Goal: Task Accomplishment & Management: Complete application form

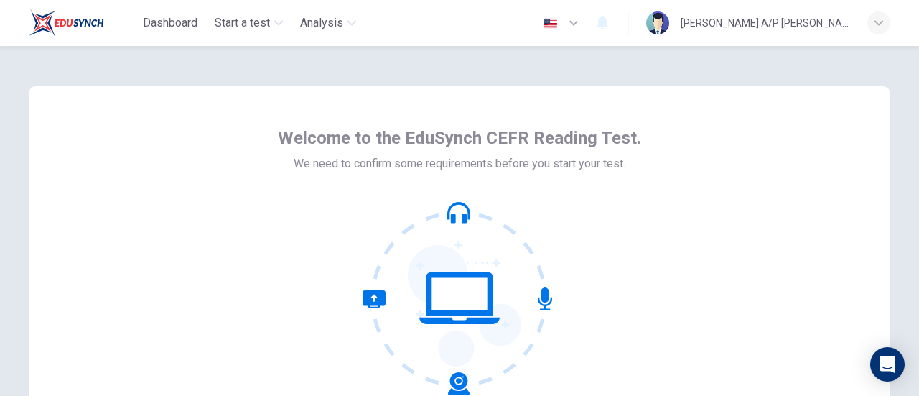
scroll to position [202, 0]
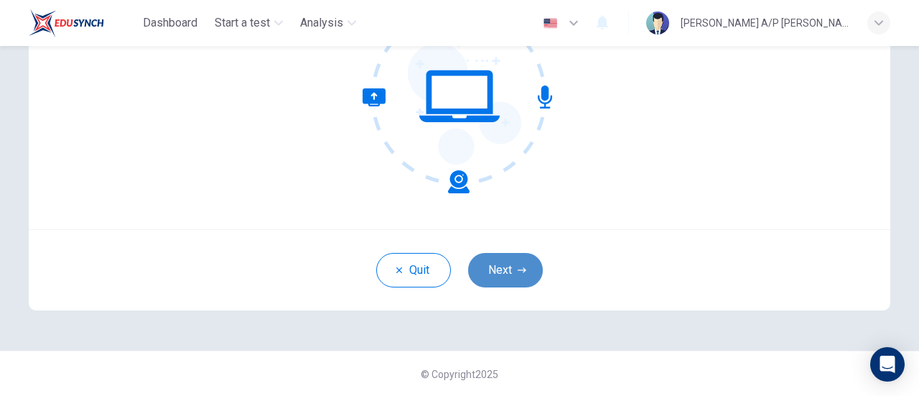
click at [521, 259] on button "Next" at bounding box center [505, 270] width 75 height 34
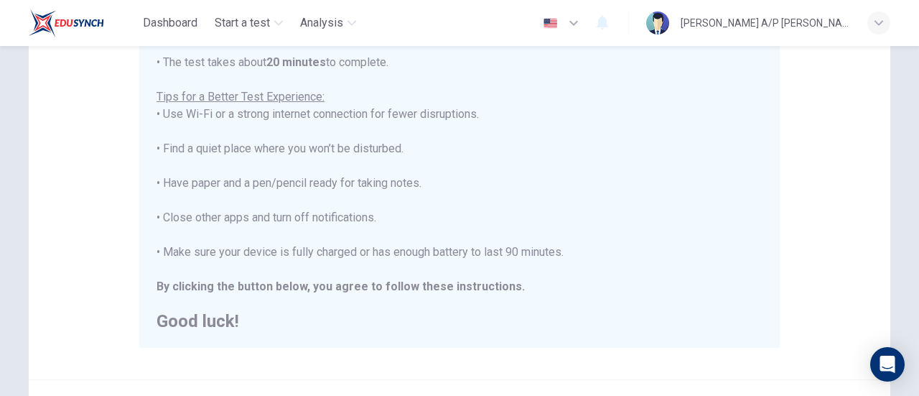
scroll to position [259, 0]
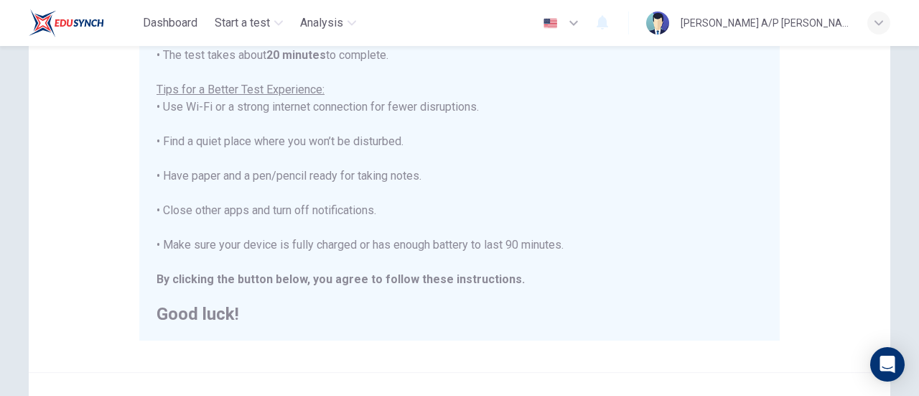
click at [571, 200] on div "You are about to start a CEFR Reading Test . Before You Start the Test: • Once …" at bounding box center [459, 124] width 606 height 396
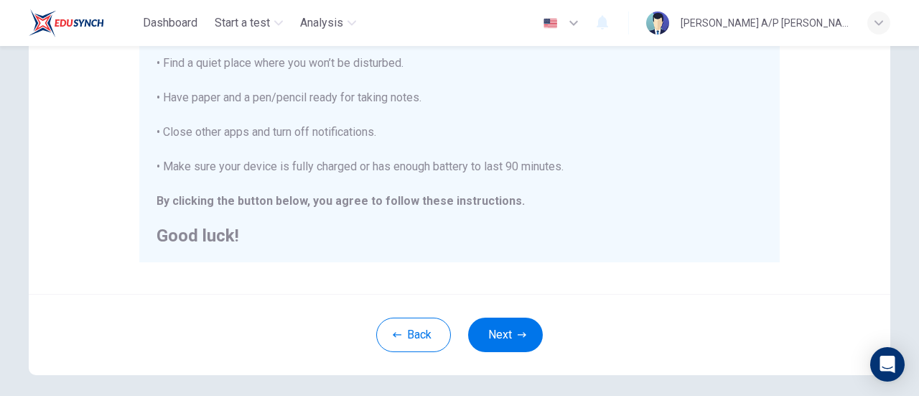
scroll to position [340, 0]
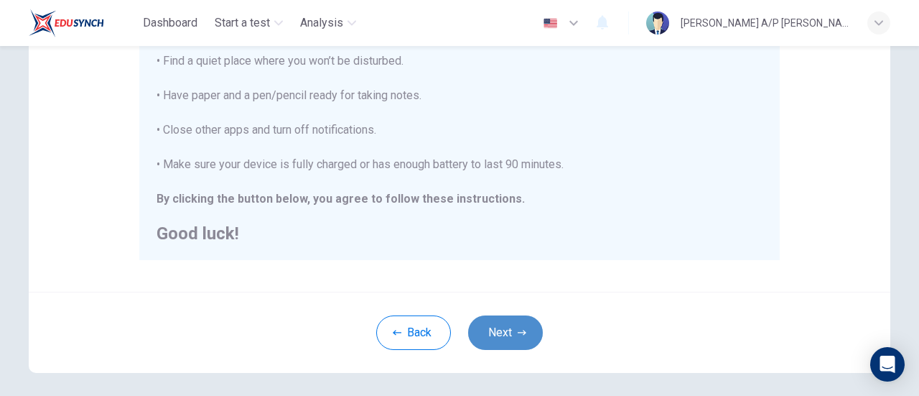
click at [516, 338] on button "Next" at bounding box center [505, 332] width 75 height 34
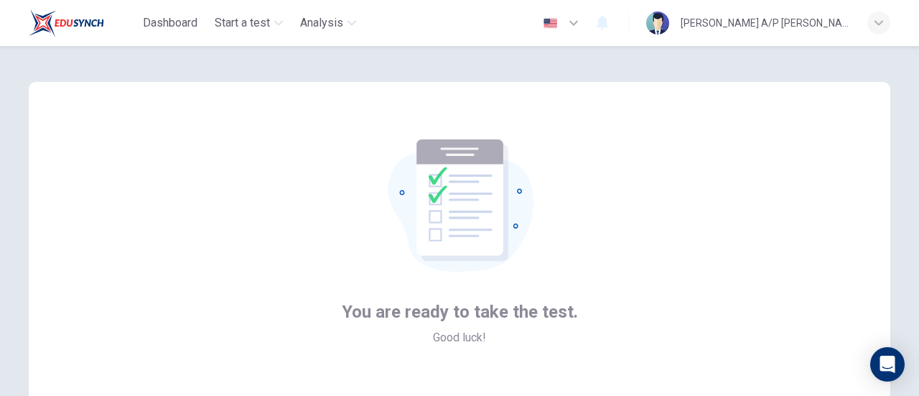
scroll to position [202, 0]
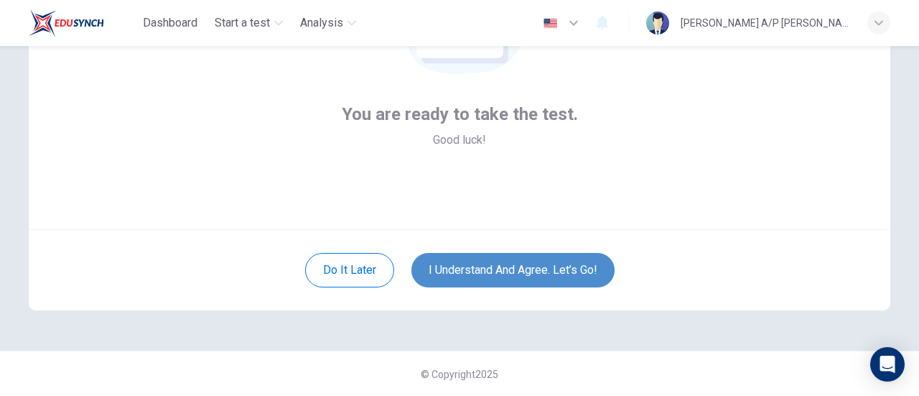
click at [489, 271] on button "I understand and agree. Let’s go!" at bounding box center [512, 270] width 203 height 34
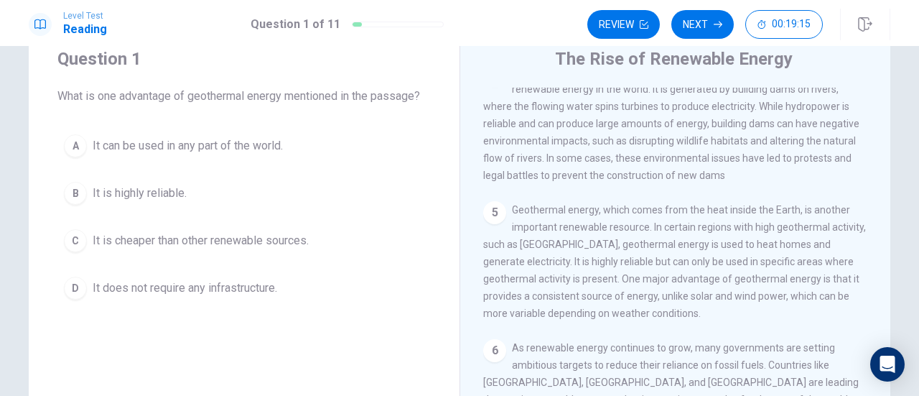
scroll to position [459, 0]
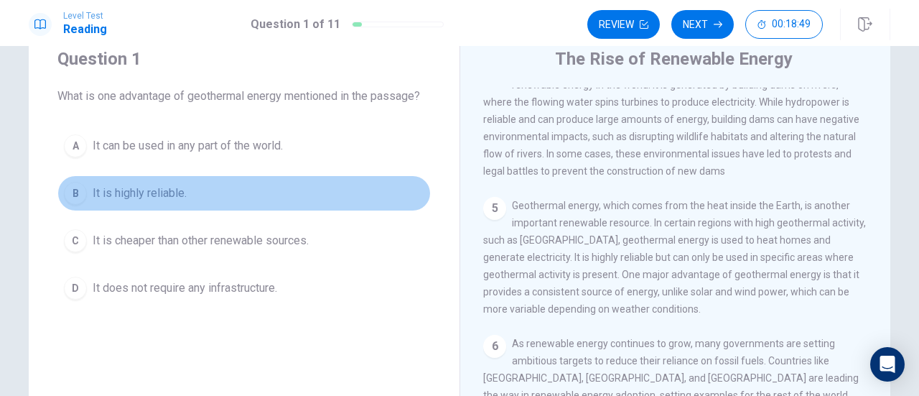
click at [67, 188] on div "B" at bounding box center [75, 193] width 23 height 23
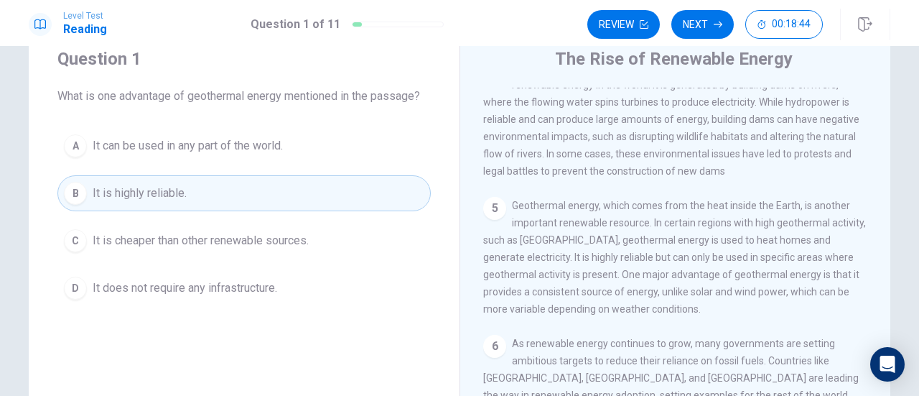
scroll to position [487, 0]
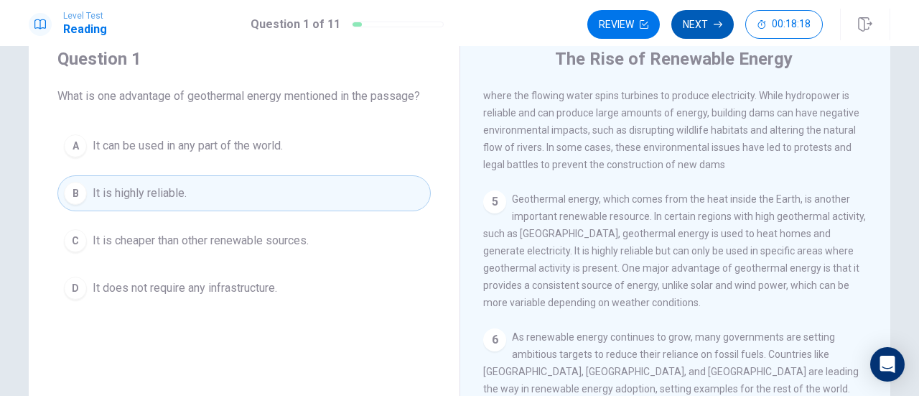
click at [695, 28] on button "Next" at bounding box center [702, 24] width 62 height 29
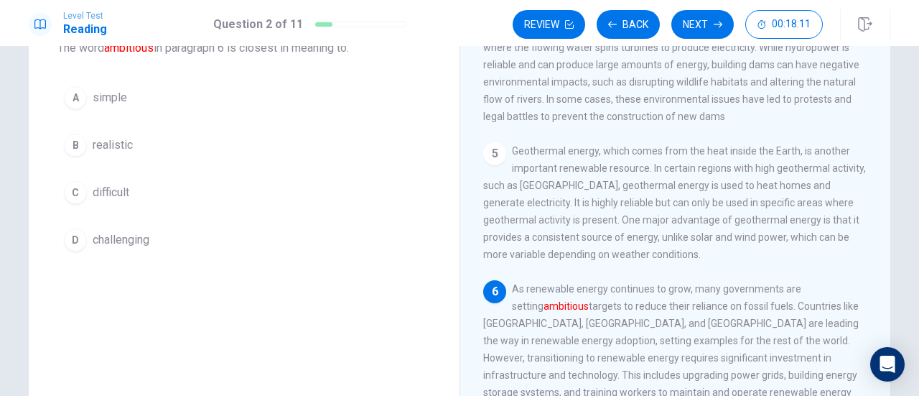
scroll to position [99, 0]
click at [704, 27] on button "Next" at bounding box center [702, 24] width 62 height 29
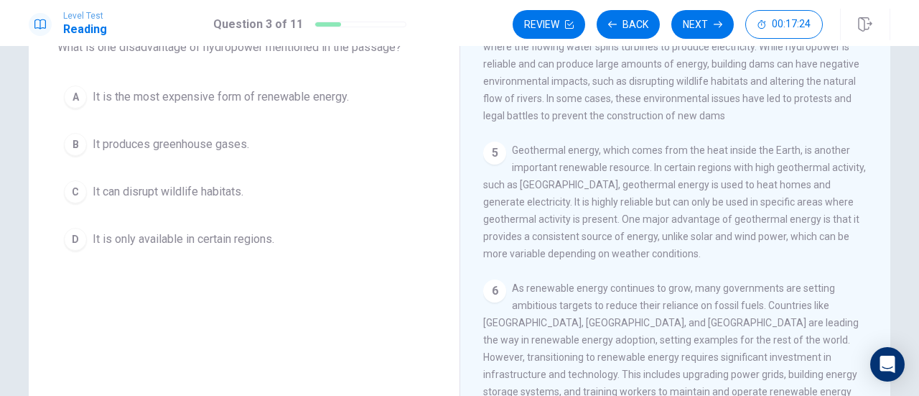
scroll to position [75, 0]
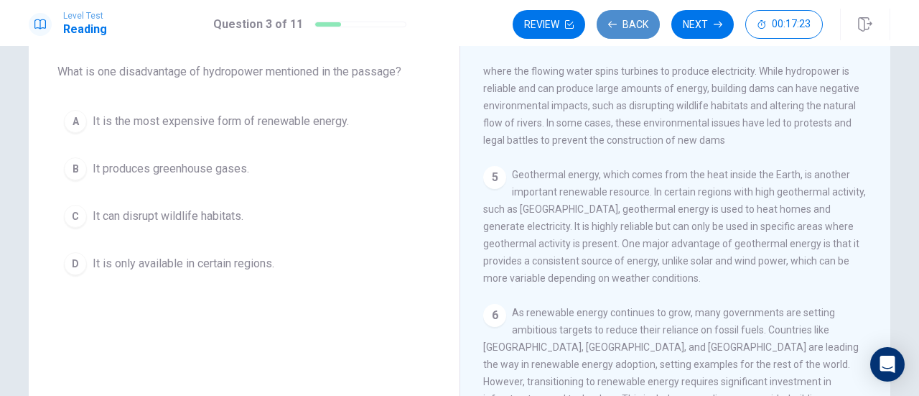
click at [634, 11] on button "Back" at bounding box center [628, 24] width 63 height 29
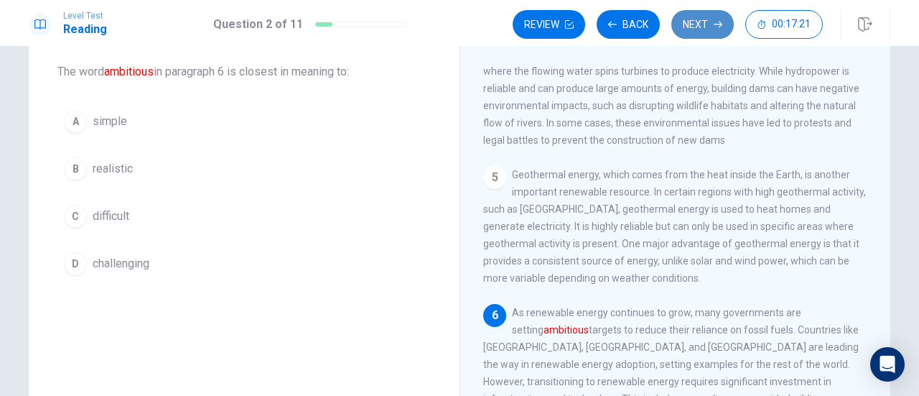
click at [691, 17] on button "Next" at bounding box center [702, 24] width 62 height 29
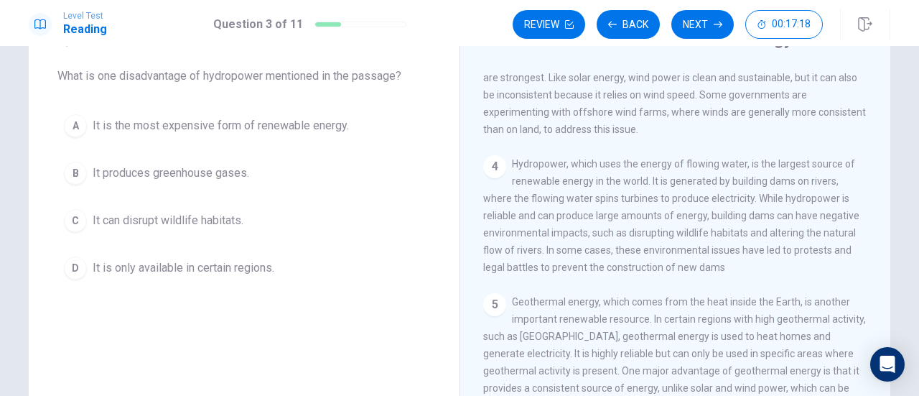
scroll to position [333, 0]
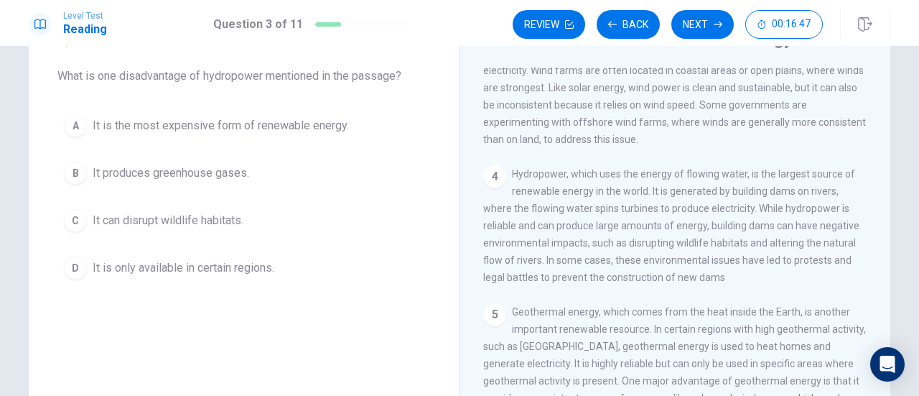
click at [164, 221] on span "It can disrupt wildlife habitats." at bounding box center [168, 220] width 151 height 17
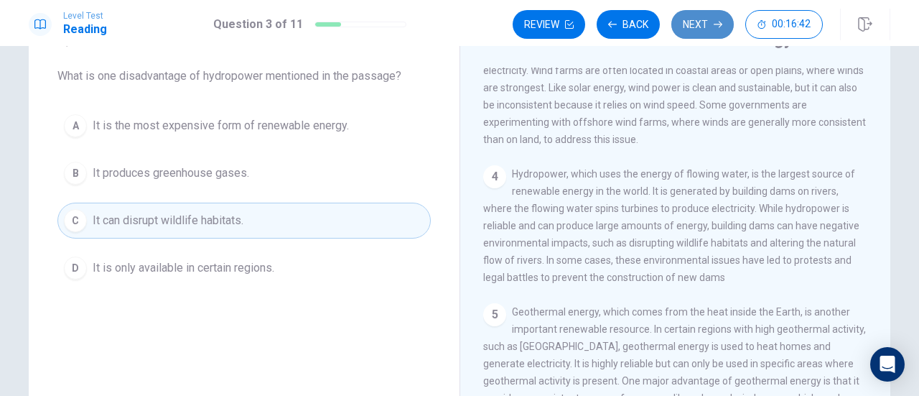
click at [709, 36] on button "Next" at bounding box center [702, 24] width 62 height 29
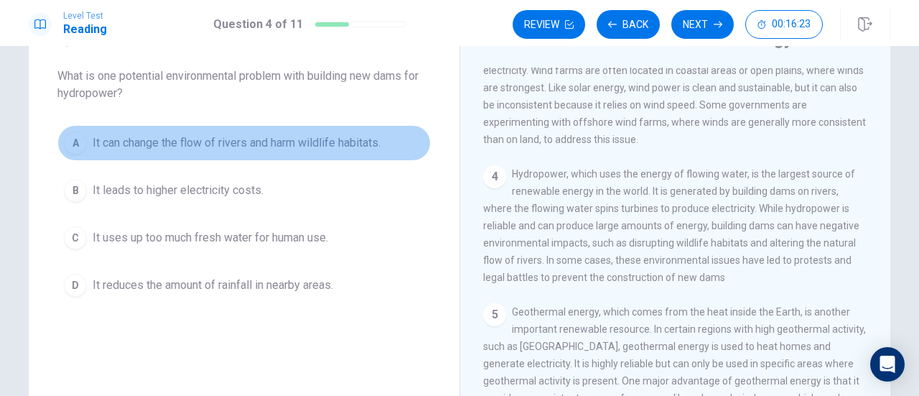
click at [385, 151] on button "A It can change the flow of rivers and harm wildlife habitats." at bounding box center [243, 143] width 373 height 36
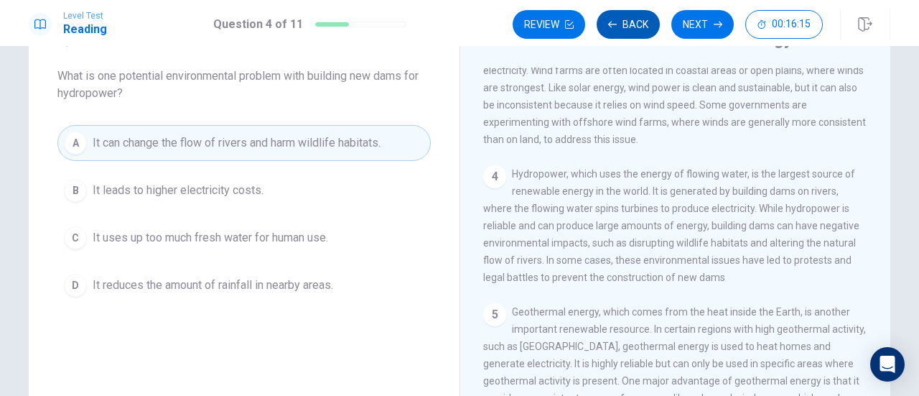
click at [630, 26] on button "Back" at bounding box center [628, 24] width 63 height 29
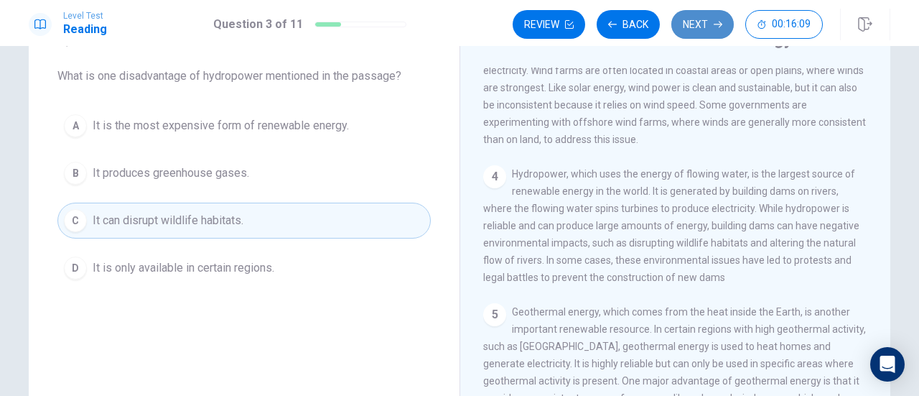
click at [704, 14] on button "Next" at bounding box center [702, 24] width 62 height 29
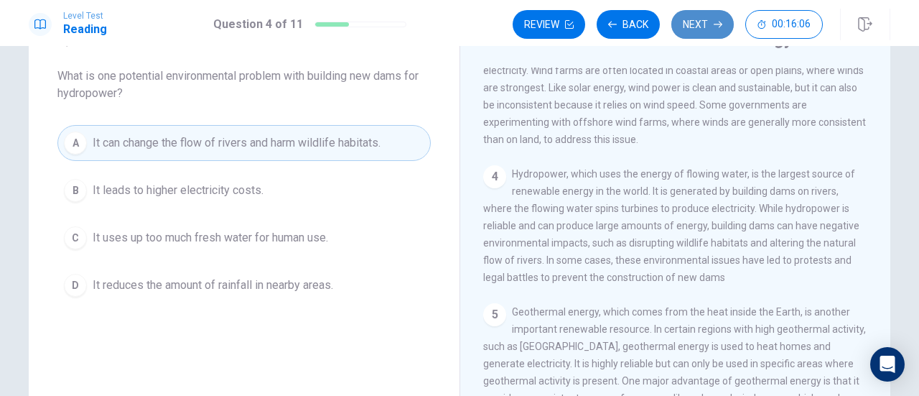
click at [698, 22] on button "Next" at bounding box center [702, 24] width 62 height 29
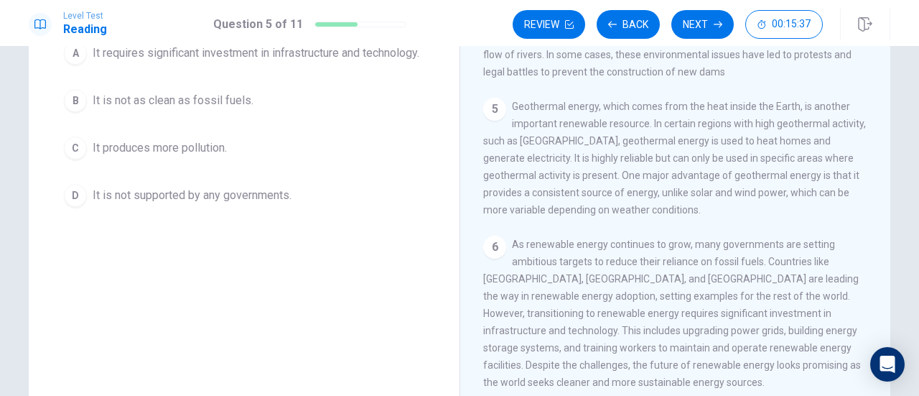
scroll to position [142, 0]
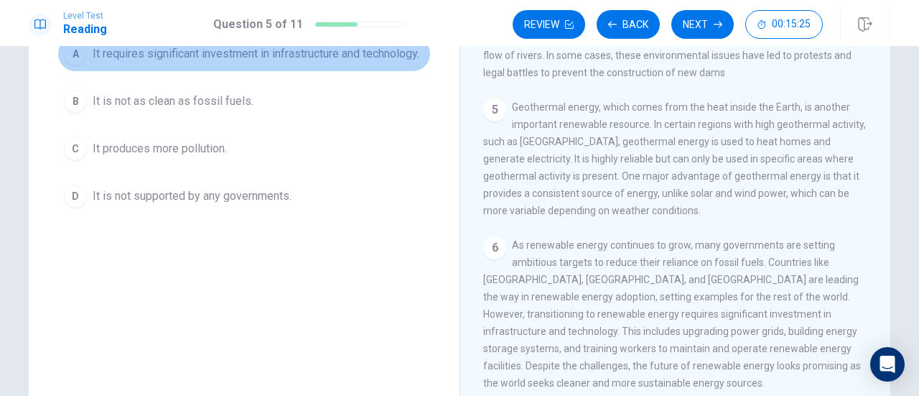
click at [193, 51] on span "It requires significant investment in infrastructure and technology." at bounding box center [256, 53] width 327 height 17
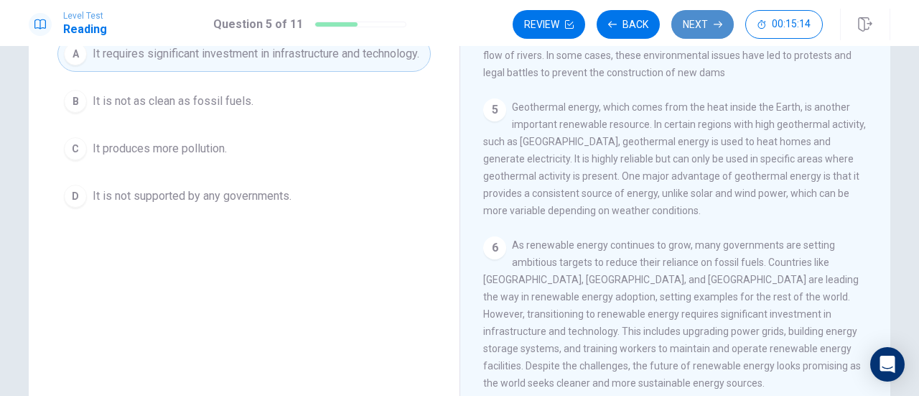
click at [688, 27] on button "Next" at bounding box center [702, 24] width 62 height 29
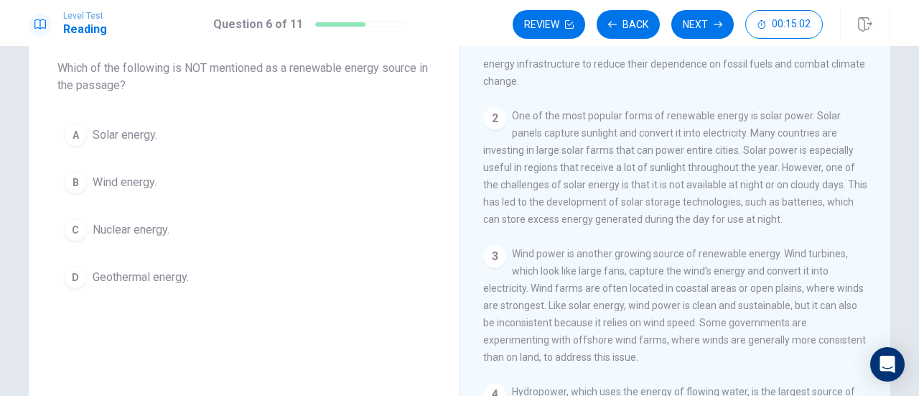
scroll to position [108, 0]
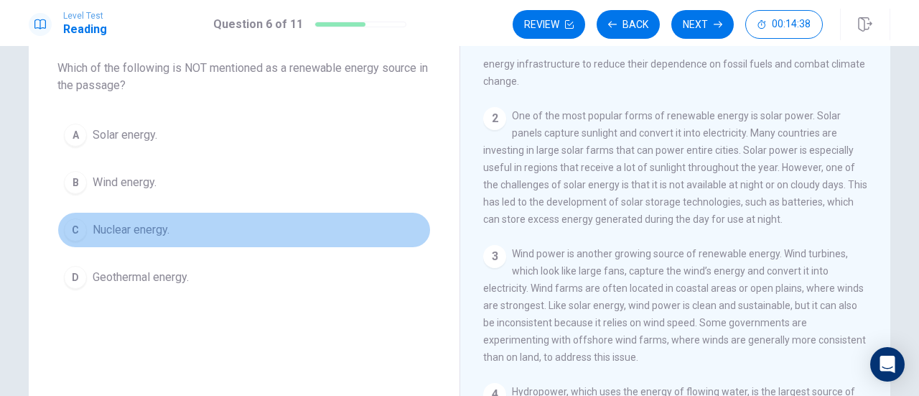
click at [79, 230] on div "C" at bounding box center [75, 229] width 23 height 23
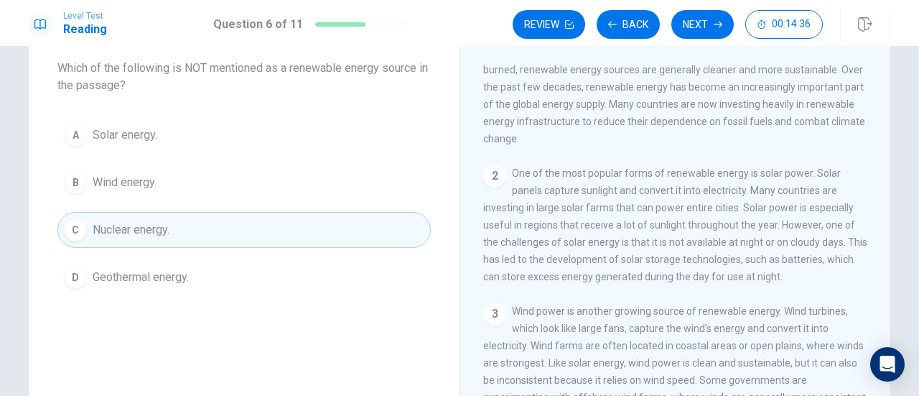
scroll to position [0, 0]
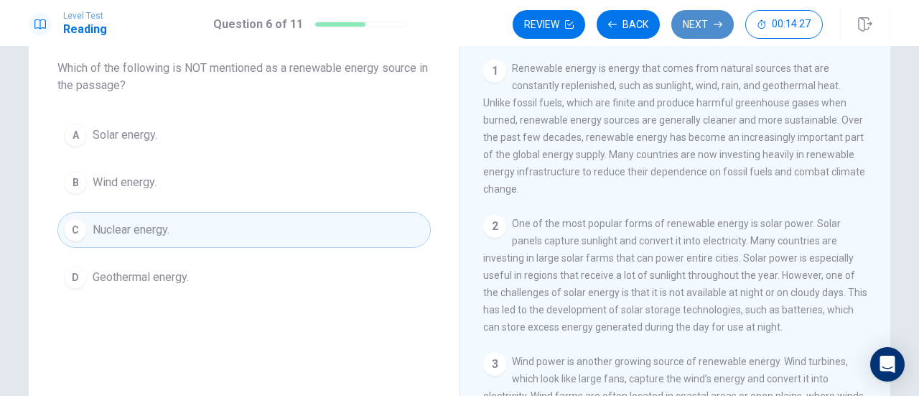
click at [710, 19] on button "Next" at bounding box center [702, 24] width 62 height 29
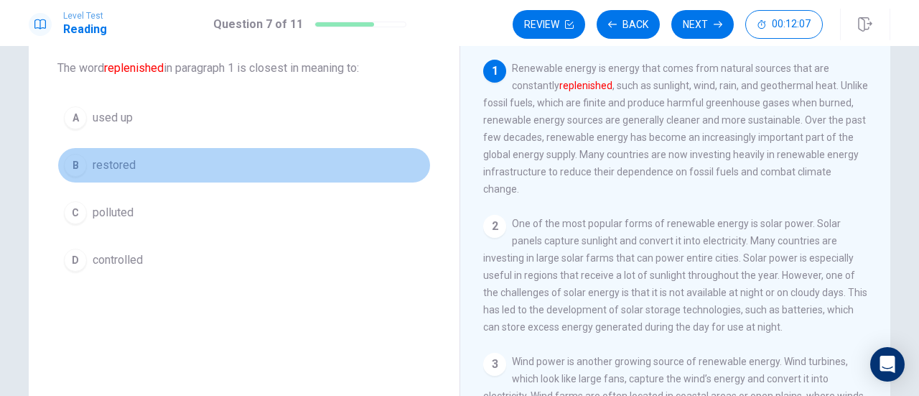
click at [104, 163] on span "restored" at bounding box center [114, 164] width 43 height 17
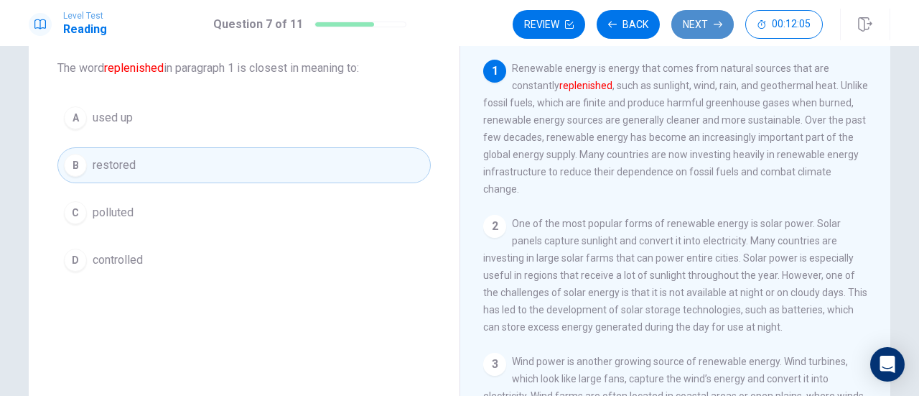
click at [708, 14] on button "Next" at bounding box center [702, 24] width 62 height 29
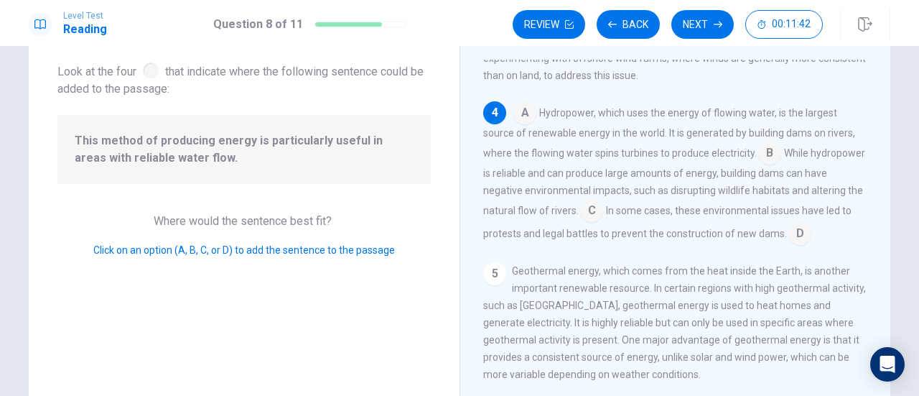
scroll to position [395, 0]
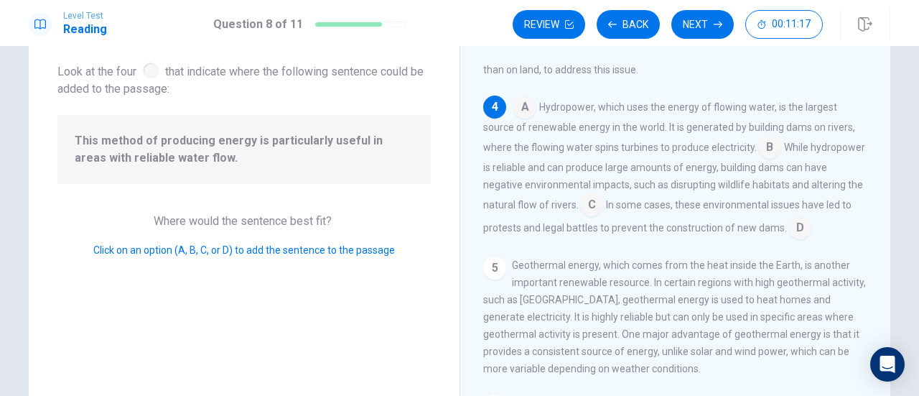
drag, startPoint x: 258, startPoint y: 166, endPoint x: 784, endPoint y: 174, distance: 525.5
click at [784, 174] on div "Question 8 Look at the four that indicate where the following sentence could be…" at bounding box center [459, 245] width 861 height 499
click at [761, 160] on input at bounding box center [769, 148] width 23 height 23
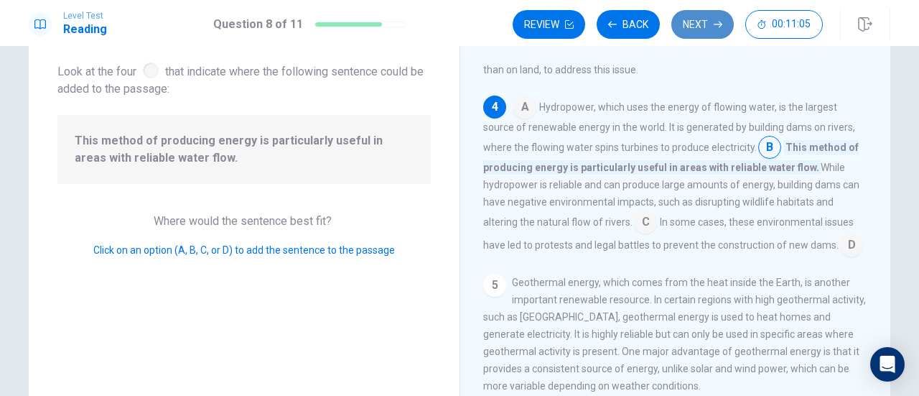
click at [701, 15] on button "Next" at bounding box center [702, 24] width 62 height 29
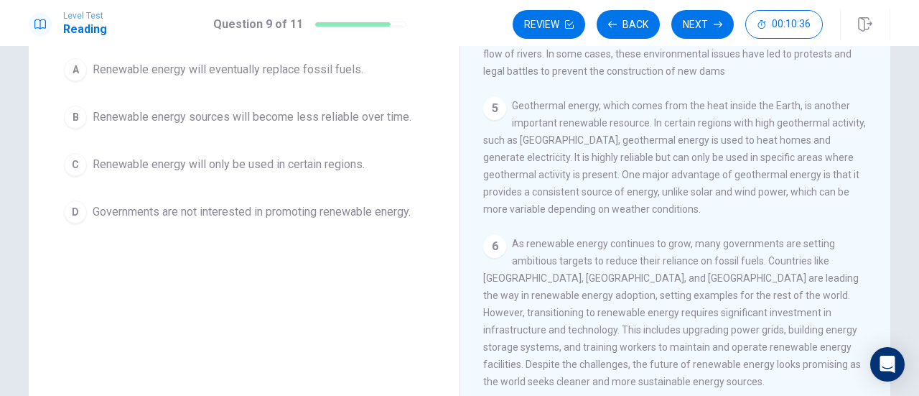
scroll to position [145, 0]
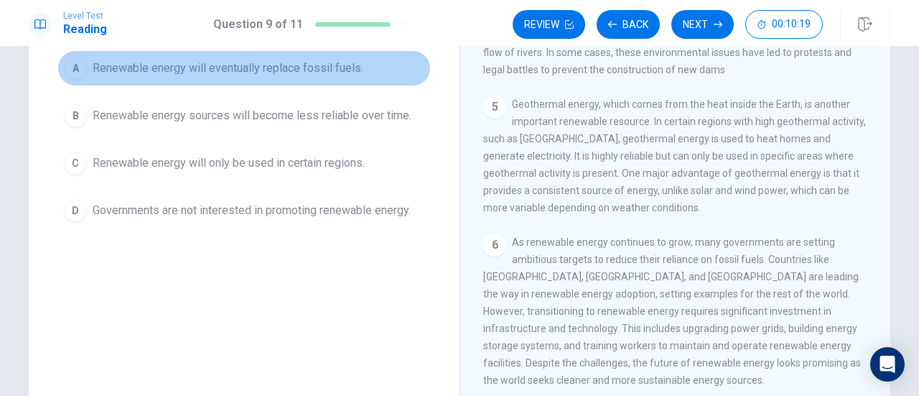
click at [313, 64] on span "Renewable energy will eventually replace fossil fuels." at bounding box center [228, 68] width 271 height 17
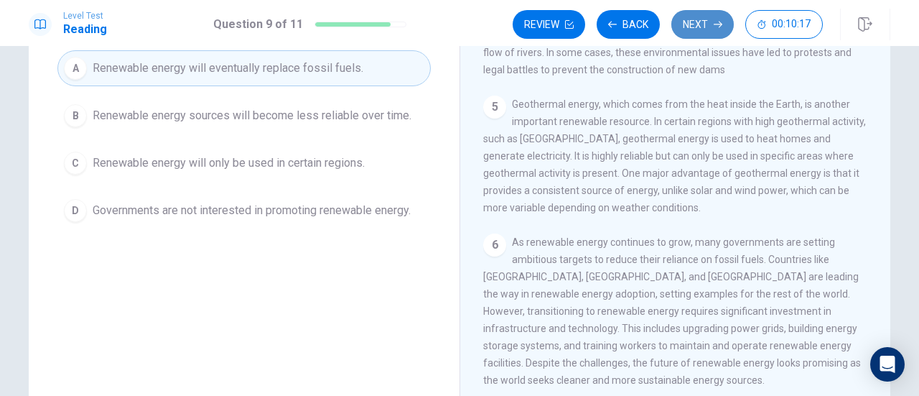
click at [698, 29] on button "Next" at bounding box center [702, 24] width 62 height 29
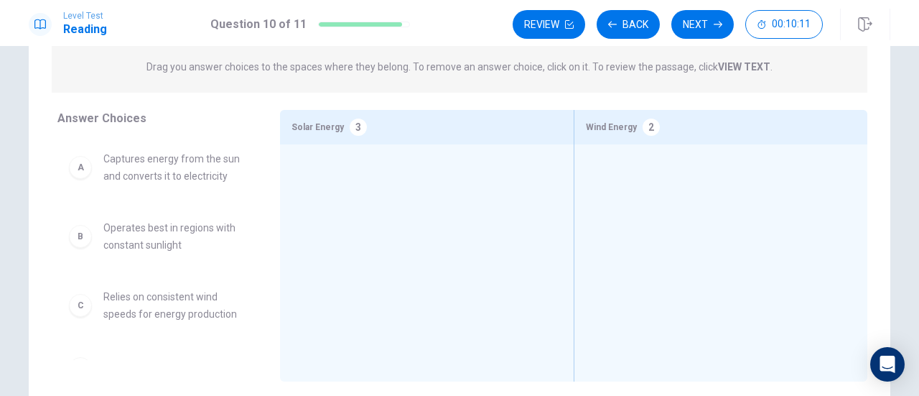
scroll to position [161, 0]
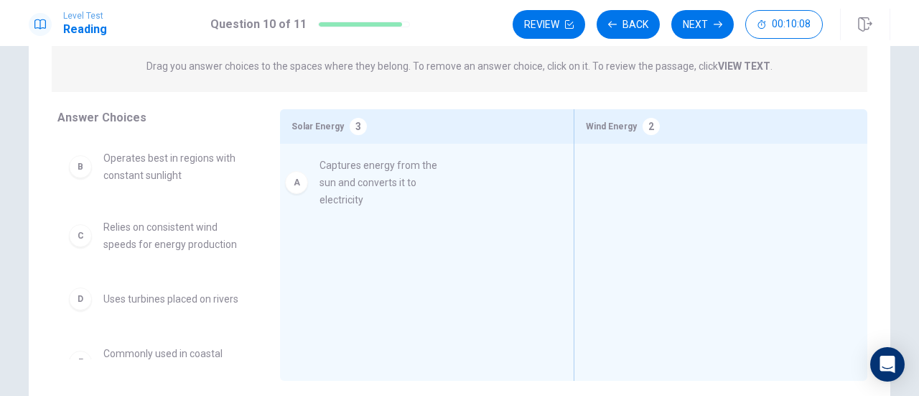
drag, startPoint x: 171, startPoint y: 180, endPoint x: 408, endPoint y: 183, distance: 236.9
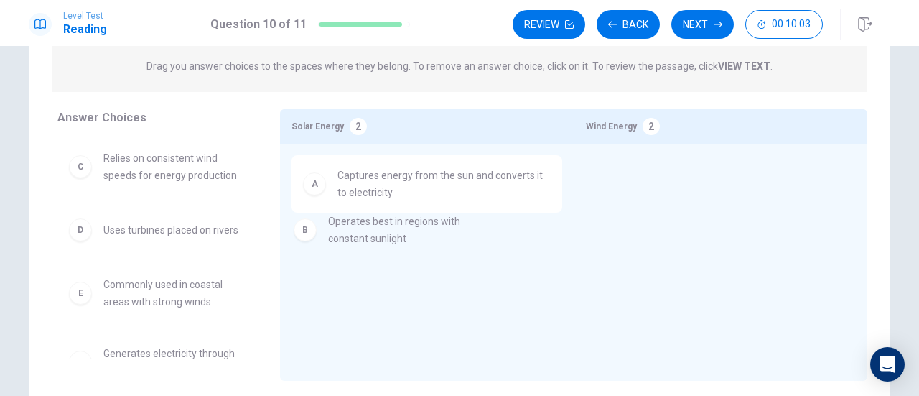
drag, startPoint x: 194, startPoint y: 180, endPoint x: 426, endPoint y: 243, distance: 240.8
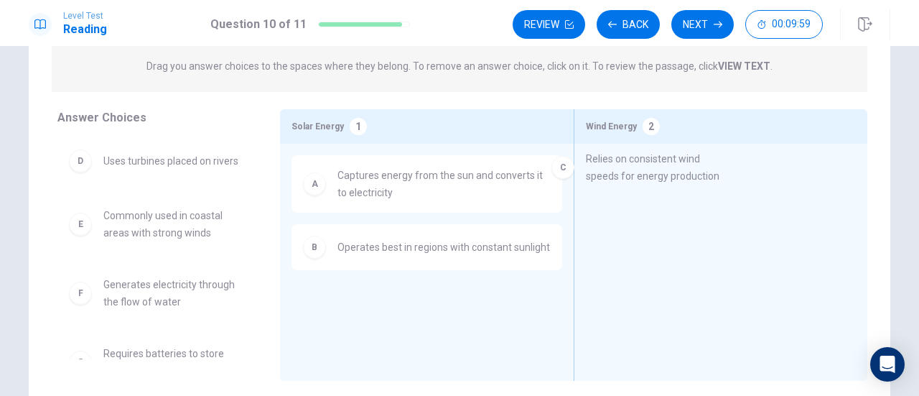
drag, startPoint x: 199, startPoint y: 174, endPoint x: 749, endPoint y: 172, distance: 549.9
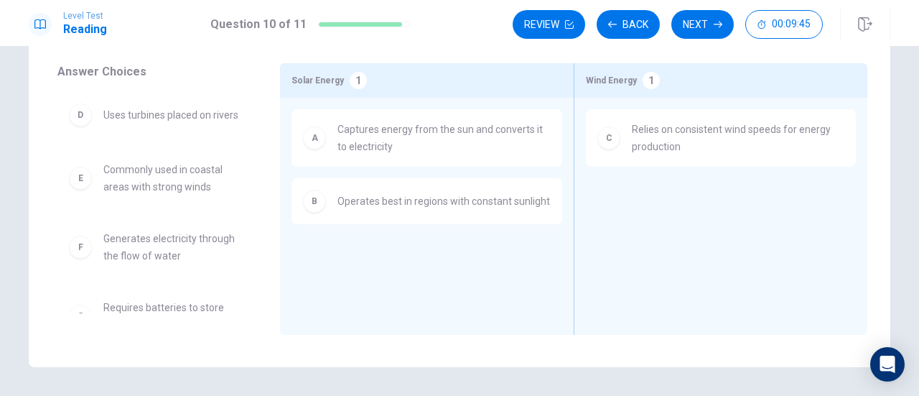
scroll to position [210, 0]
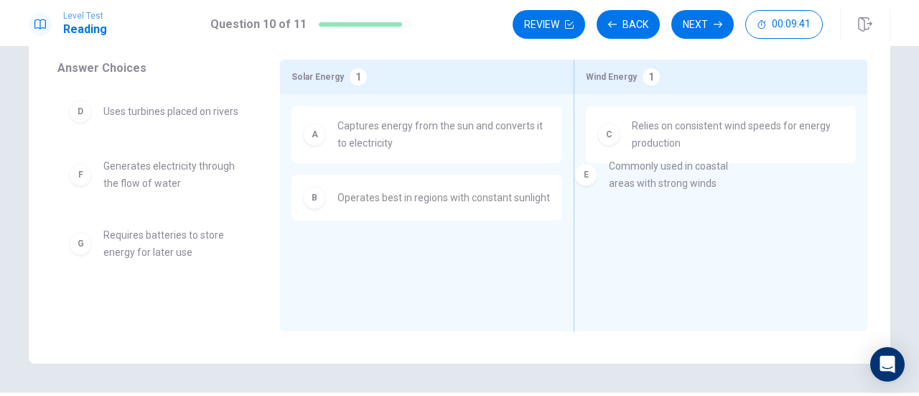
drag, startPoint x: 192, startPoint y: 186, endPoint x: 726, endPoint y: 185, distance: 534.1
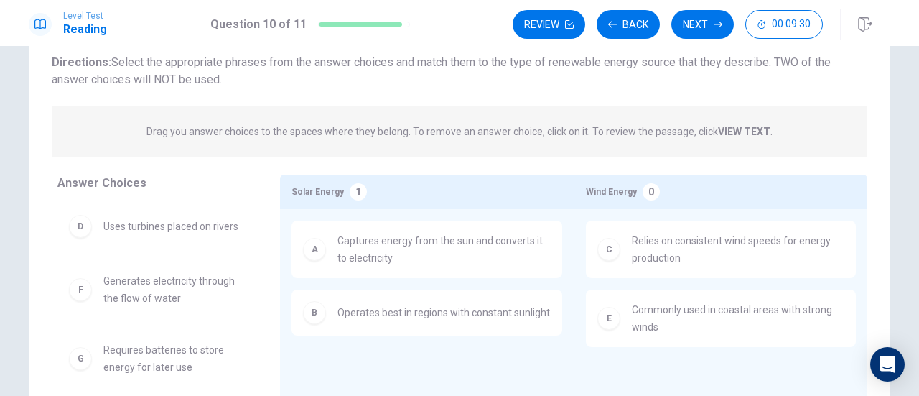
scroll to position [52, 0]
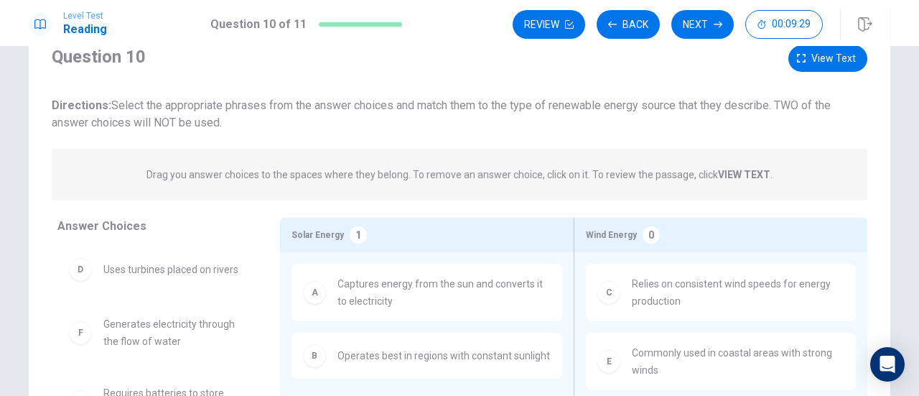
click at [734, 175] on strong "VIEW TEXT" at bounding box center [744, 174] width 52 height 11
click at [732, 172] on strong "VIEW TEXT" at bounding box center [744, 174] width 52 height 11
click at [737, 194] on div "Drag you answer choices to the spaces where they belong. To remove an answer ch…" at bounding box center [459, 175] width 815 height 52
click at [745, 173] on strong "VIEW TEXT" at bounding box center [744, 174] width 52 height 11
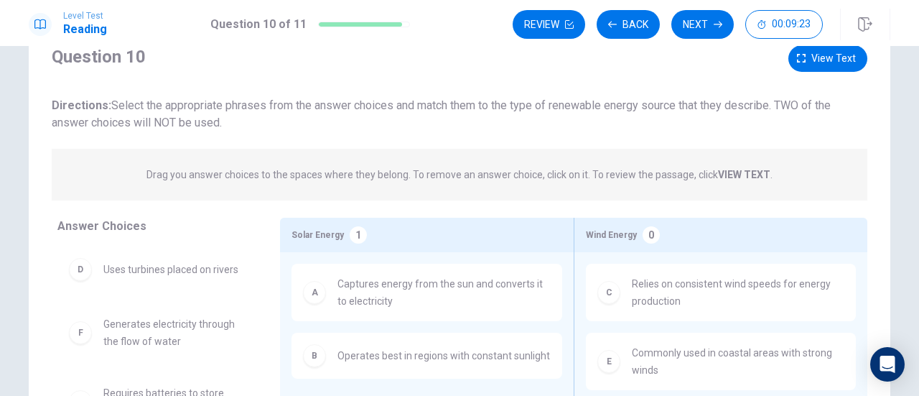
click at [718, 172] on strong "VIEW TEXT" at bounding box center [744, 174] width 52 height 11
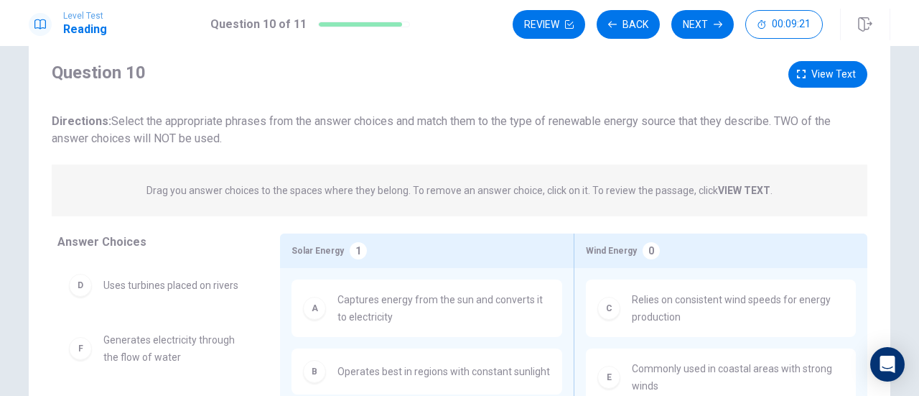
scroll to position [32, 0]
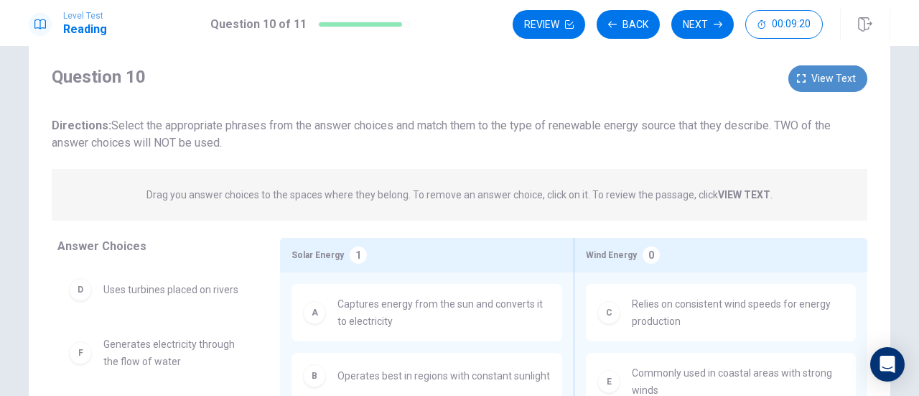
click at [821, 88] on button "View text" at bounding box center [827, 78] width 79 height 27
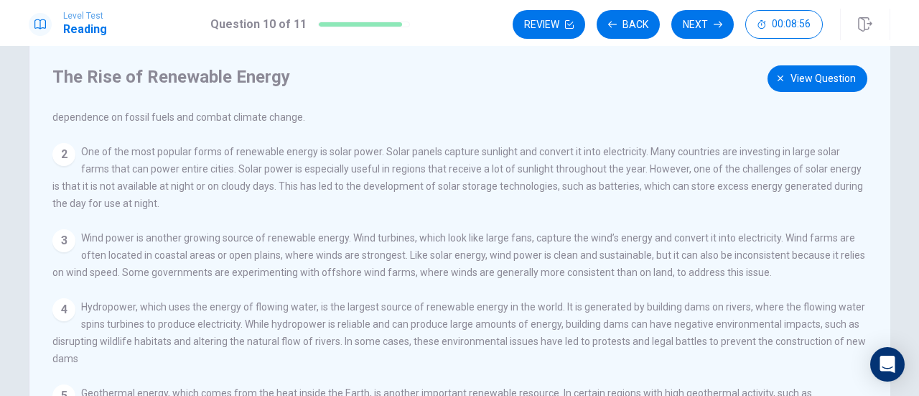
scroll to position [50, 0]
click at [814, 78] on span "View question" at bounding box center [822, 79] width 65 height 18
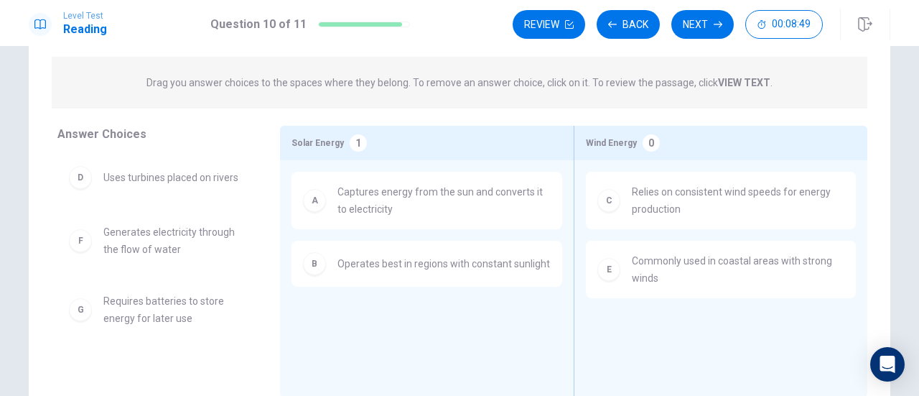
scroll to position [176, 0]
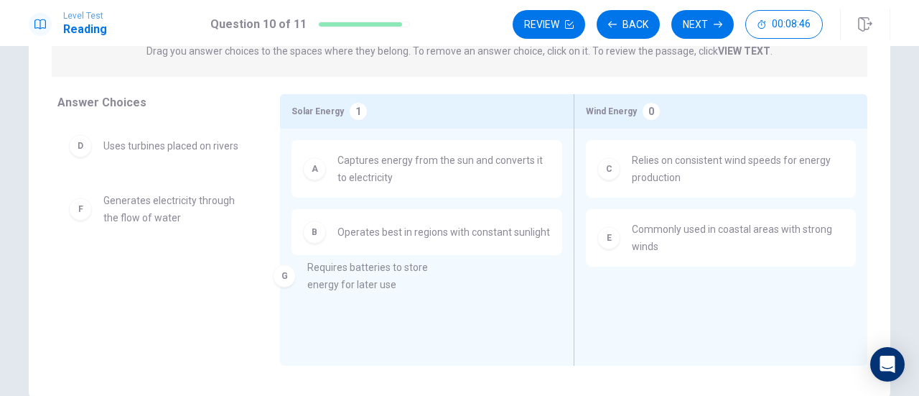
drag, startPoint x: 178, startPoint y: 292, endPoint x: 398, endPoint y: 289, distance: 219.7
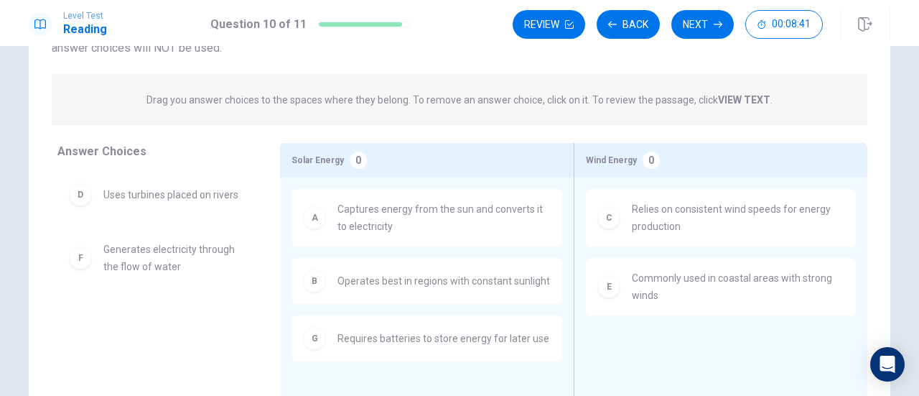
scroll to position [137, 0]
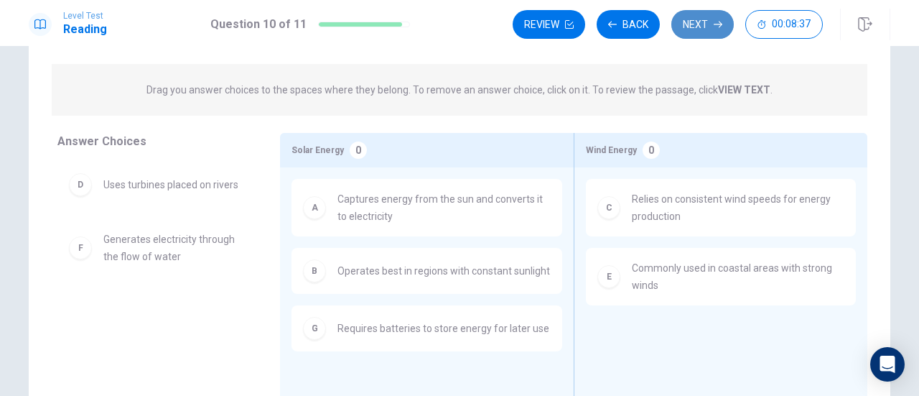
click at [704, 29] on button "Next" at bounding box center [702, 24] width 62 height 29
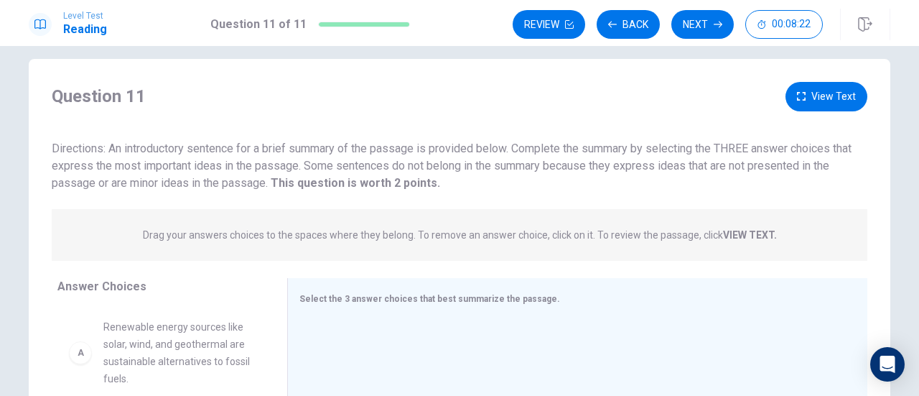
scroll to position [15, 0]
click at [827, 97] on button "View Text" at bounding box center [826, 97] width 82 height 29
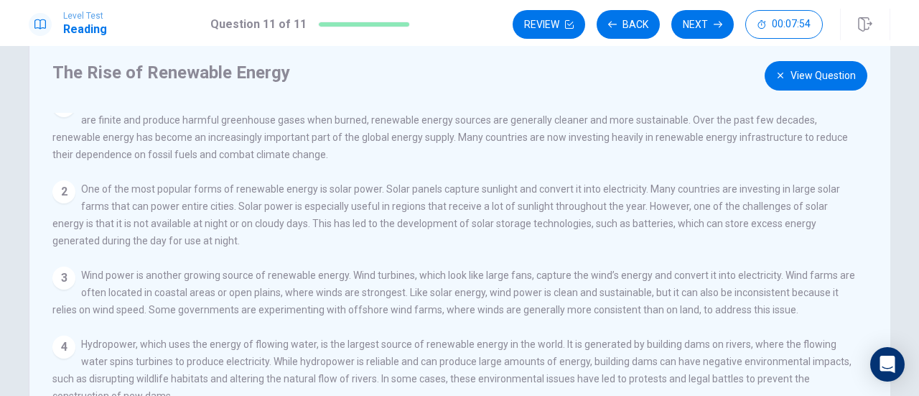
scroll to position [18, 0]
click at [813, 83] on button "View Question" at bounding box center [816, 75] width 103 height 29
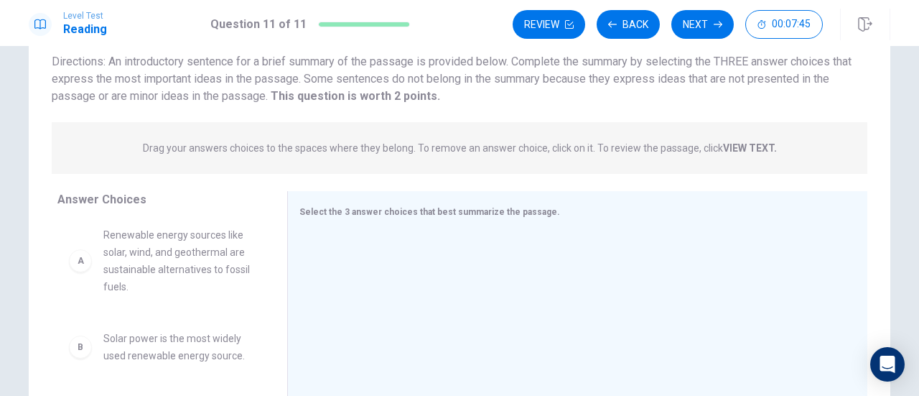
scroll to position [0, 0]
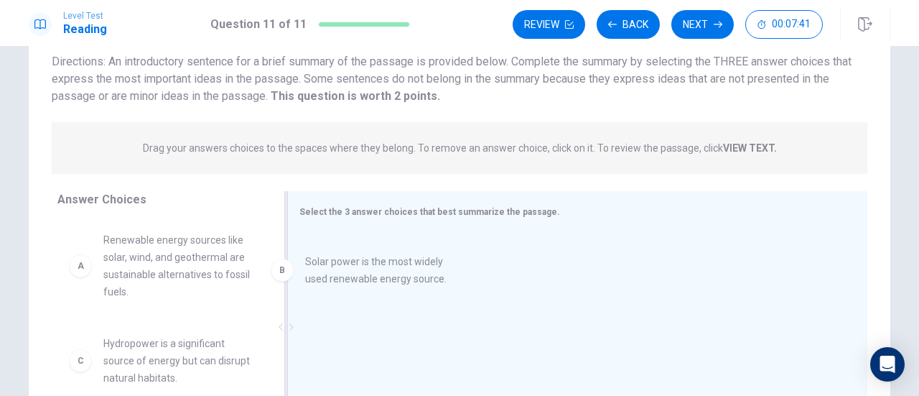
drag, startPoint x: 227, startPoint y: 351, endPoint x: 452, endPoint y: 263, distance: 242.1
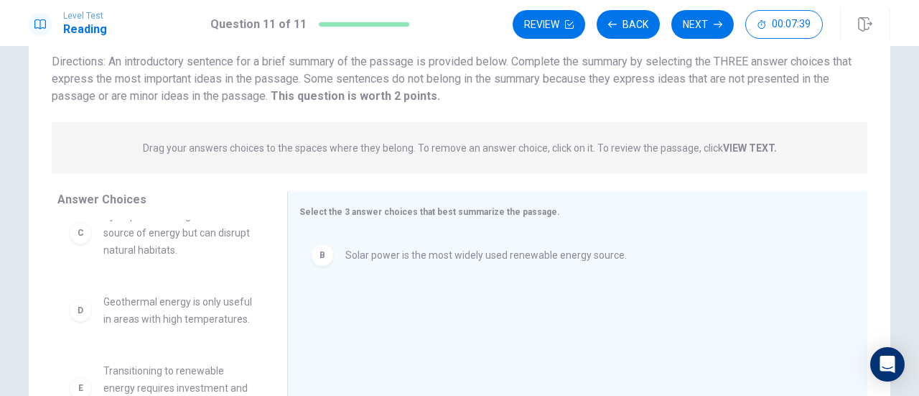
scroll to position [215, 0]
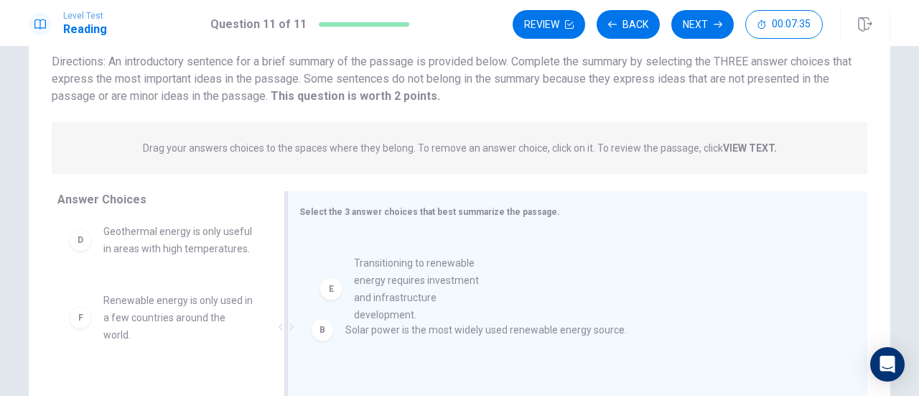
drag, startPoint x: 138, startPoint y: 335, endPoint x: 396, endPoint y: 294, distance: 261.1
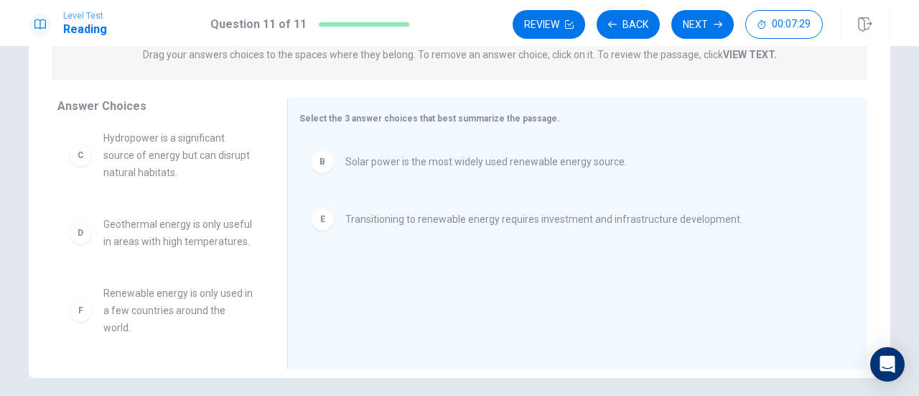
scroll to position [0, 0]
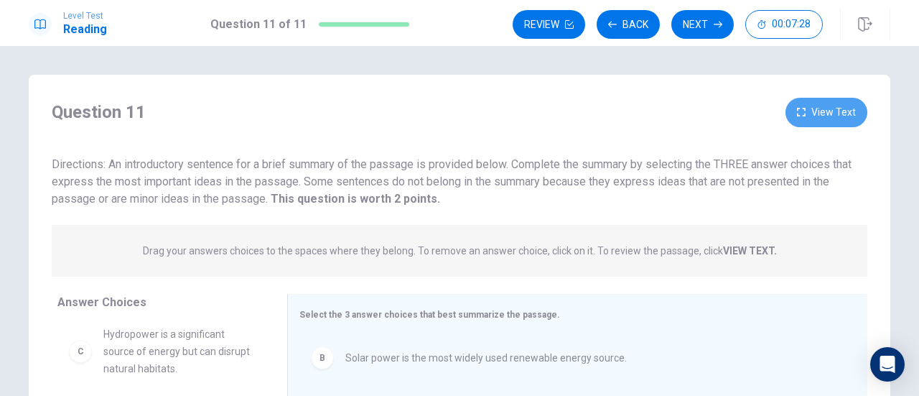
click at [821, 126] on button "View Text" at bounding box center [826, 112] width 82 height 29
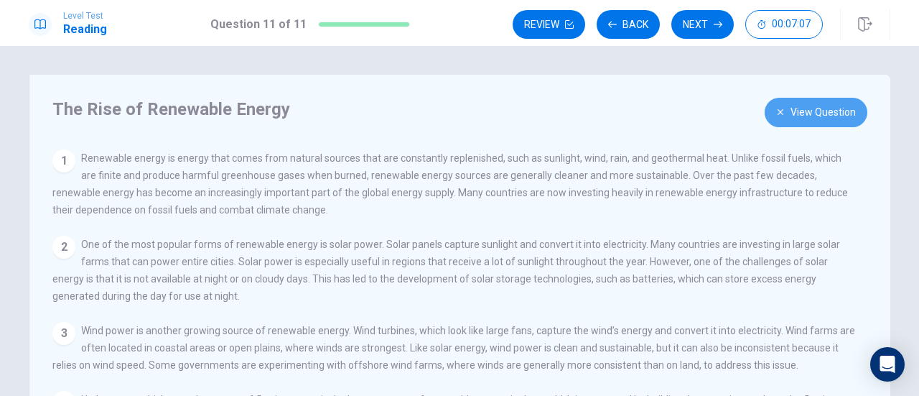
click at [800, 124] on button "View Question" at bounding box center [816, 112] width 103 height 29
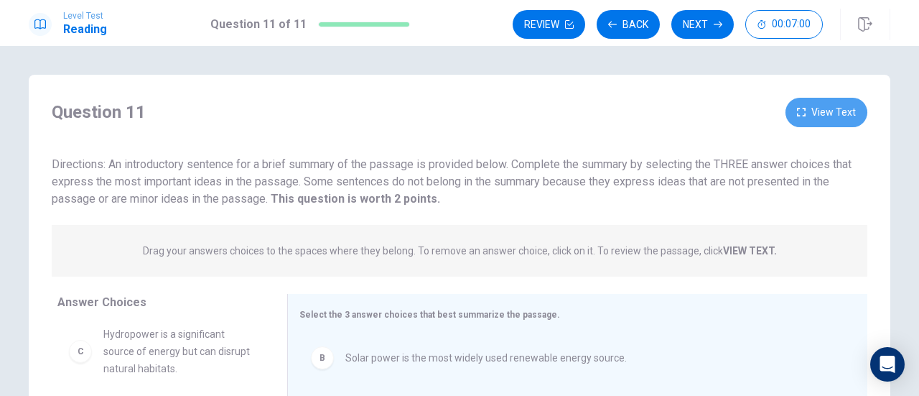
click at [807, 123] on button "View Text" at bounding box center [826, 112] width 82 height 29
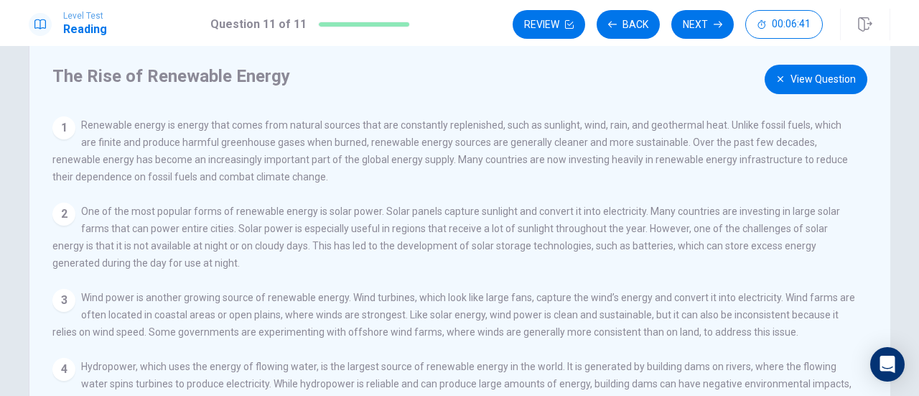
scroll to position [32, 0]
click at [826, 73] on button "View Question" at bounding box center [816, 79] width 103 height 29
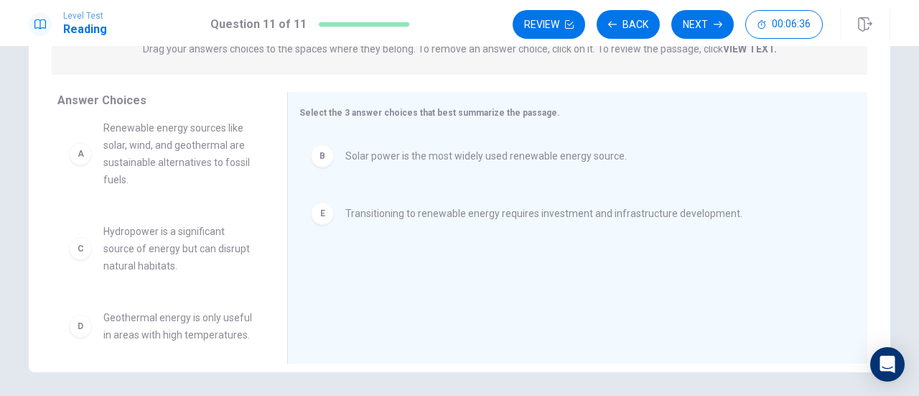
scroll to position [0, 0]
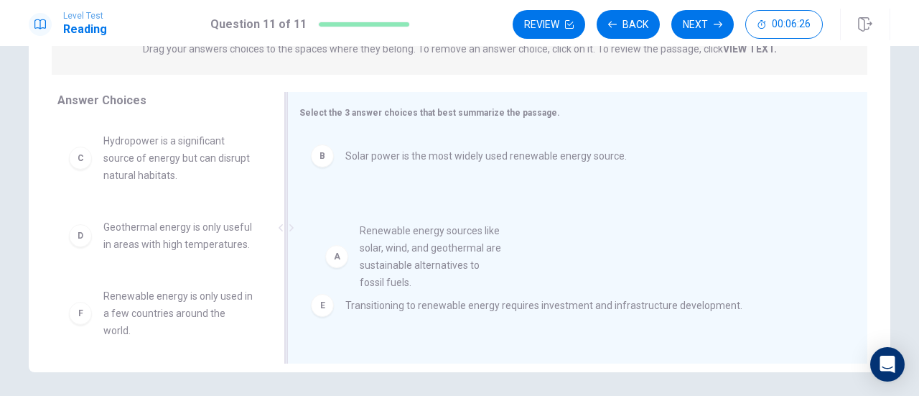
drag, startPoint x: 174, startPoint y: 180, endPoint x: 431, endPoint y: 230, distance: 261.9
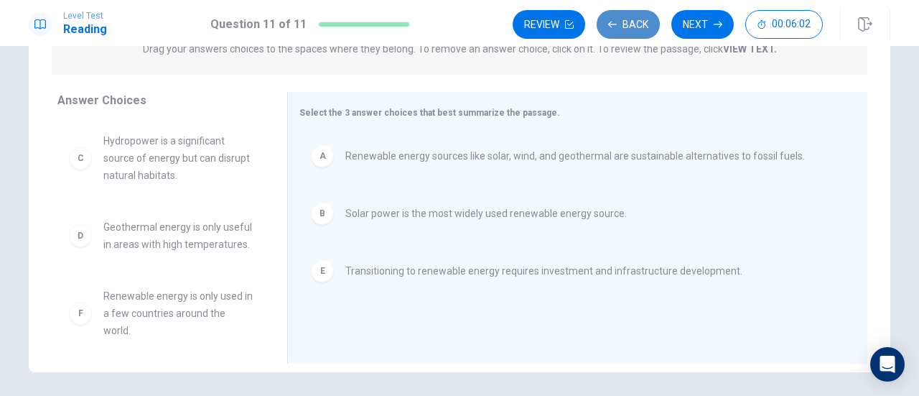
click at [629, 27] on button "Back" at bounding box center [628, 24] width 63 height 29
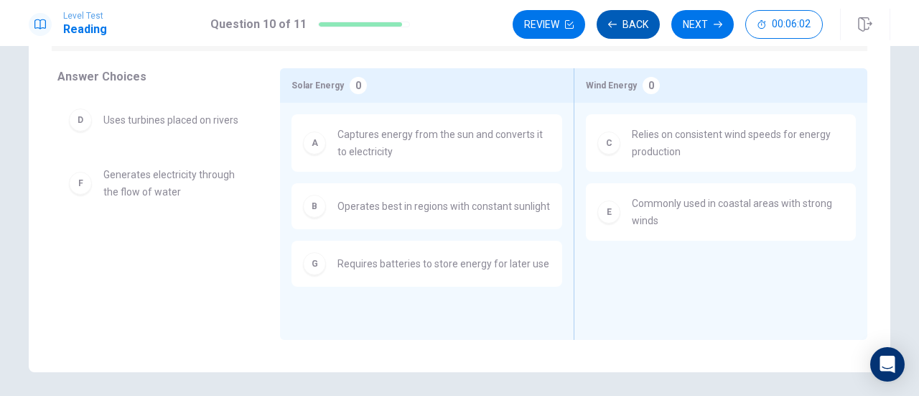
click at [629, 27] on button "Back" at bounding box center [628, 24] width 63 height 29
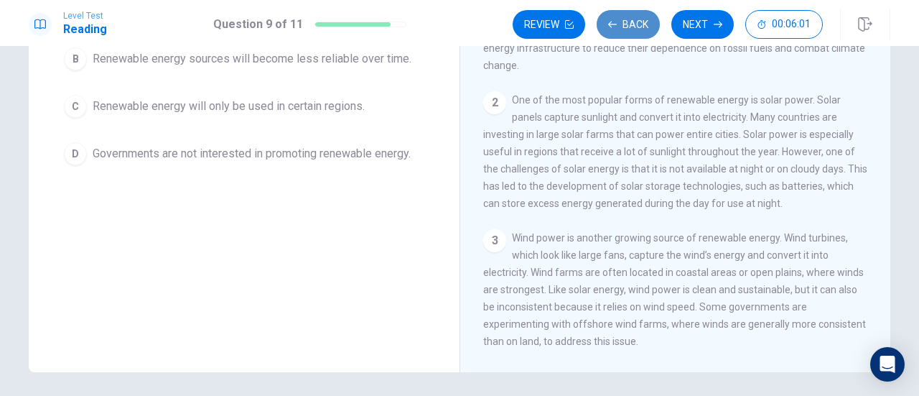
click at [629, 27] on button "Back" at bounding box center [628, 24] width 63 height 29
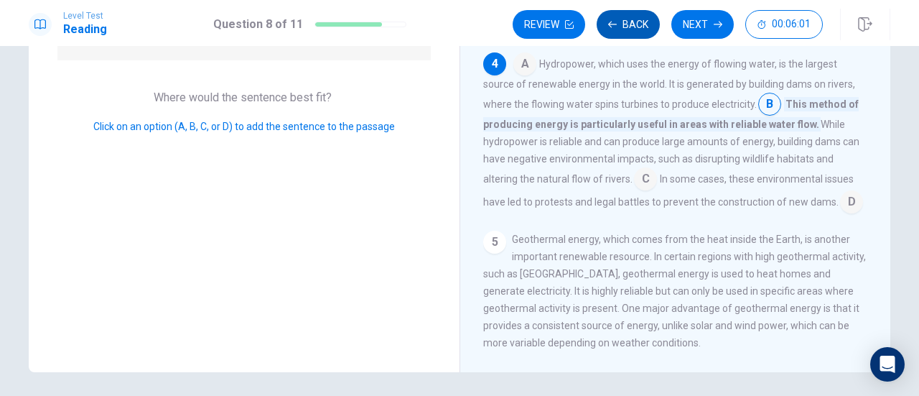
scroll to position [350, 0]
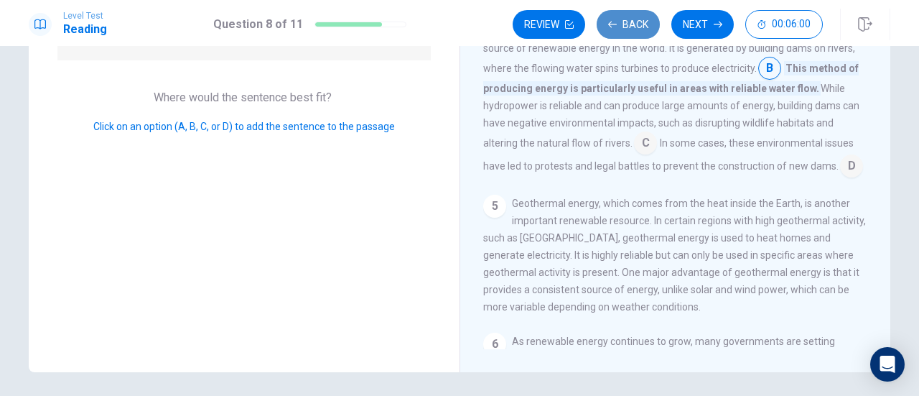
click at [629, 27] on button "Back" at bounding box center [628, 24] width 63 height 29
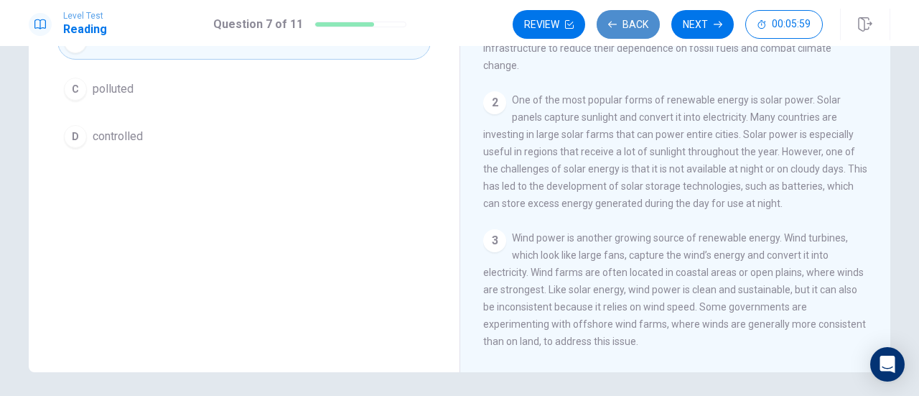
click at [629, 27] on button "Back" at bounding box center [628, 24] width 63 height 29
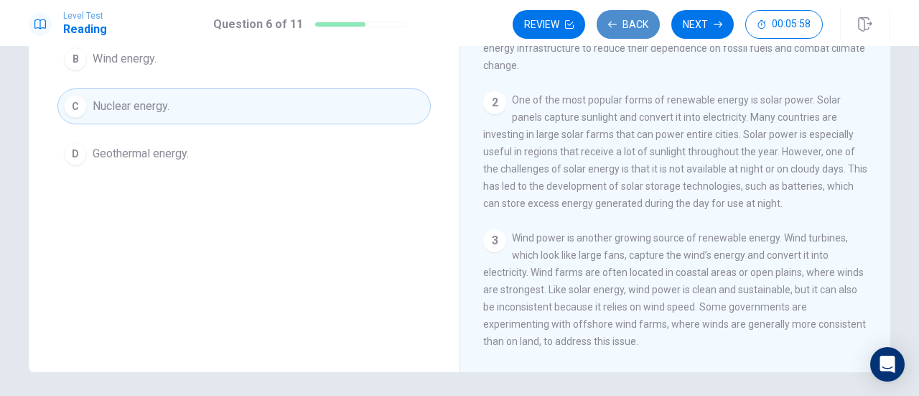
click at [629, 27] on button "Back" at bounding box center [628, 24] width 63 height 29
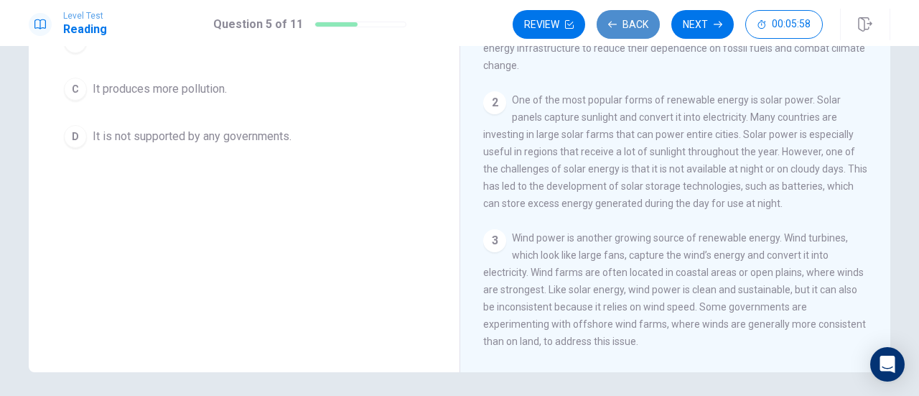
click at [629, 27] on button "Back" at bounding box center [628, 24] width 63 height 29
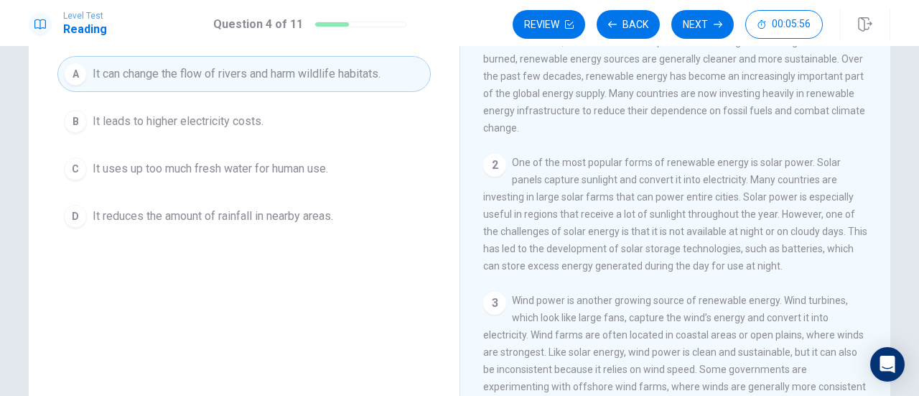
scroll to position [140, 0]
click at [630, 25] on button "Back" at bounding box center [628, 24] width 63 height 29
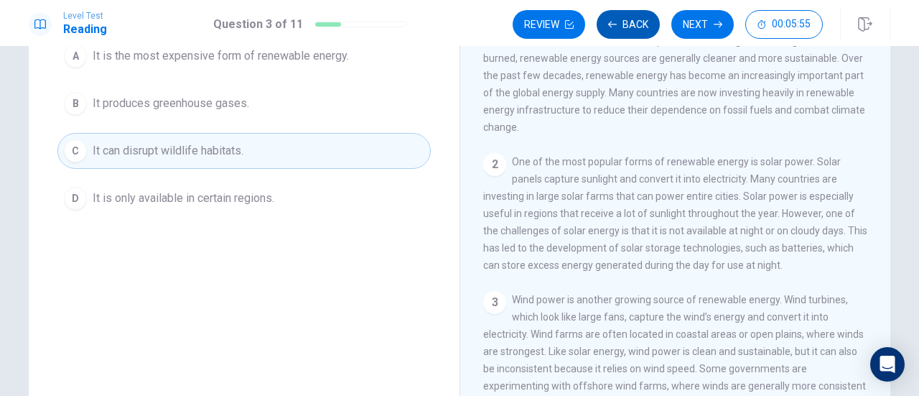
scroll to position [123, 0]
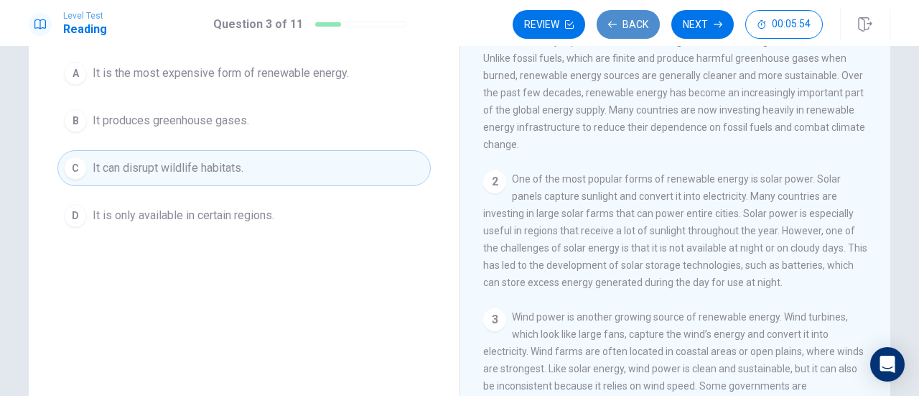
click at [630, 25] on button "Back" at bounding box center [628, 24] width 63 height 29
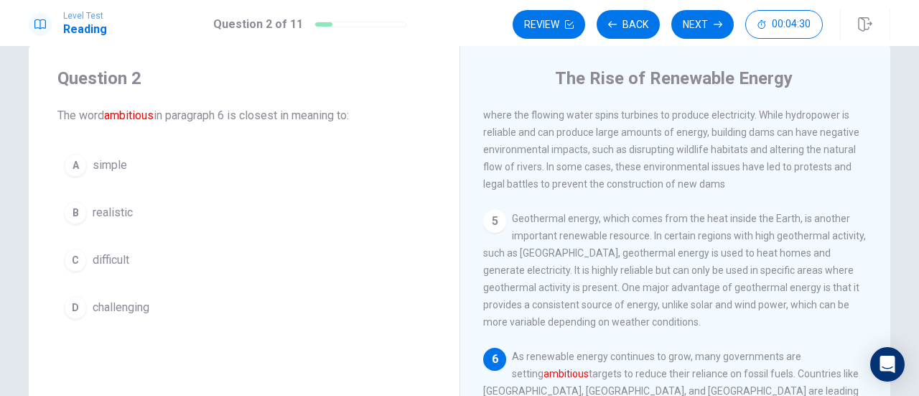
scroll to position [34, 0]
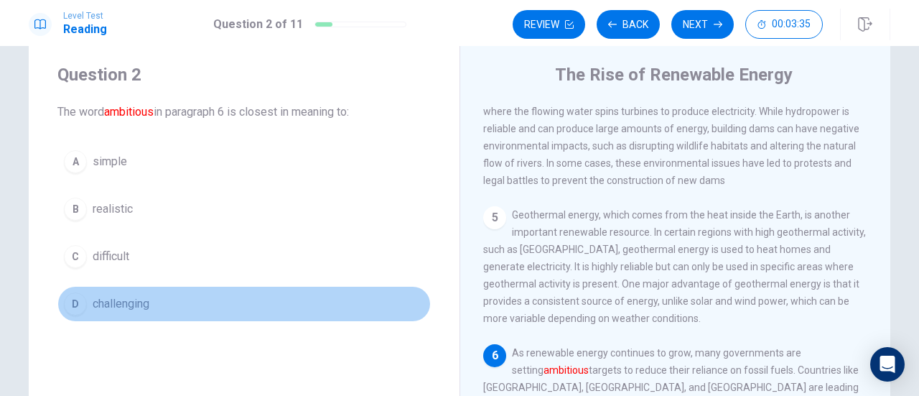
click at [128, 287] on button "D challenging" at bounding box center [243, 304] width 373 height 36
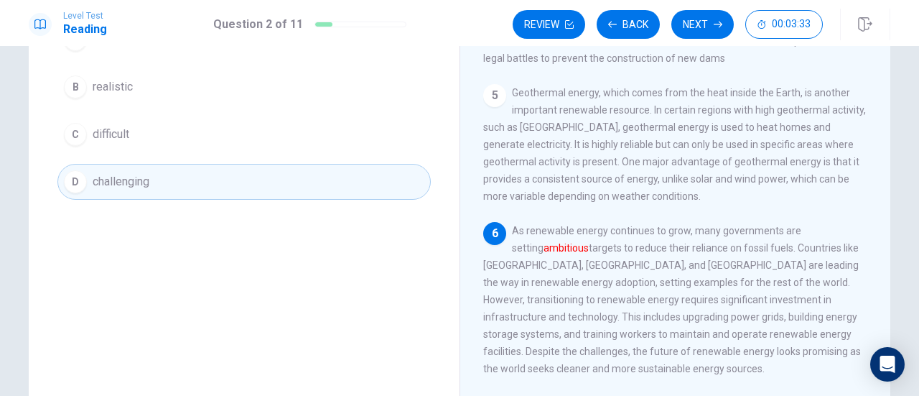
scroll to position [0, 0]
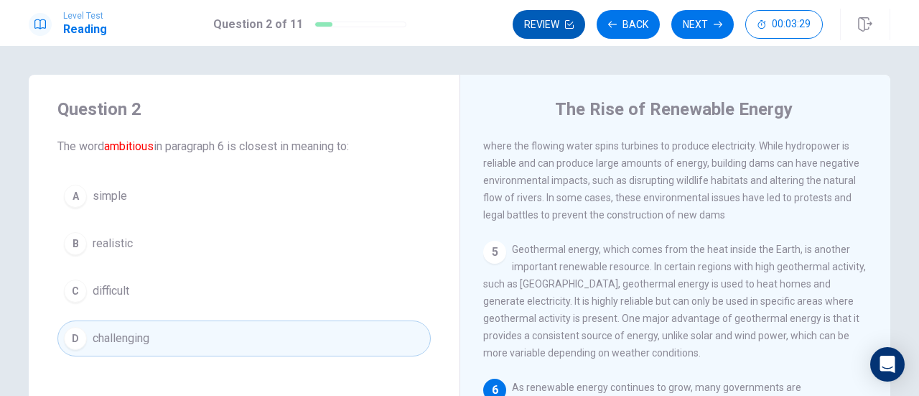
click at [551, 17] on button "Review" at bounding box center [549, 24] width 73 height 29
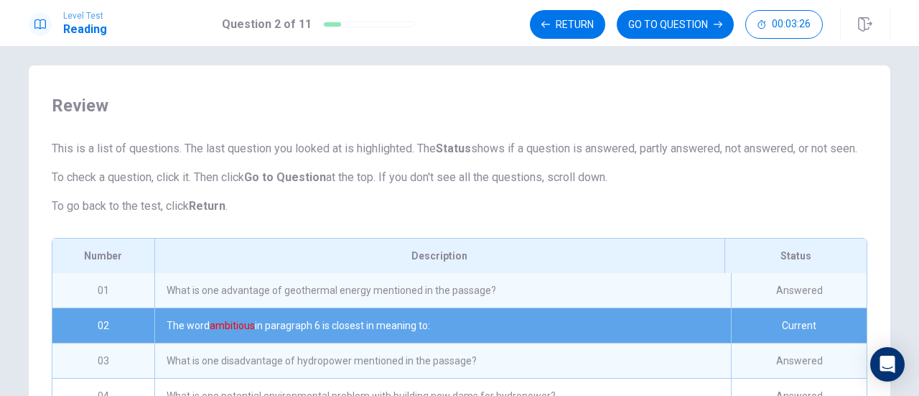
scroll to position [9, 0]
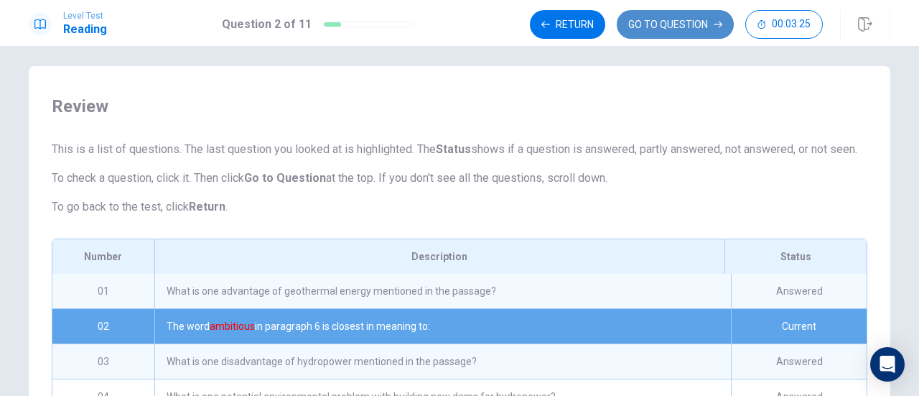
click at [655, 29] on button "GO TO QUESTION" at bounding box center [675, 24] width 117 height 29
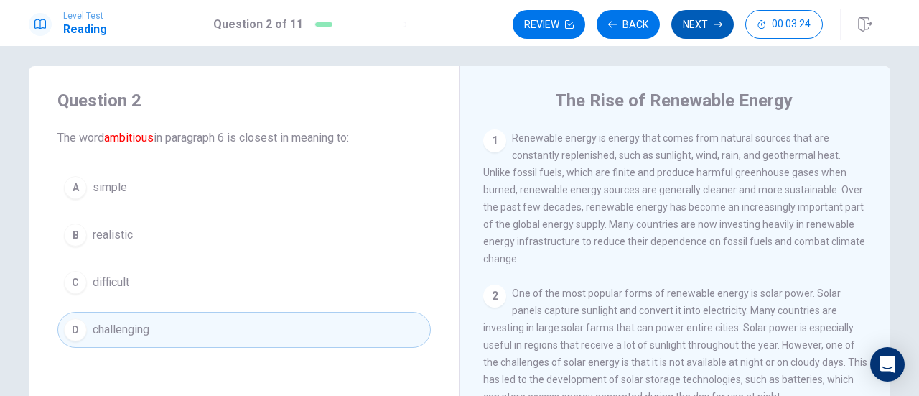
click at [701, 28] on button "Next" at bounding box center [702, 24] width 62 height 29
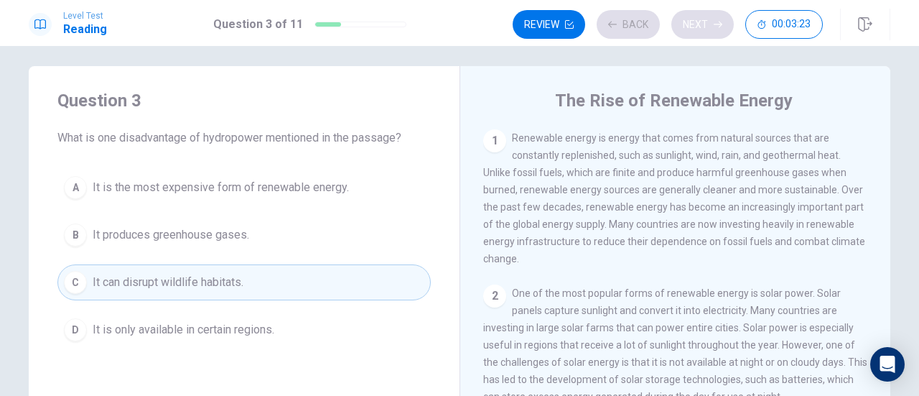
click at [701, 28] on div "Review Back Next 00:03:23" at bounding box center [668, 24] width 310 height 29
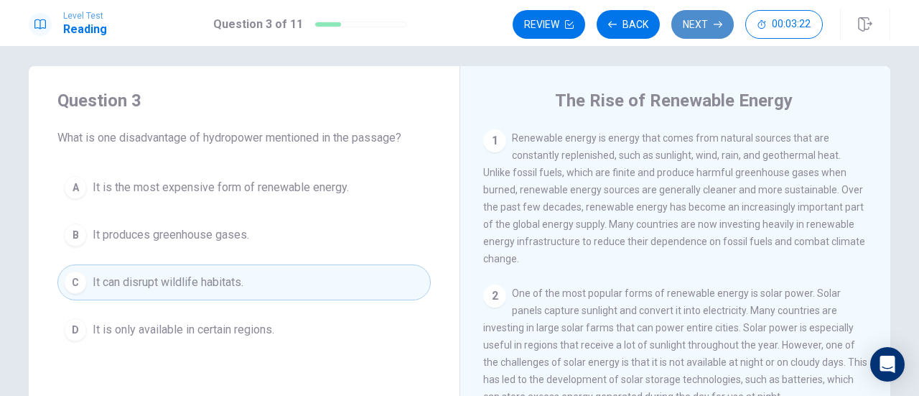
click at [701, 28] on button "Next" at bounding box center [702, 24] width 62 height 29
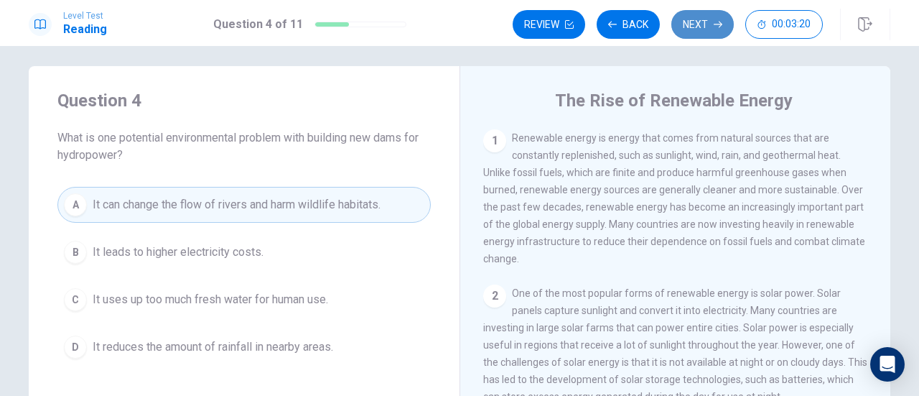
click at [701, 28] on button "Next" at bounding box center [702, 24] width 62 height 29
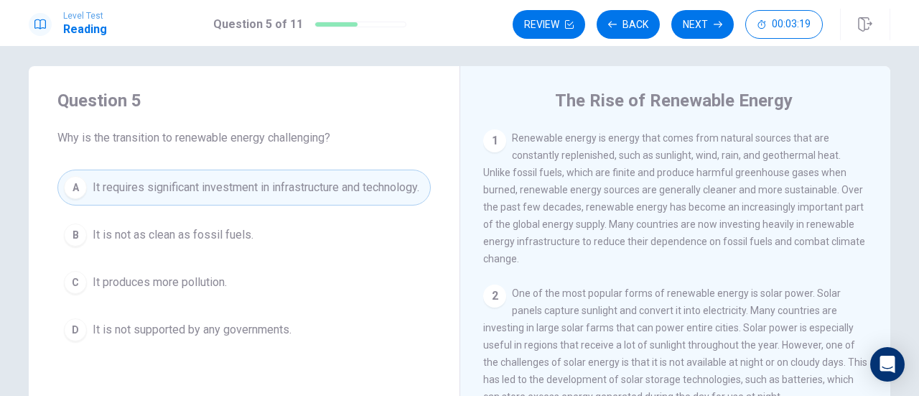
scroll to position [0, 0]
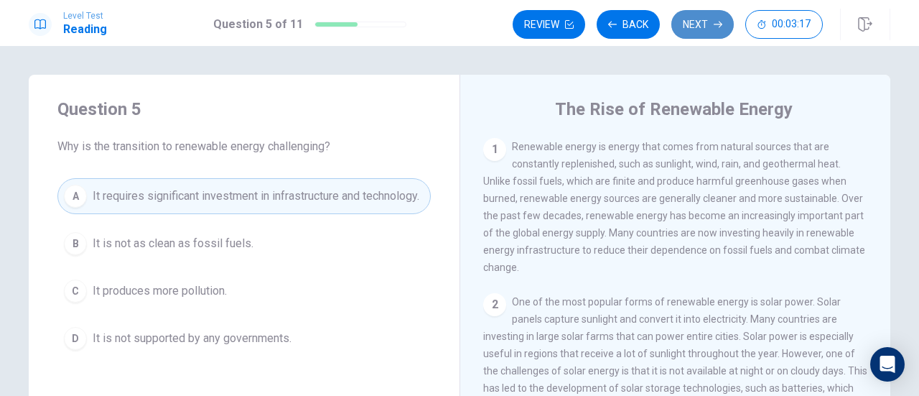
click at [700, 33] on button "Next" at bounding box center [702, 24] width 62 height 29
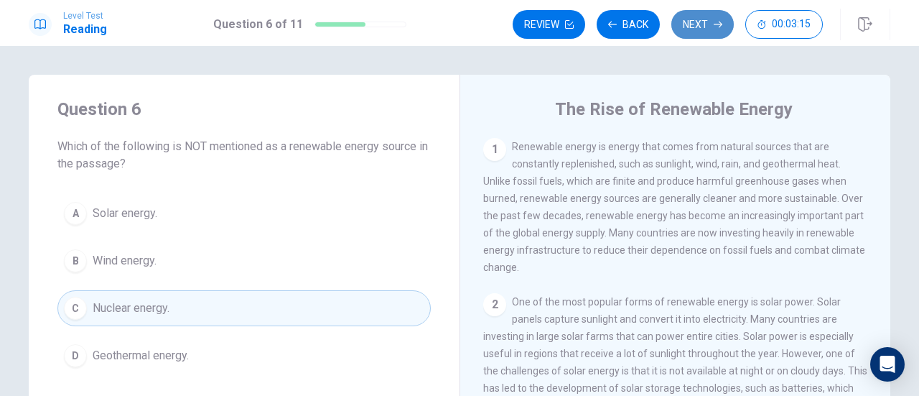
click at [700, 33] on button "Next" at bounding box center [702, 24] width 62 height 29
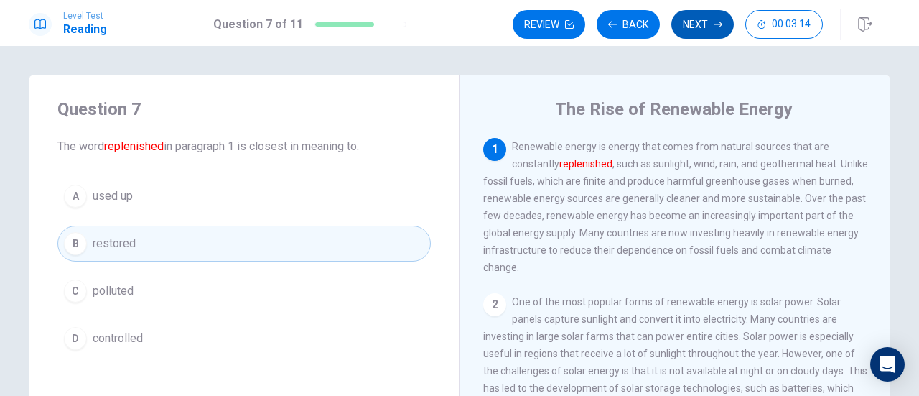
click at [700, 33] on button "Next" at bounding box center [702, 24] width 62 height 29
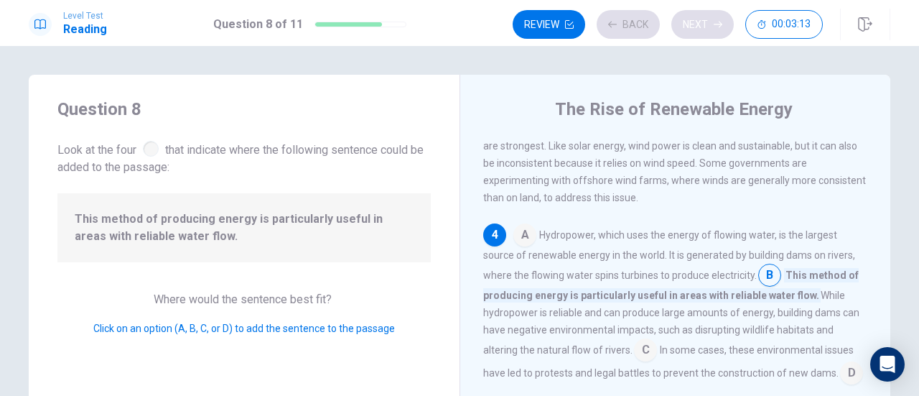
scroll to position [350, 0]
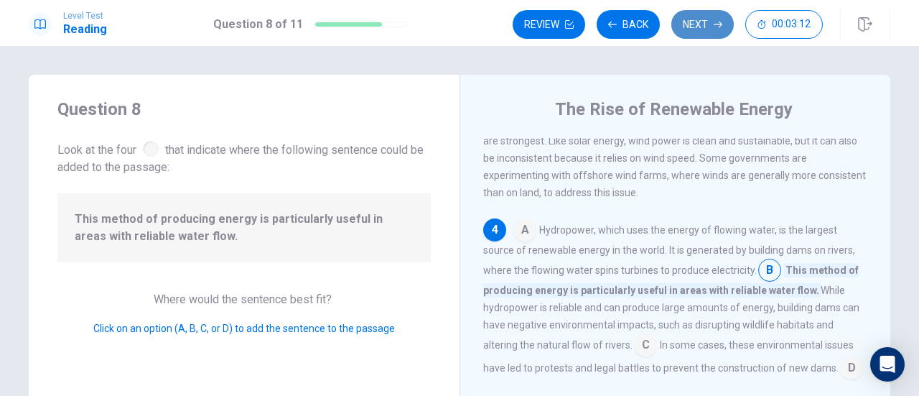
click at [700, 33] on button "Next" at bounding box center [702, 24] width 62 height 29
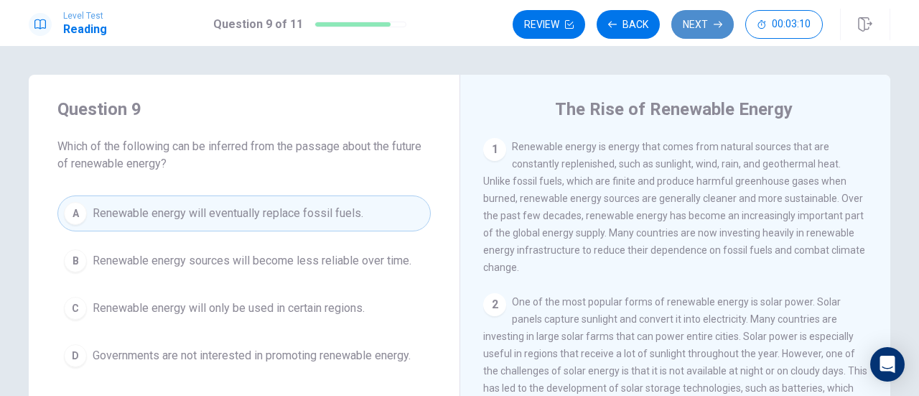
click at [700, 33] on button "Next" at bounding box center [702, 24] width 62 height 29
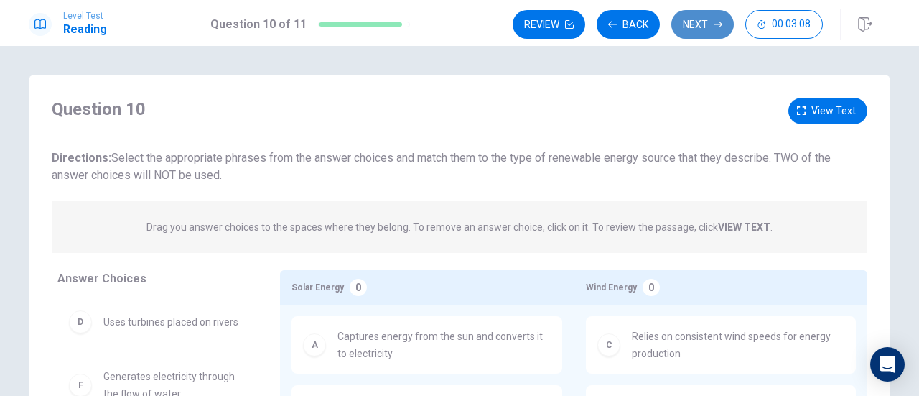
click at [700, 33] on button "Next" at bounding box center [702, 24] width 62 height 29
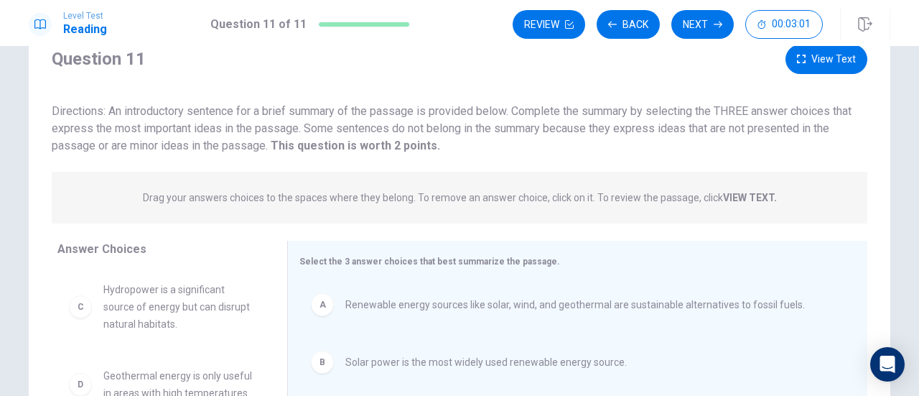
scroll to position [51, 0]
click at [818, 60] on button "View Text" at bounding box center [826, 61] width 82 height 29
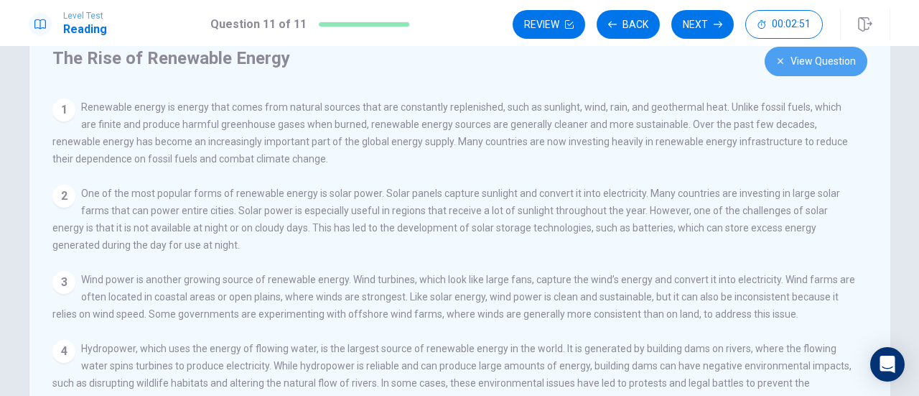
click at [797, 62] on button "View Question" at bounding box center [816, 61] width 103 height 29
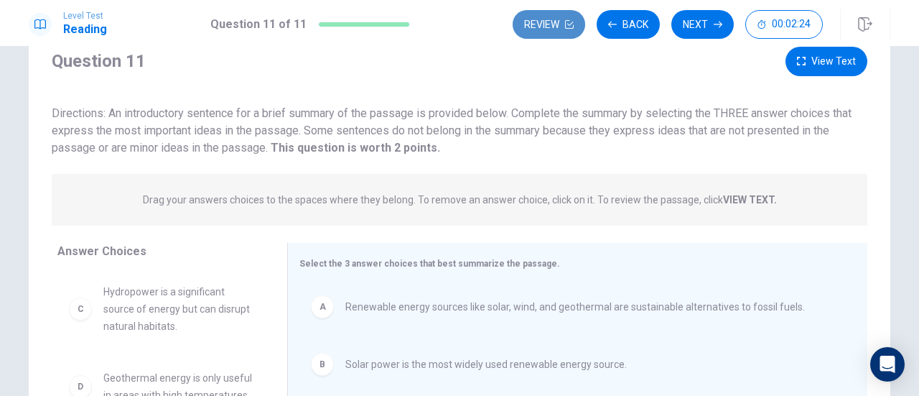
click at [556, 28] on button "Review" at bounding box center [549, 24] width 73 height 29
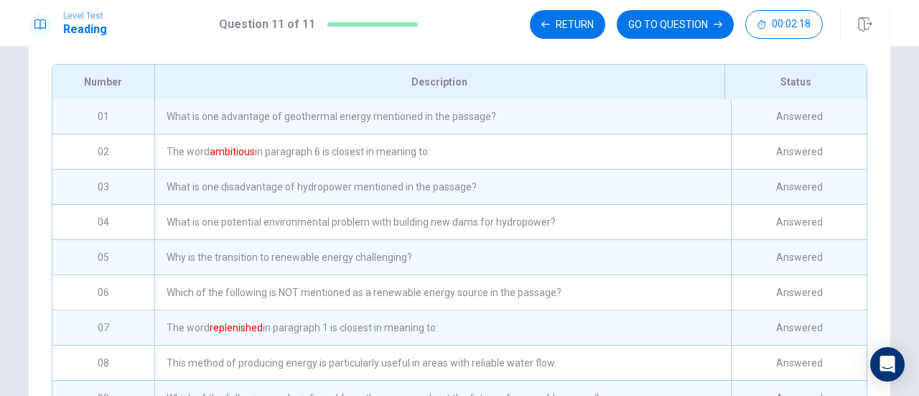
scroll to position [181, 0]
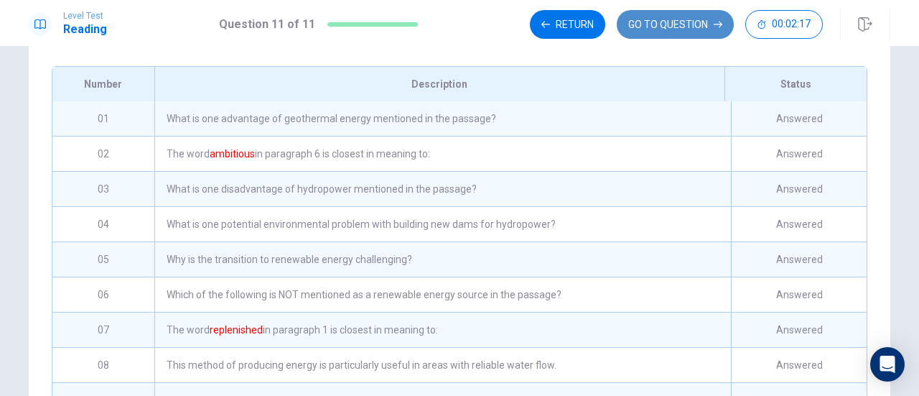
click at [683, 28] on button "GO TO QUESTION" at bounding box center [675, 24] width 117 height 29
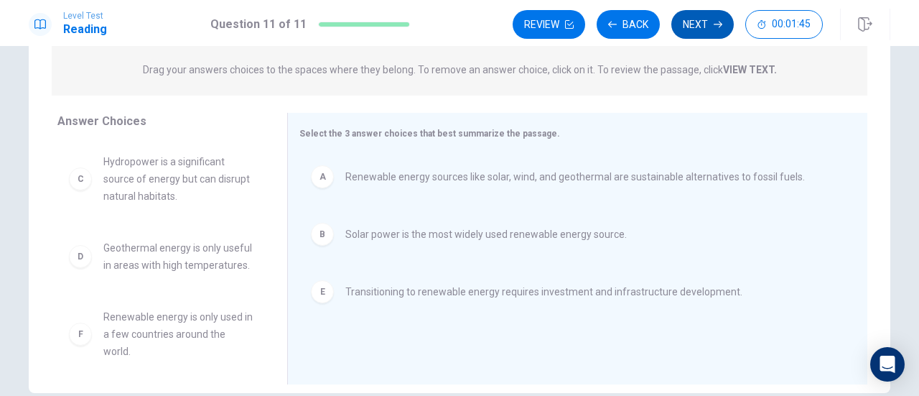
click at [710, 17] on button "Next" at bounding box center [702, 24] width 62 height 29
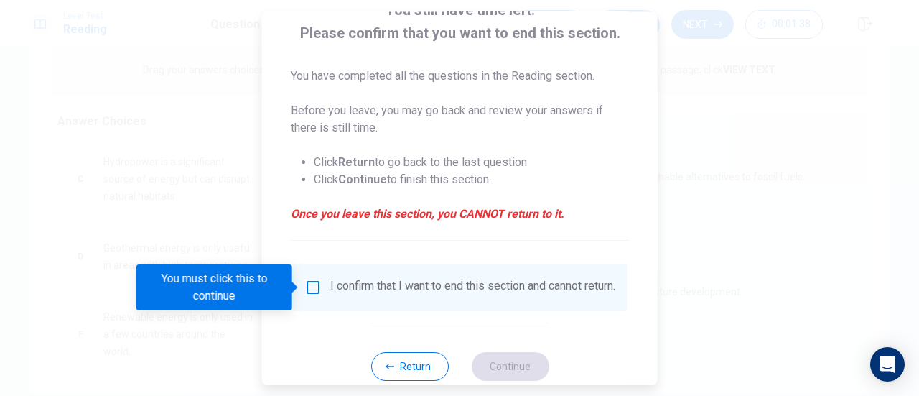
scroll to position [109, 0]
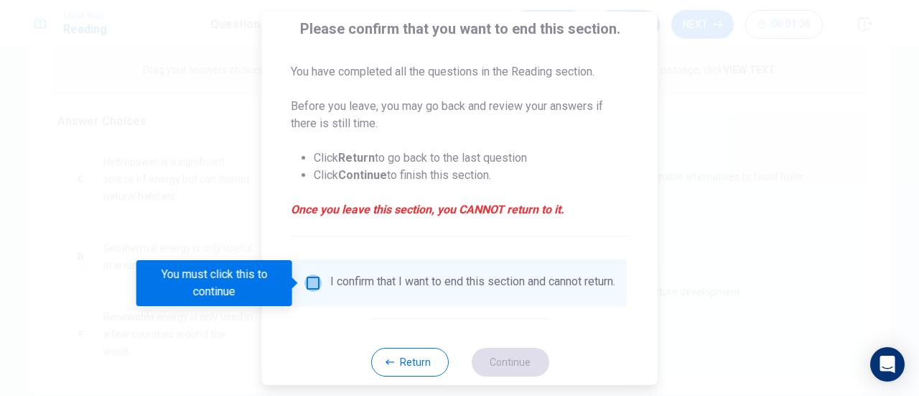
click at [317, 289] on input "You must click this to continue" at bounding box center [312, 282] width 17 height 17
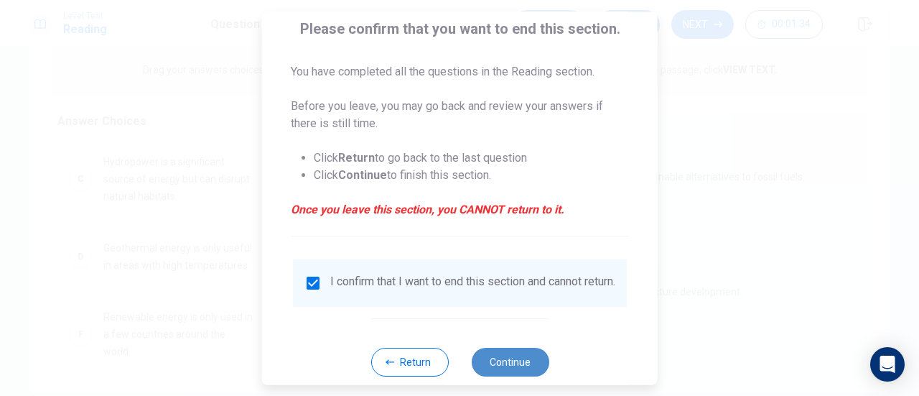
click at [522, 371] on button "Continue" at bounding box center [510, 361] width 78 height 29
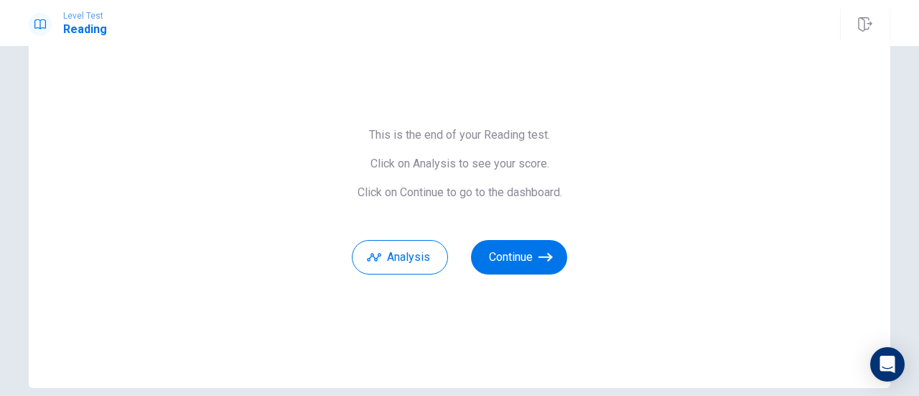
scroll to position [37, 0]
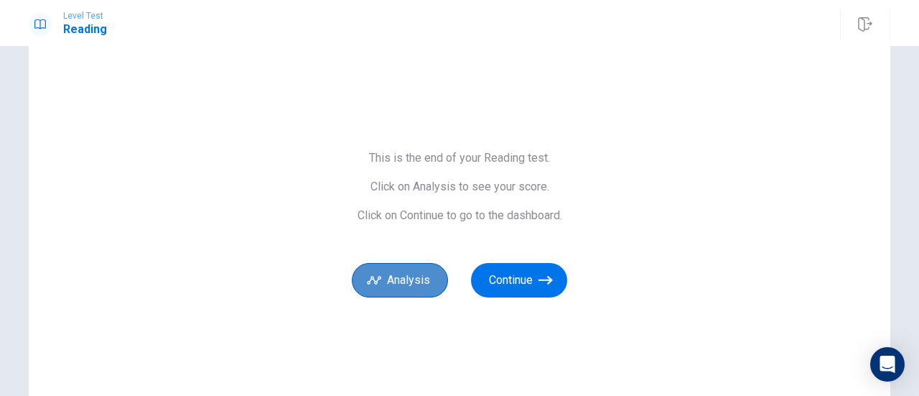
click at [382, 282] on button "Analysis" at bounding box center [400, 280] width 96 height 34
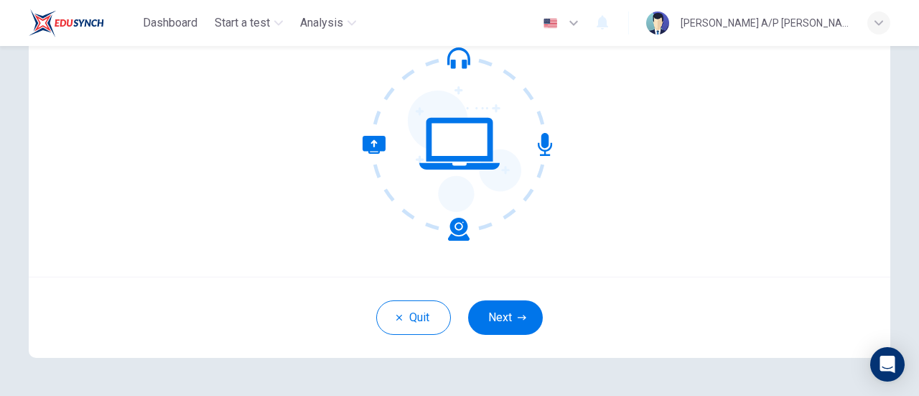
scroll to position [202, 0]
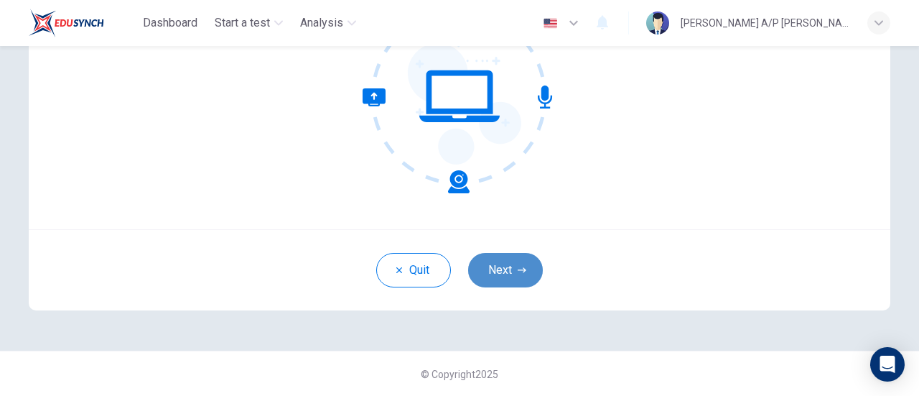
click at [503, 258] on button "Next" at bounding box center [505, 270] width 75 height 34
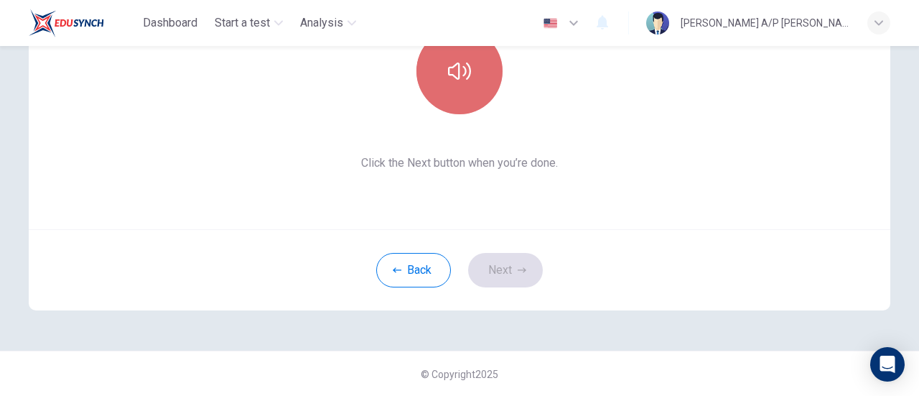
click at [448, 75] on icon "button" at bounding box center [459, 71] width 23 height 23
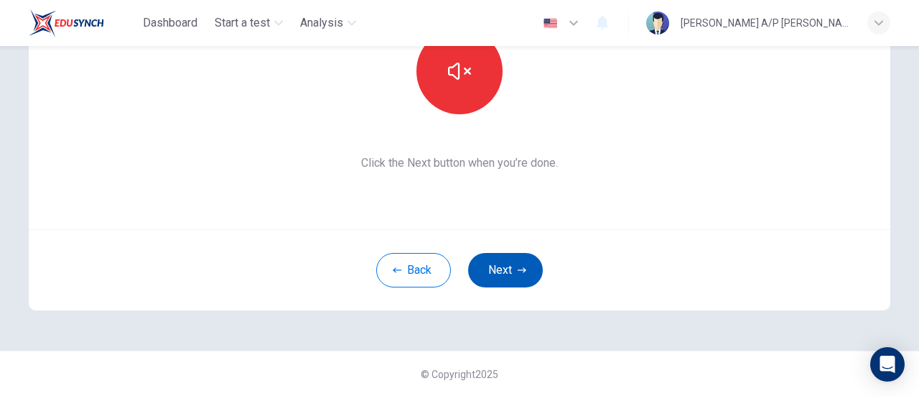
click at [513, 265] on button "Next" at bounding box center [505, 270] width 75 height 34
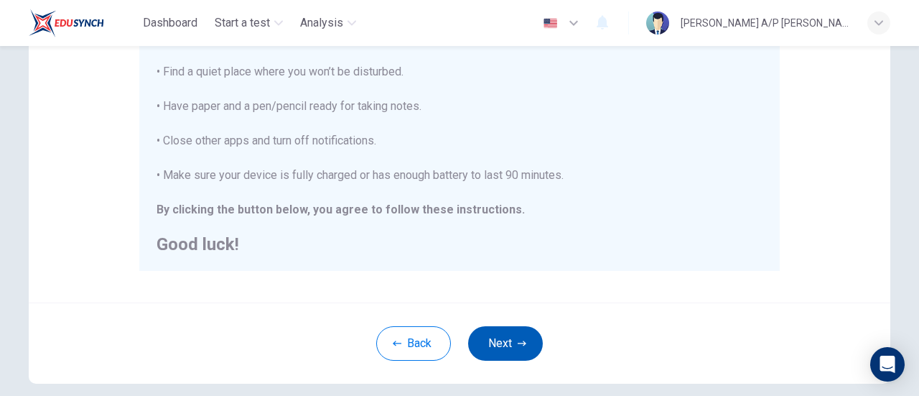
scroll to position [329, 0]
click at [618, 252] on div "You are about to start a CEFR Writing Test . Before You Start the Test: • Once …" at bounding box center [462, 62] width 612 height 381
click at [506, 342] on button "Next" at bounding box center [505, 342] width 75 height 34
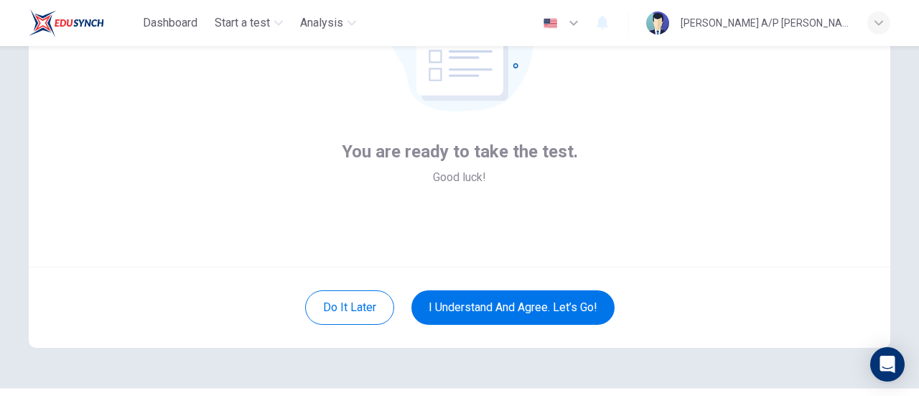
scroll to position [154, 0]
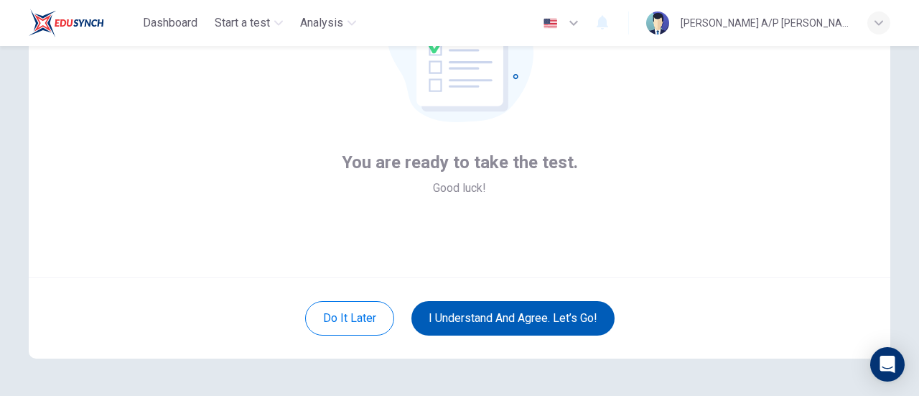
click at [517, 317] on button "I understand and agree. Let’s go!" at bounding box center [512, 318] width 203 height 34
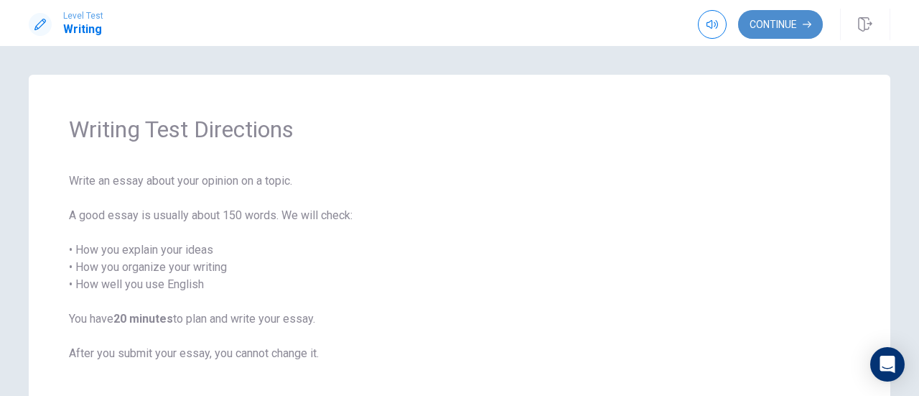
click at [786, 28] on button "Continue" at bounding box center [780, 24] width 85 height 29
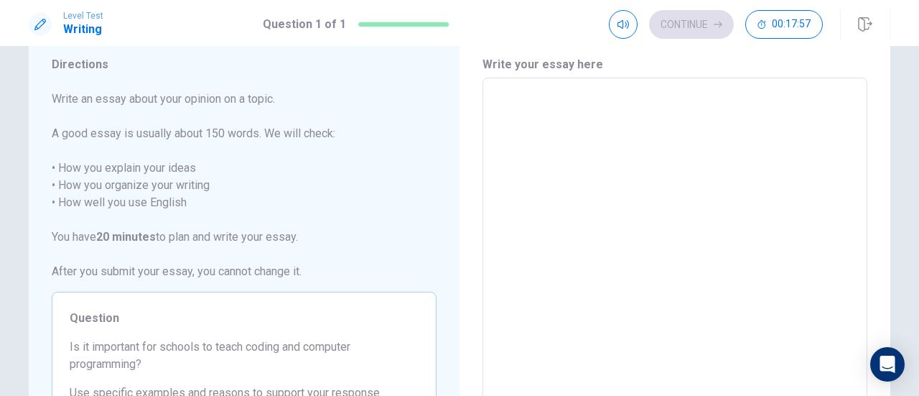
scroll to position [47, 0]
click at [538, 212] on textarea at bounding box center [674, 276] width 365 height 373
type textarea "y"
type textarea "x"
type textarea "ye"
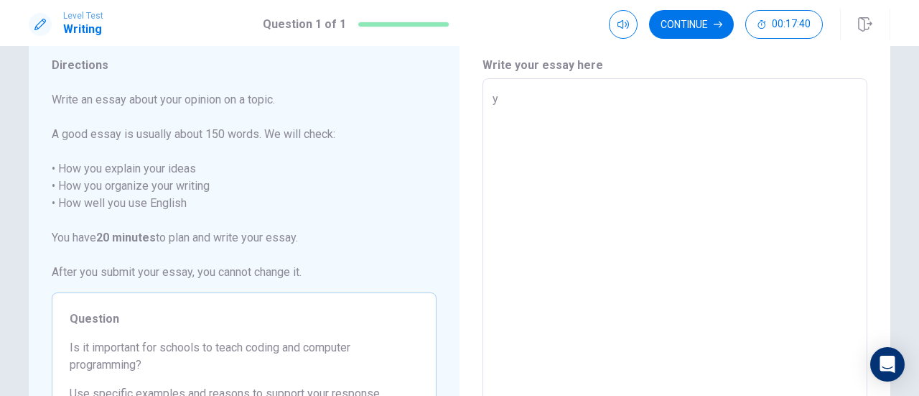
type textarea "x"
type textarea "yes"
type textarea "x"
type textarea "yes,"
type textarea "x"
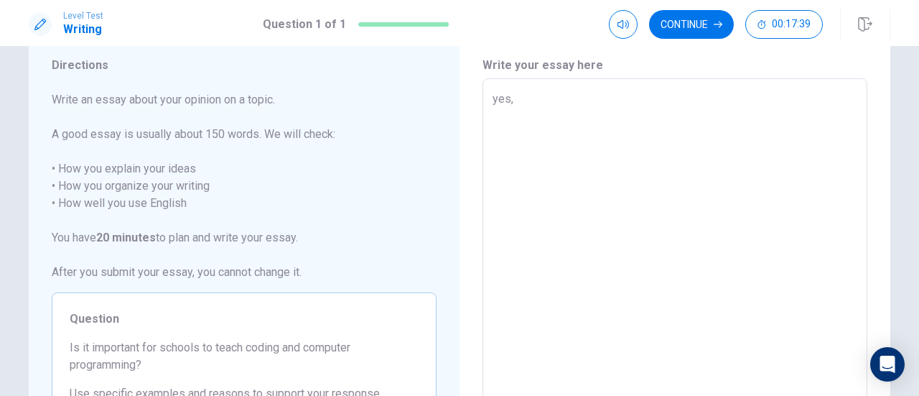
type textarea "yes,"
type textarea "x"
type textarea "yes,"
type textarea "x"
type textarea "yes"
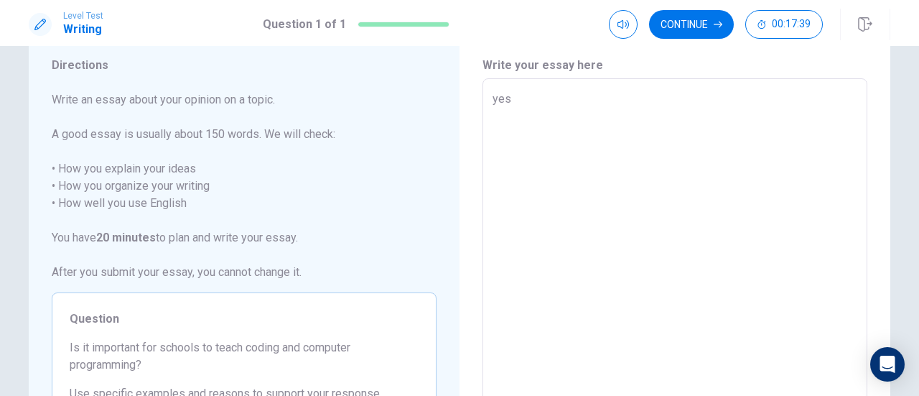
type textarea "x"
type textarea "ye"
type textarea "x"
type textarea "y"
type textarea "x"
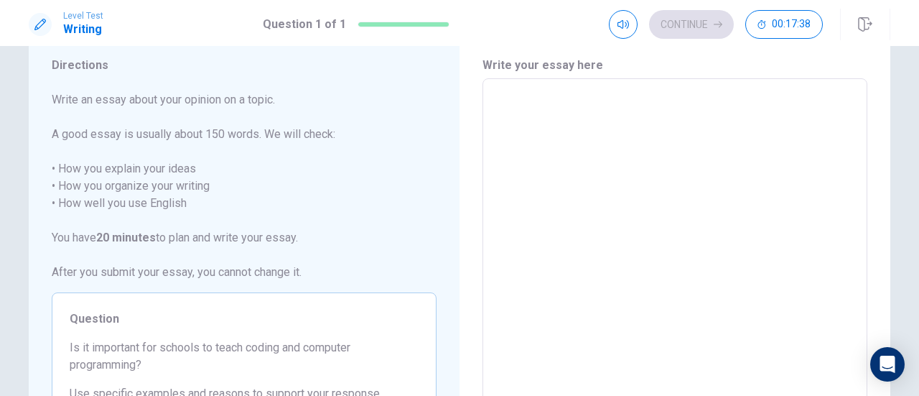
type textarea "Y"
type textarea "x"
type textarea "Ye"
type textarea "x"
type textarea "Yes"
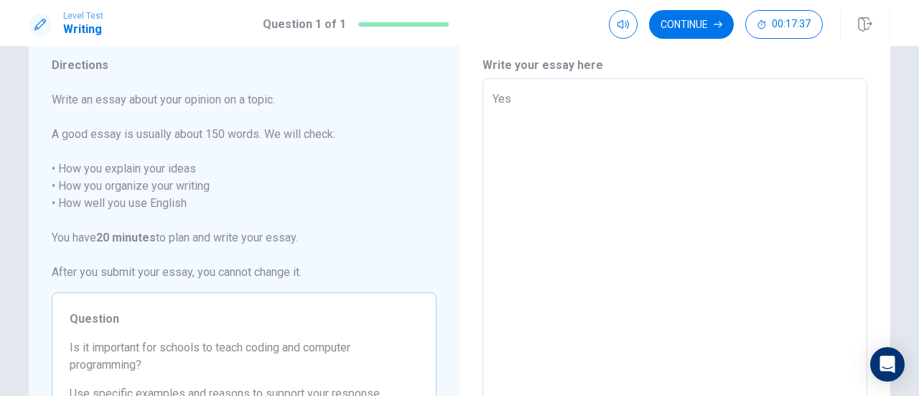
type textarea "x"
type textarea "Yes,"
type textarea "x"
type textarea "Yes,"
type textarea "x"
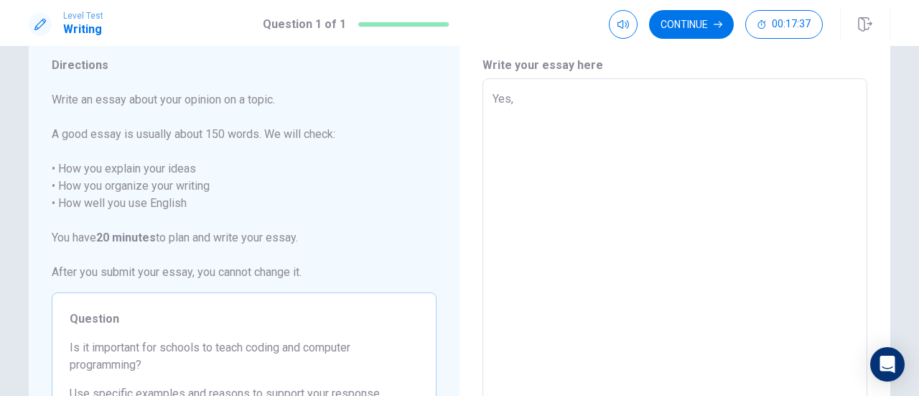
type textarea "Yes, t"
type textarea "x"
type textarea "Yes, te"
type textarea "x"
type textarea "Yes, tea"
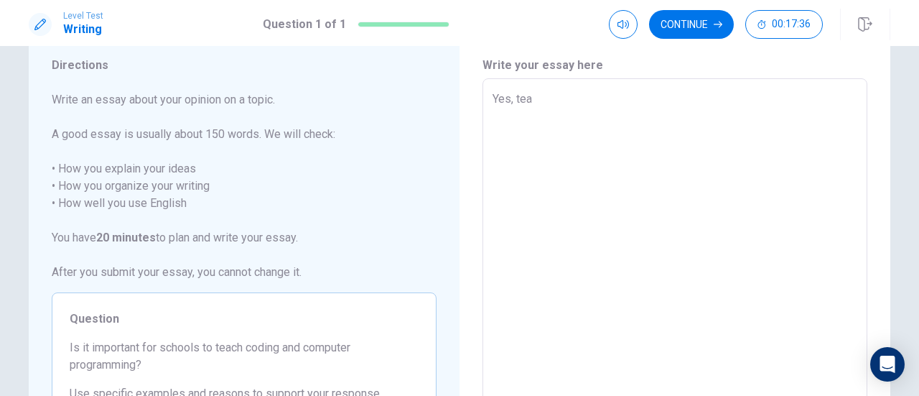
type textarea "x"
type textarea "Yes, teac"
type textarea "x"
type textarea "Yes, teach"
type textarea "x"
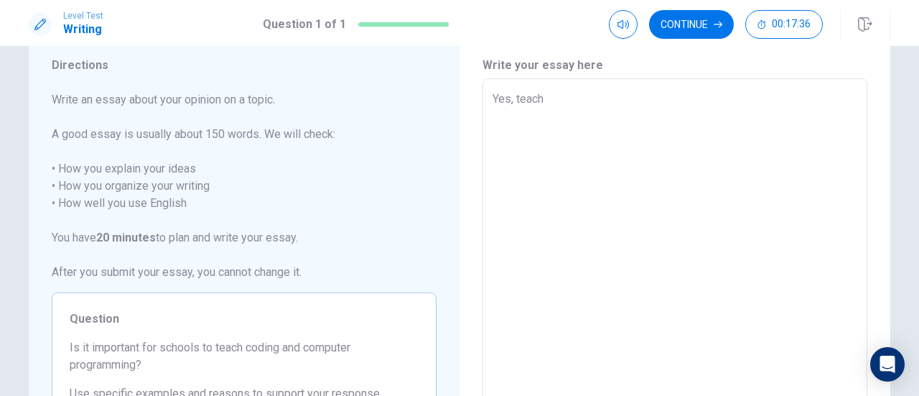
type textarea "Yes, teachi"
type textarea "x"
type textarea "Yes, teachin"
type textarea "x"
type textarea "Yes, teaching"
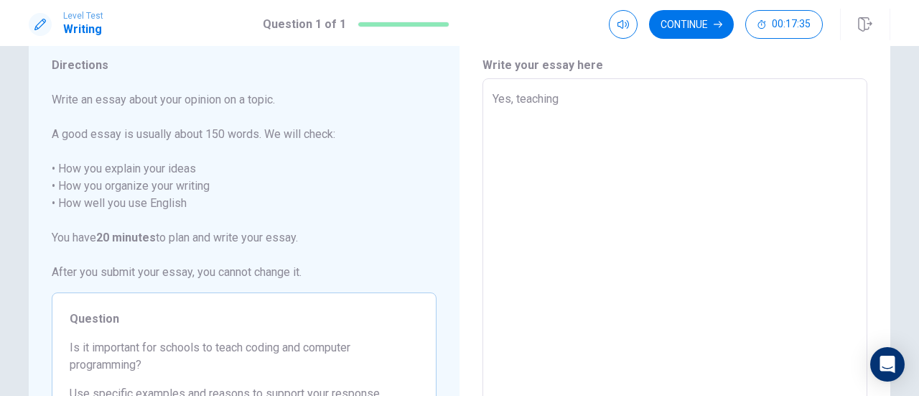
type textarea "x"
type textarea "Yes, teaching"
type textarea "x"
type textarea "Yes, teaching c"
type textarea "x"
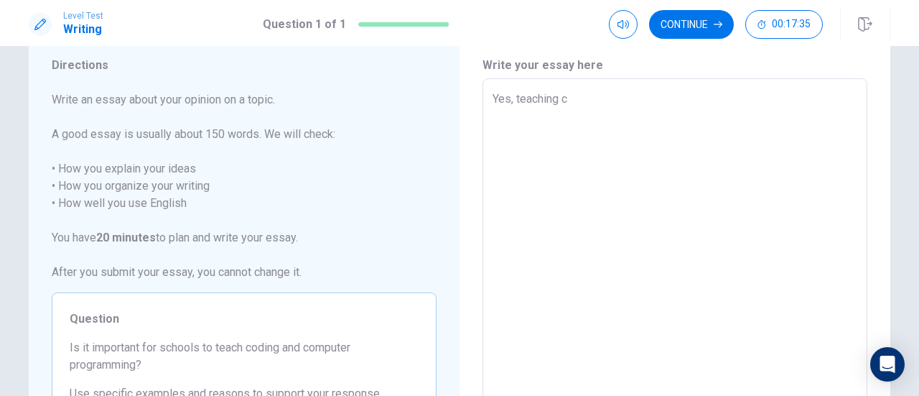
type textarea "Yes, teaching co"
type textarea "x"
type textarea "Yes, teaching cod"
type textarea "x"
type textarea "Yes, teaching codi"
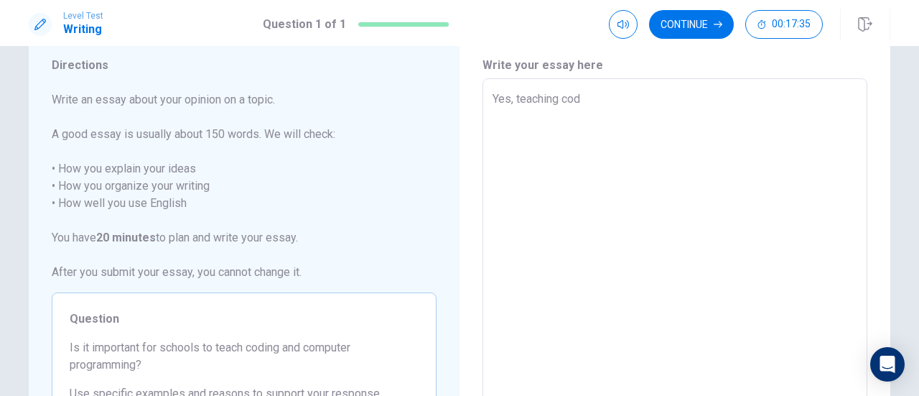
type textarea "x"
type textarea "Yes, teaching codin"
type textarea "x"
type textarea "Yes, teaching coding"
type textarea "x"
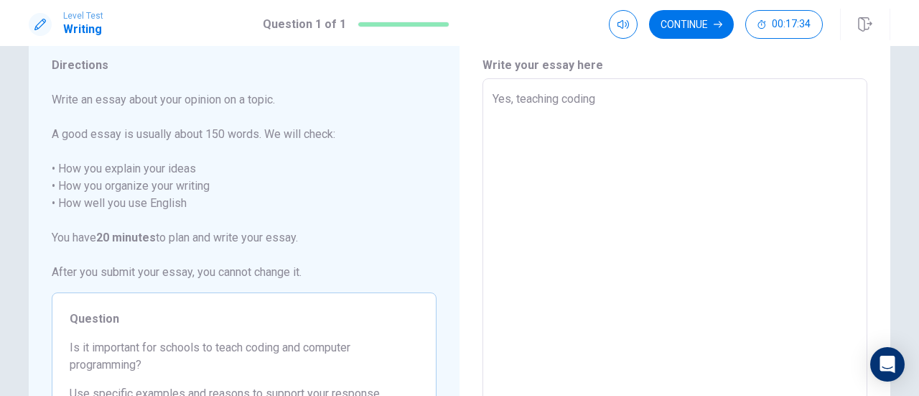
type textarea "Yes, teaching coding"
type textarea "x"
type textarea "Yes, teaching coding a"
type textarea "x"
type textarea "Yes, teaching coding an"
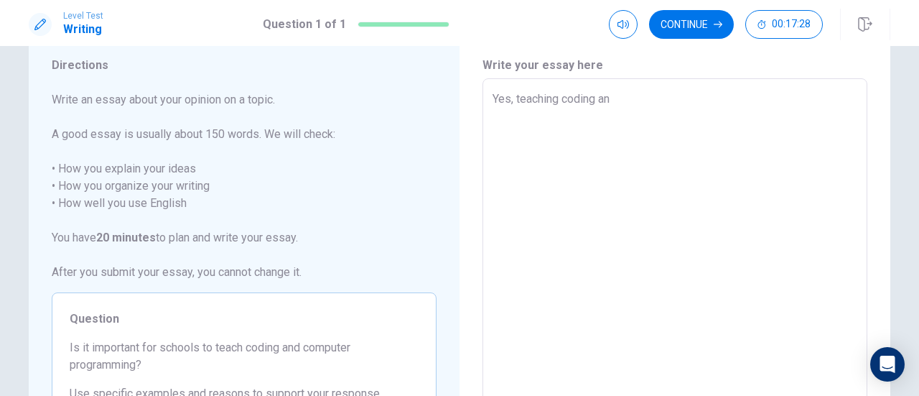
type textarea "x"
type textarea "Yes, teaching coding and"
type textarea "x"
type textarea "Yes, teaching coding and"
type textarea "x"
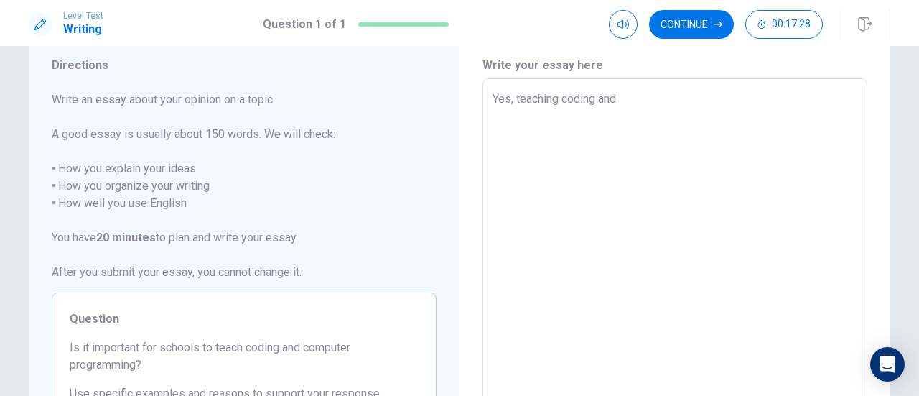
type textarea "Yes, teaching coding and c"
type textarea "x"
type textarea "Yes, teaching coding and co"
type textarea "x"
type textarea "Yes, teaching coding and com"
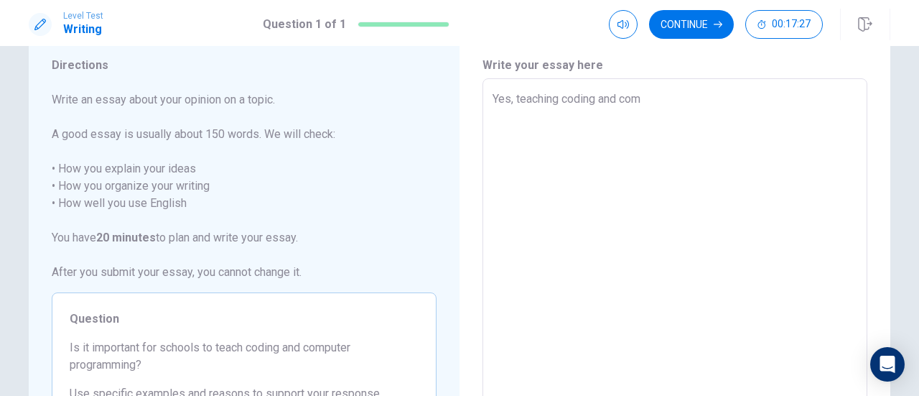
type textarea "x"
type textarea "Yes, teaching coding and comp"
type textarea "x"
type textarea "Yes, teaching coding and compu"
type textarea "x"
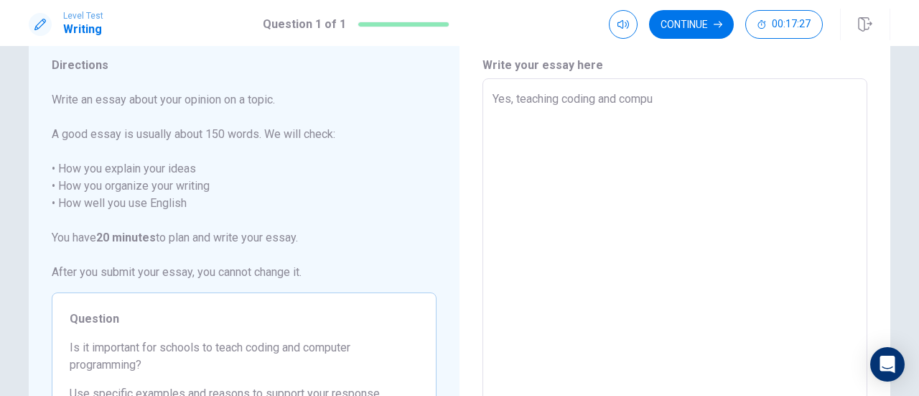
type textarea "Yes, teaching coding and comput"
type textarea "x"
type textarea "Yes, teaching coding and compute"
type textarea "x"
type textarea "Yes, teaching coding and compute"
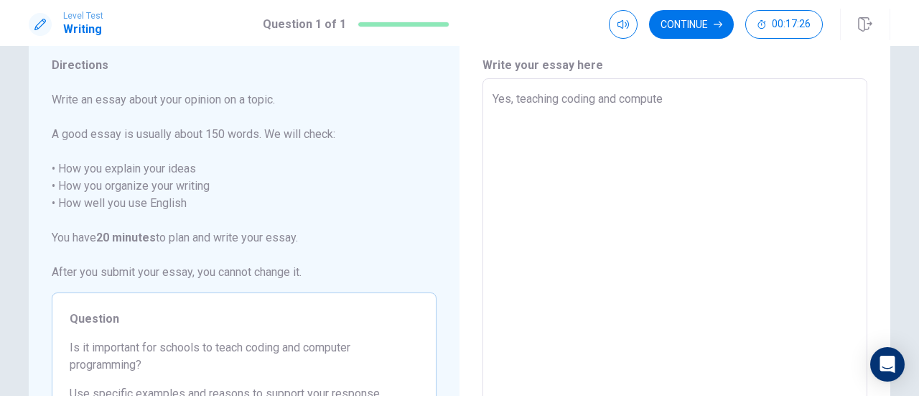
type textarea "x"
type textarea "Yes, teaching coding and compute p"
type textarea "x"
type textarea "Yes, teaching coding and compute pr"
type textarea "x"
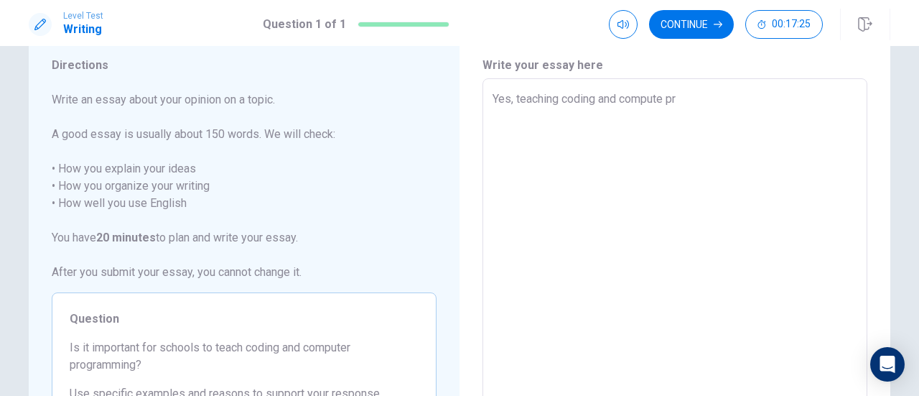
type textarea "Yes, teaching coding and compute pro"
type textarea "x"
type textarea "Yes, teaching coding and compute prog"
type textarea "x"
type textarea "Yes, teaching coding and compute progr"
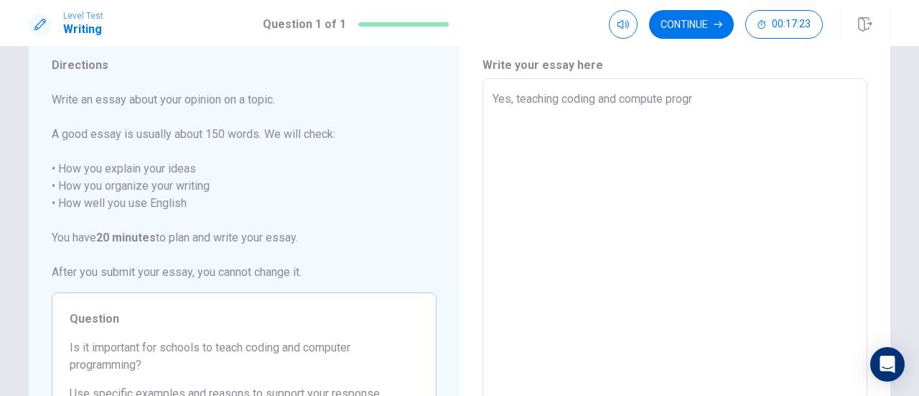
type textarea "x"
type textarea "Yes, teaching coding and compute progra"
type textarea "x"
type textarea "Yes, teaching coding and compute program"
type textarea "x"
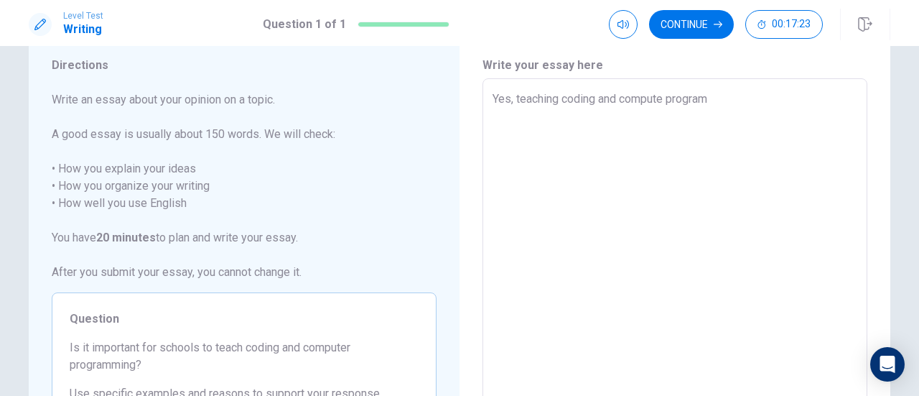
type textarea "Yes, teaching coding and compute programm"
type textarea "x"
type textarea "Yes, teaching coding and compute programmi"
type textarea "x"
type textarea "Yes, teaching coding and compute programmin"
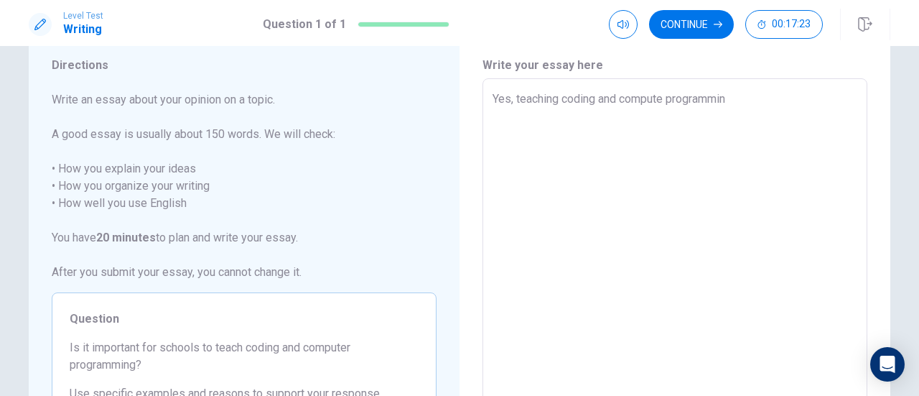
type textarea "x"
type textarea "Yes, teaching coding and compute programming"
type textarea "x"
type textarea "Yes, teaching coding and compute programming"
type textarea "x"
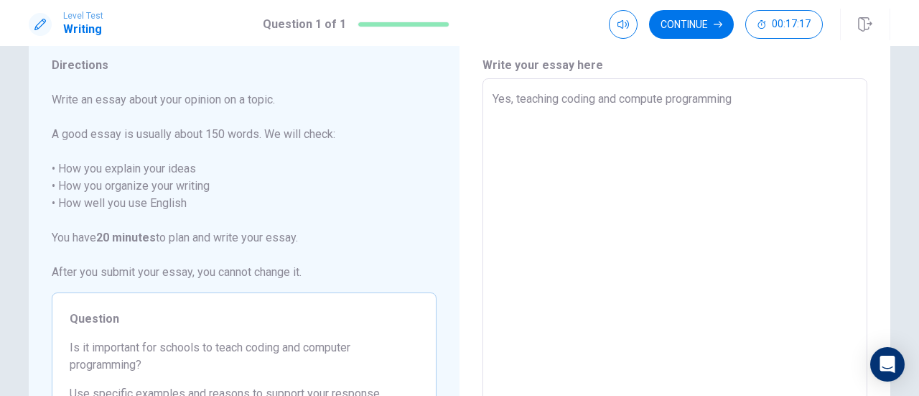
click at [664, 96] on textarea "Yes, teaching coding and compute programming" at bounding box center [674, 276] width 365 height 373
type textarea "Yes, teaching coding and computer programming"
click at [755, 94] on textarea "Yes, teaching coding and computer programming" at bounding box center [674, 276] width 365 height 373
type textarea "x"
type textarea "Yes, teaching coding and computer programming i"
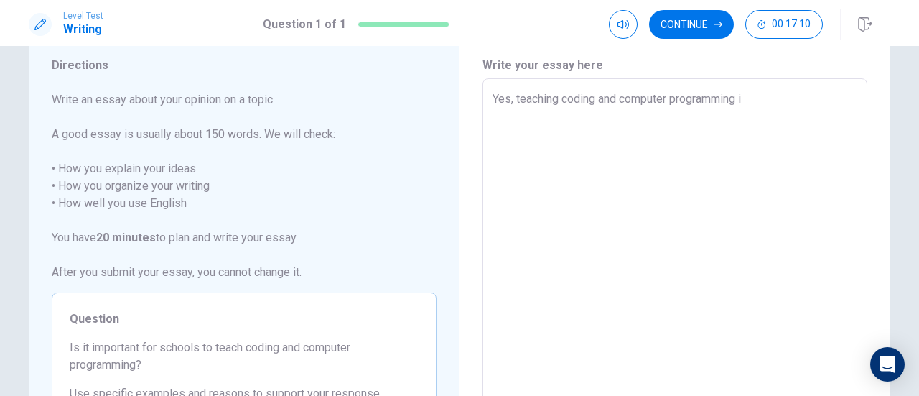
type textarea "x"
type textarea "Yes, teaching coding and computer programming is"
type textarea "x"
type textarea "Yes, teaching coding and computer programming is"
type textarea "x"
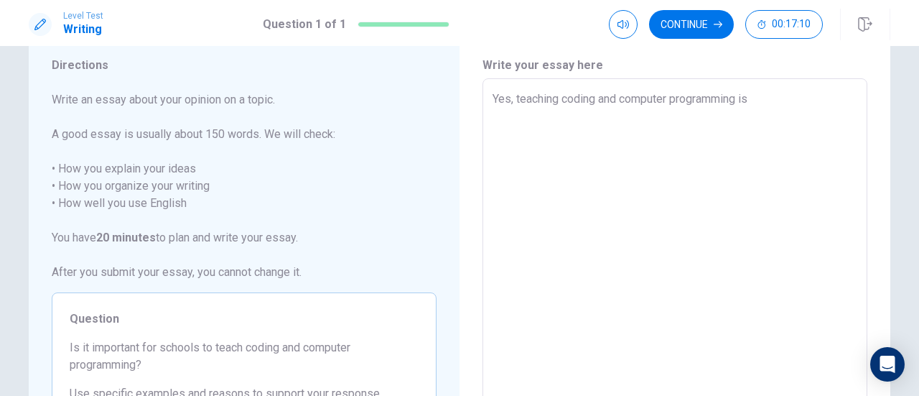
type textarea "Yes, teaching coding and computer programming is i"
type textarea "x"
type textarea "Yes, teaching coding and computer programming is in"
type textarea "x"
type textarea "Yes, teaching coding and computer programming is inc"
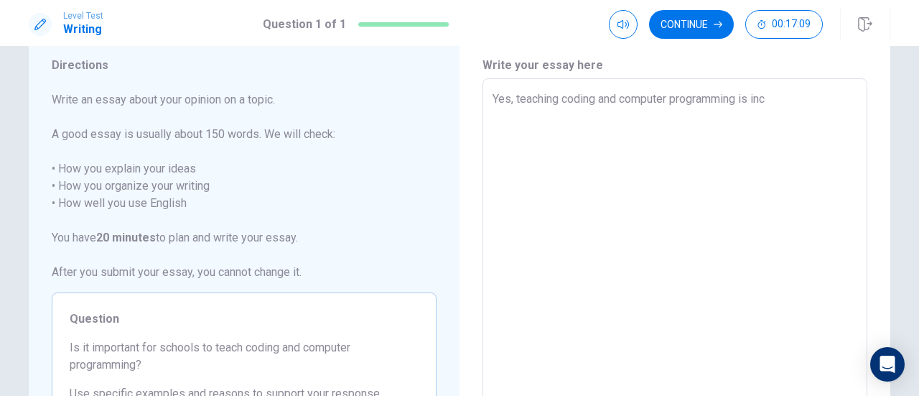
type textarea "x"
type textarea "Yes, teaching coding and computer programming is incr"
type textarea "x"
type textarea "Yes, teaching coding and computer programming is incre"
type textarea "x"
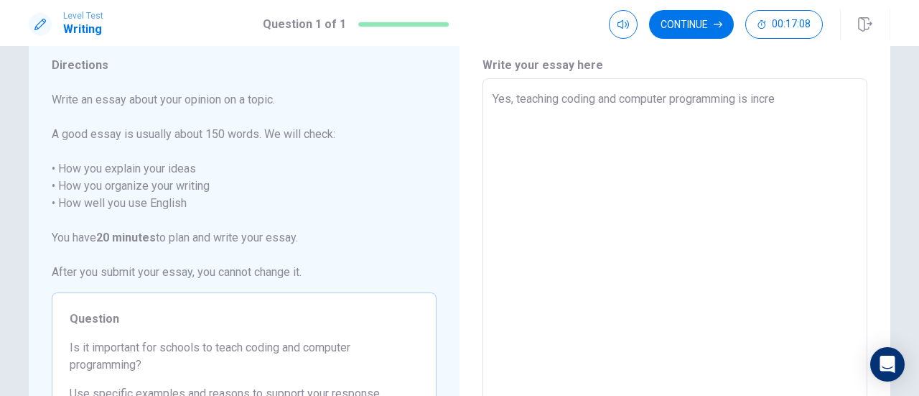
type textarea "Yes, teaching coding and computer programming is increa"
type textarea "x"
type textarea "Yes, teaching coding and computer programming is increas"
type textarea "x"
type textarea "Yes, teaching coding and computer programming is increasi"
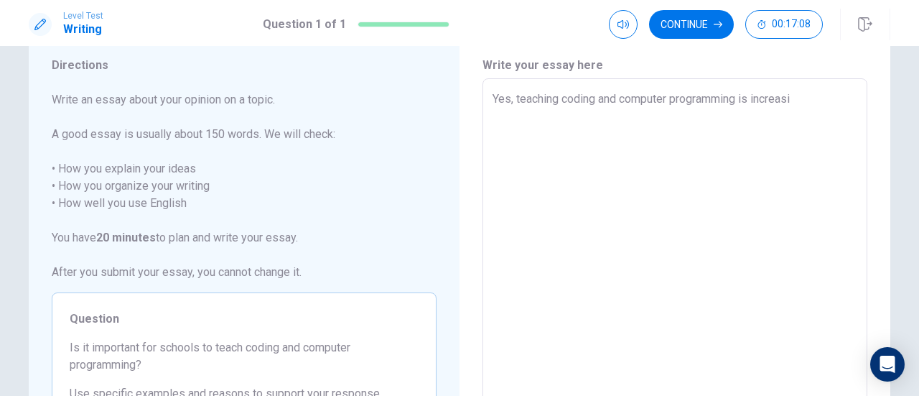
type textarea "x"
type textarea "Yes, teaching coding and computer programming is increasin"
type textarea "x"
type textarea "Yes, teaching coding and computer programming is increasing"
type textarea "x"
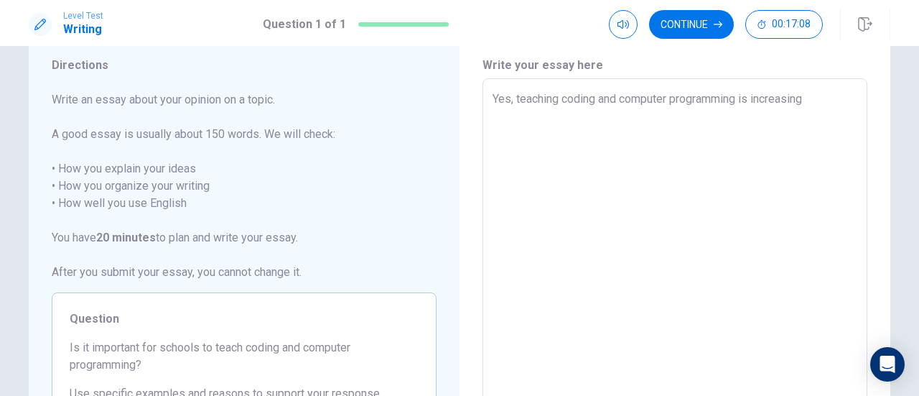
type textarea "Yes, teaching coding and computer programming is increasingl"
type textarea "x"
type textarea "Yes, teaching coding and computer programming is increasingly"
click at [755, 94] on textarea "Yes, teaching coding and computer programming is increasingly" at bounding box center [674, 276] width 365 height 373
click at [831, 106] on textarea "Yes, teaching coding and computer programming is increasingly" at bounding box center [674, 276] width 365 height 373
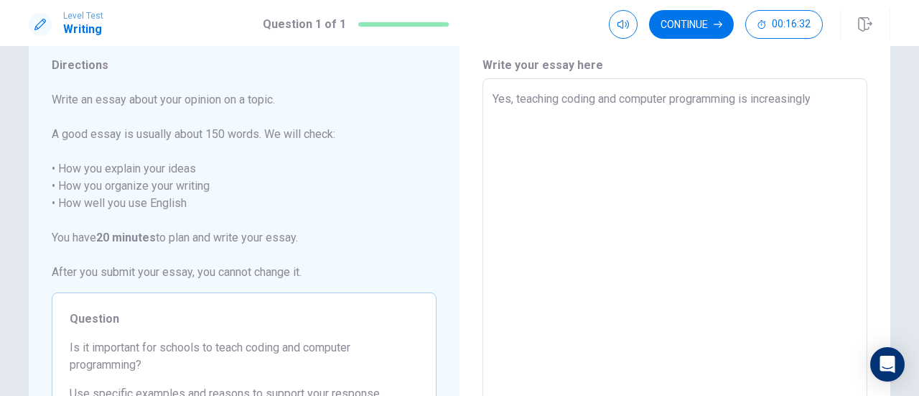
type textarea "x"
type textarea "Yes, teaching coding and computer programming is increasingly"
type textarea "x"
type textarea "Yes, teaching coding and computer programming is increasingly i"
type textarea "x"
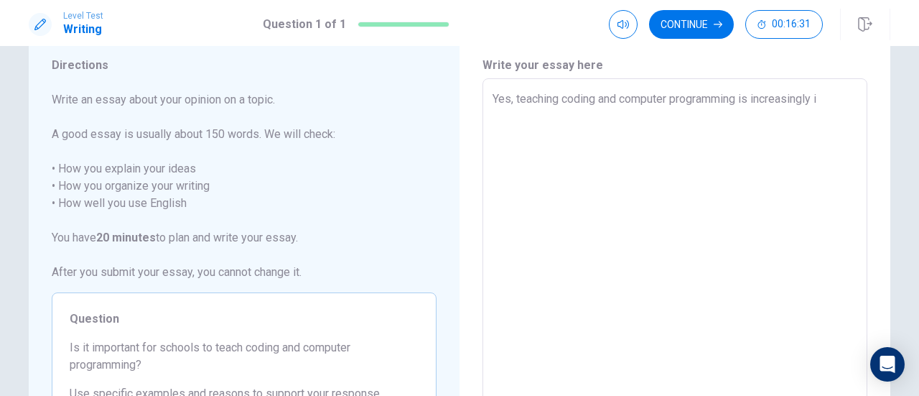
type textarea "Yes, teaching coding and computer programming is increasingly im"
type textarea "x"
type textarea "Yes, teaching coding and computer programming is increasingly imp"
type textarea "x"
type textarea "Yes, teaching coding and computer programming is increasingly impo"
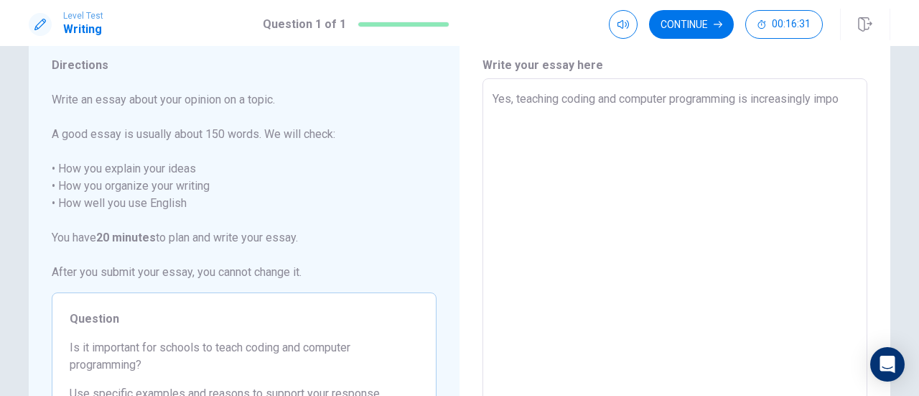
type textarea "x"
type textarea "Yes, teaching coding and computer programming is increasingly impor"
type textarea "x"
type textarea "Yes, teaching coding and computer programming is increasingly import"
type textarea "x"
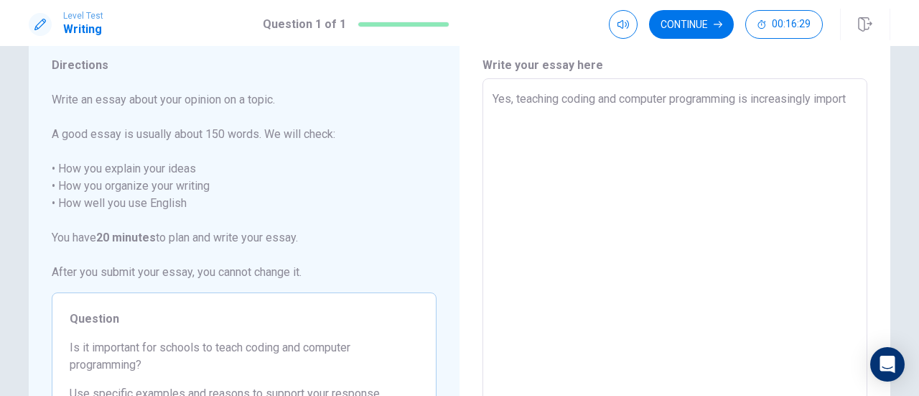
type textarea "Yes, teaching coding and computer programming is increasingly importa"
type textarea "x"
type textarea "Yes, teaching coding and computer programming is increasingly importan"
type textarea "x"
type textarea "Yes, teaching coding and computer programming is increasingly important"
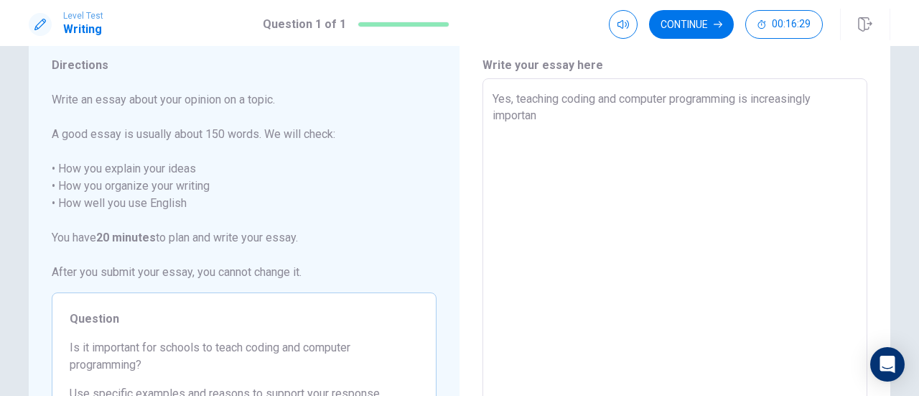
type textarea "x"
type textarea "Yes, teaching coding and computer programming is increasingly important"
type textarea "x"
type textarea "Yes, teaching coding and computer programming is increasingly important i"
type textarea "x"
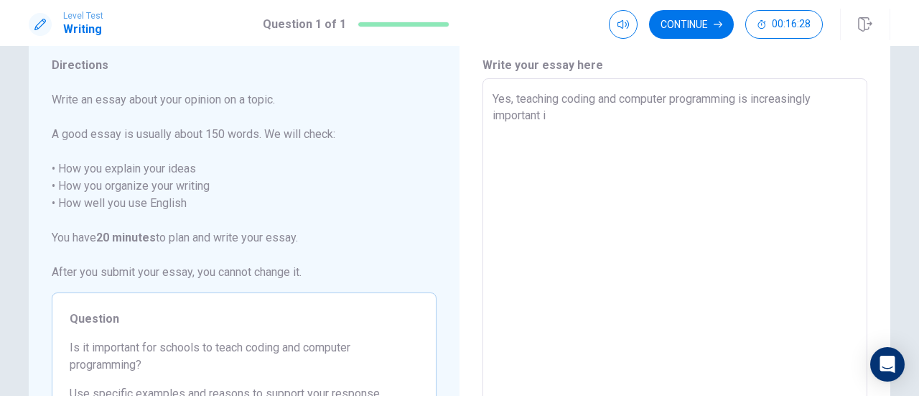
type textarea "Yes, teaching coding and computer programming is increasingly important in"
type textarea "x"
type textarea "Yes, teaching coding and computer programming is increasingly important in"
type textarea "x"
type textarea "Yes, teaching coding and computer programming is increasingly important in t"
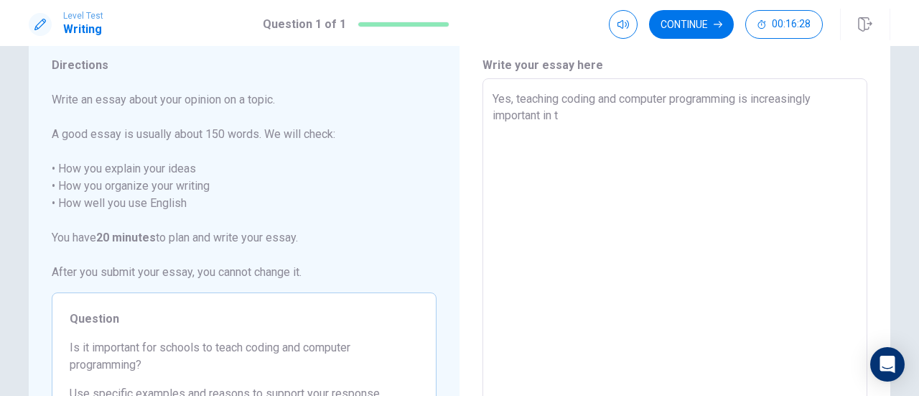
type textarea "x"
type textarea "Yes, teaching coding and computer programming is increasingly important in to"
type textarea "x"
type textarea "Yes, teaching coding and computer programming is increasingly important in [PER…"
type textarea "x"
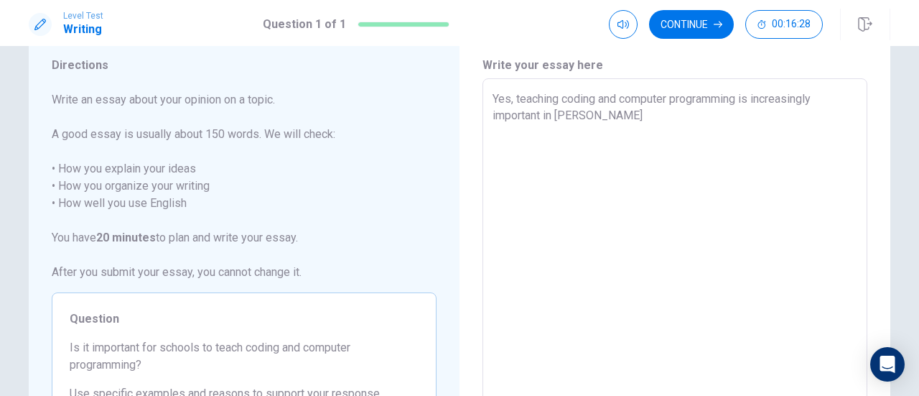
type textarea "Yes, teaching coding and computer programming is increasingly important in toda"
type textarea "x"
type textarea "Yes, teaching coding and computer programming is increasingly important in [DAT…"
type textarea "x"
type textarea "Yes, teaching coding and computer programming is increasingly important in [DAT…"
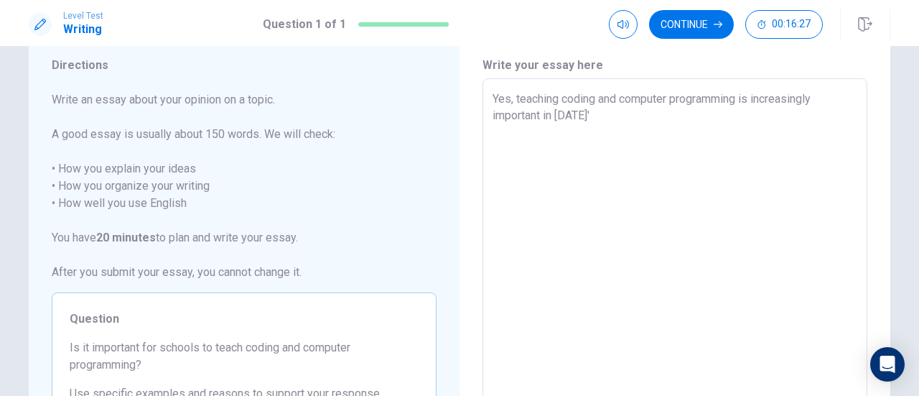
type textarea "x"
type textarea "Yes, teaching coding and computer programming is increasingly important in [DAT…"
type textarea "x"
type textarea "Yes, teaching coding and computer programming is increasingly important in [DAT…"
type textarea "x"
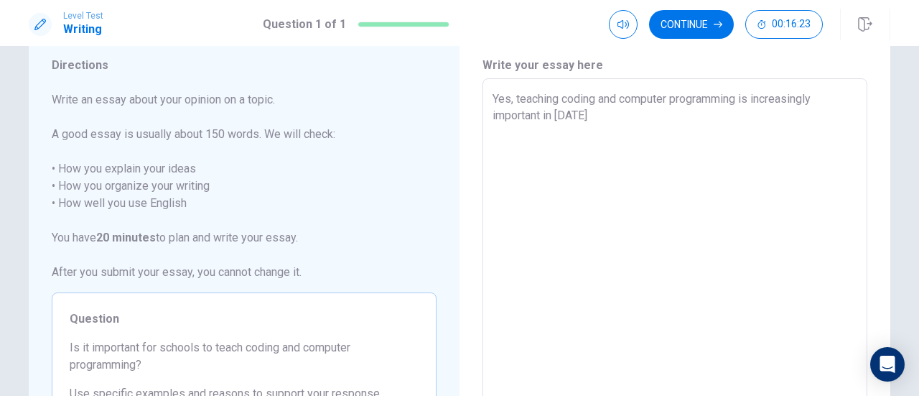
type textarea "Yes, teaching coding and computer programming is increasingly important in [DAT…"
type textarea "x"
type textarea "Yes, teaching coding and computer programming is increasingly important in [DAT…"
type textarea "x"
type textarea "Yes, teaching coding and computer programming is increasingly important in [DAT…"
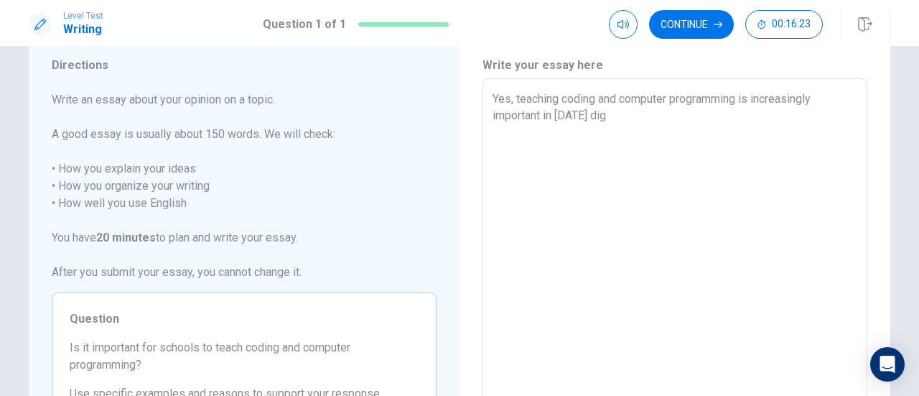
type textarea "x"
type textarea "Yes, teaching coding and computer programming is increasingly important in [DAT…"
type textarea "x"
type textarea "Yes, teaching coding and computer programming is increasingly important in [DAT…"
type textarea "x"
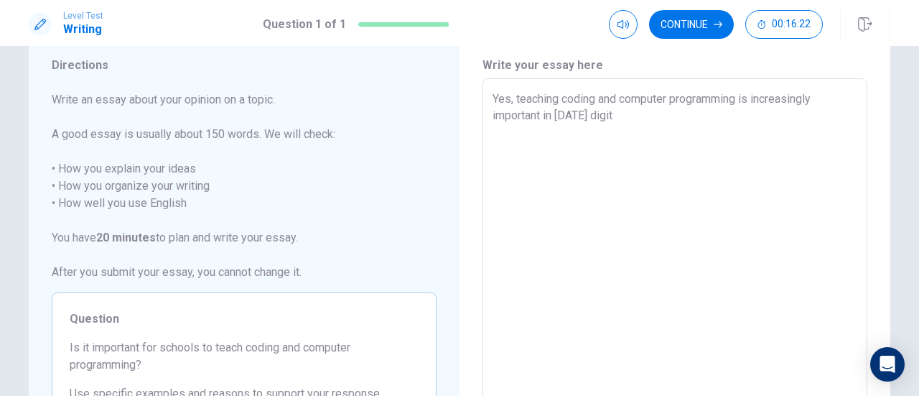
type textarea "Yes, teaching coding and computer programming is increasingly important in [DAT…"
type textarea "x"
type textarea "Yes, teaching coding and computer programming is increasingly important in [DAT…"
type textarea "x"
type textarea "Yes, teaching coding and computer programming is increasingly important in [DAT…"
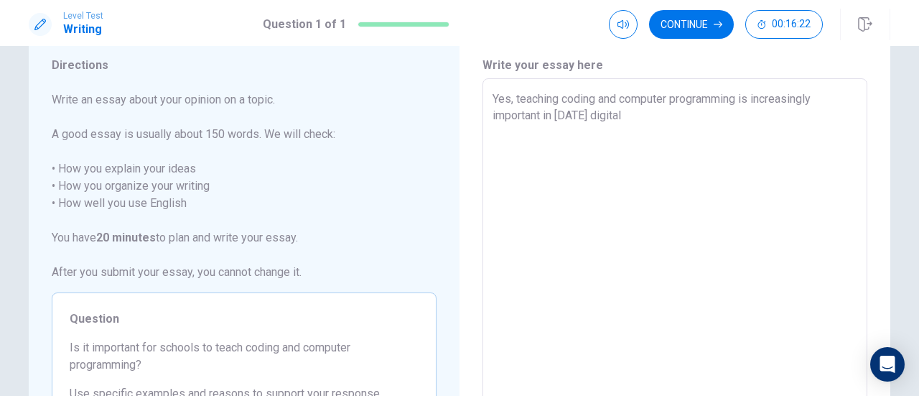
type textarea "x"
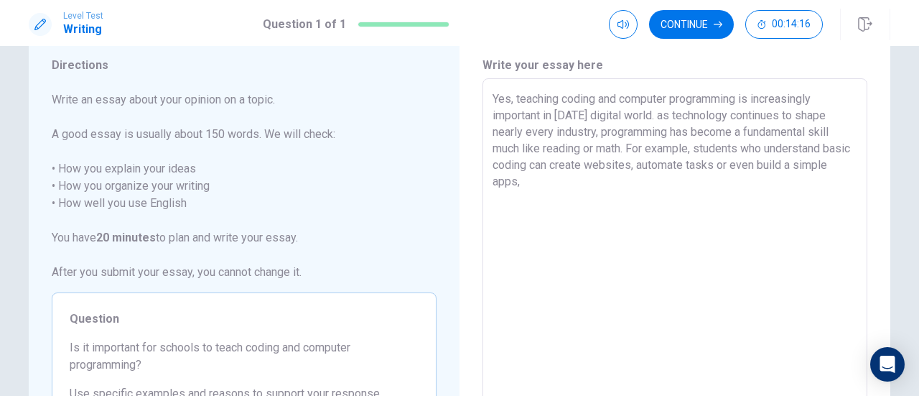
drag, startPoint x: 815, startPoint y: 160, endPoint x: 709, endPoint y: 146, distance: 107.8
click at [709, 146] on textarea "Yes, teaching coding and computer programming is increasingly important in [DAT…" at bounding box center [674, 276] width 365 height 373
click at [735, 170] on textarea "Yes, teaching coding and computer programming is increasingly important in [DAT…" at bounding box center [674, 276] width 365 height 373
click at [803, 156] on textarea "Yes, teaching coding and computer programming is increasingly important in [DAT…" at bounding box center [674, 276] width 365 height 373
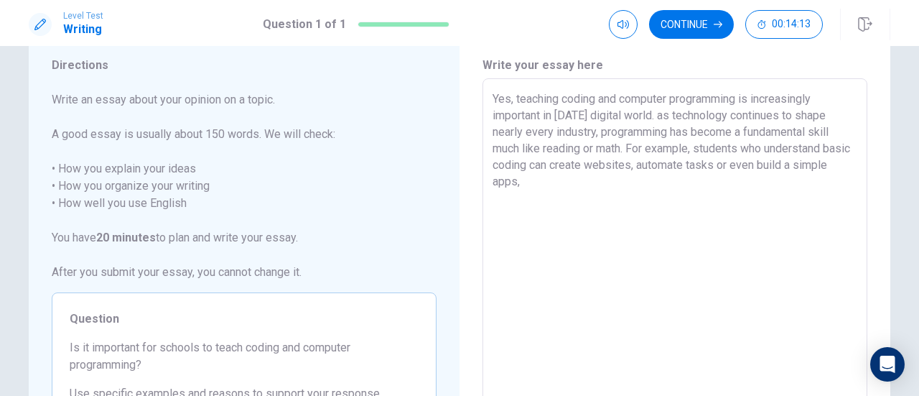
click at [823, 166] on textarea "Yes, teaching coding and computer programming is increasingly important in [DAT…" at bounding box center [674, 276] width 365 height 373
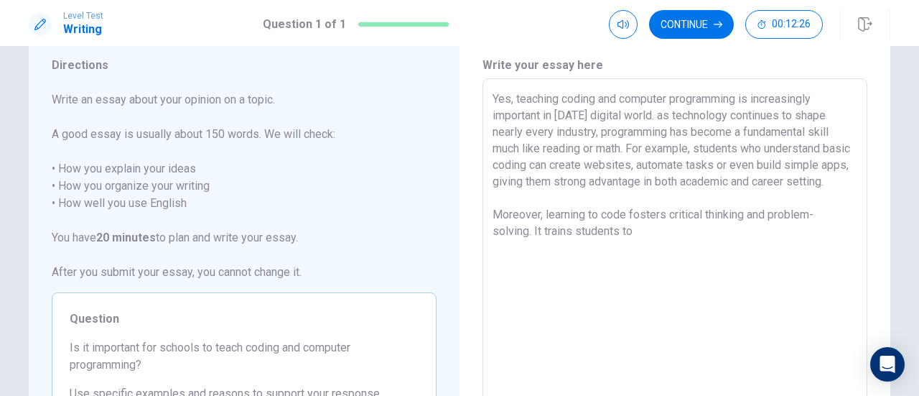
drag, startPoint x: 715, startPoint y: 189, endPoint x: 683, endPoint y: 177, distance: 33.6
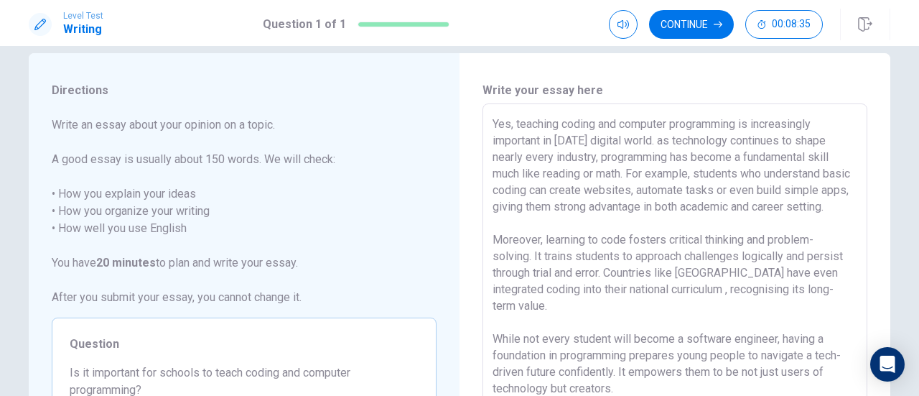
scroll to position [21, 0]
click at [667, 141] on textarea "Yes, teaching coding and computer programming is increasingly important in [DAT…" at bounding box center [674, 302] width 365 height 373
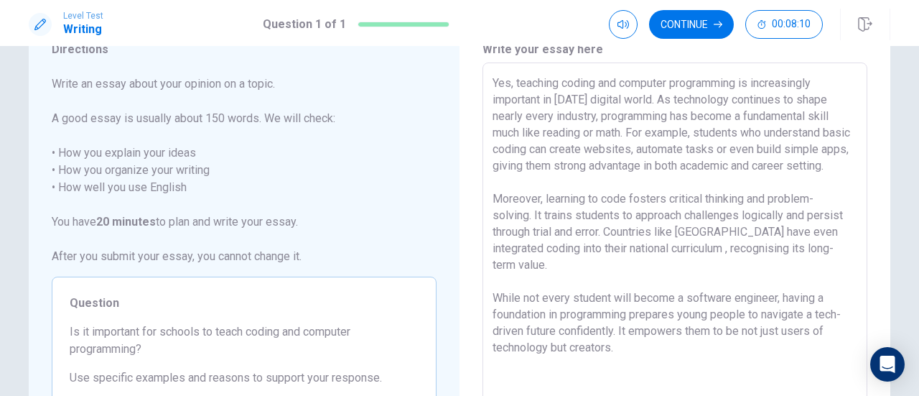
scroll to position [253, 0]
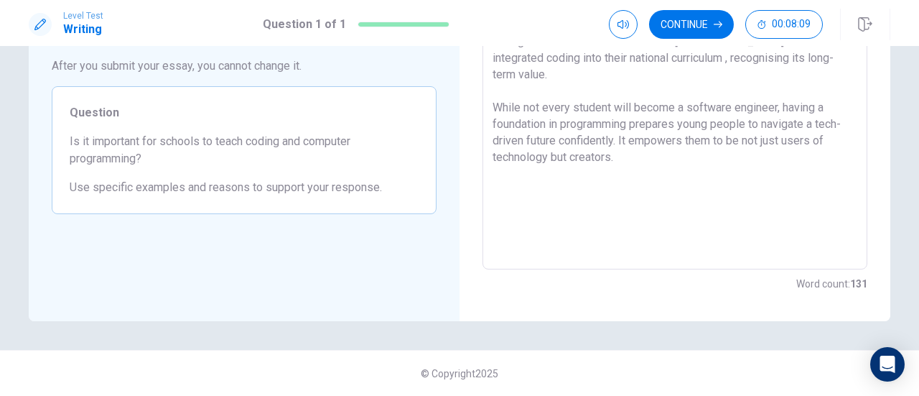
click at [691, 177] on textarea "Yes, teaching coding and computer programming is increasingly important in [DAT…" at bounding box center [674, 70] width 365 height 373
click at [486, 187] on div "Yes, teaching coding and computer programming is increasingly important in [DAT…" at bounding box center [674, 70] width 385 height 397
click at [492, 187] on textarea "Yes, teaching coding and computer programming is increasingly important in [DAT…" at bounding box center [674, 70] width 365 height 373
click at [823, 154] on textarea "Yes, teaching coding and computer programming is increasingly important in [DAT…" at bounding box center [674, 70] width 365 height 373
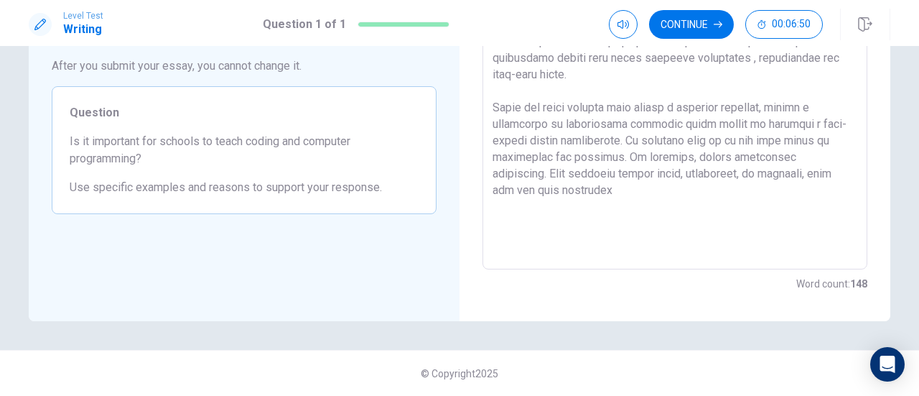
click at [635, 193] on textarea at bounding box center [674, 70] width 365 height 373
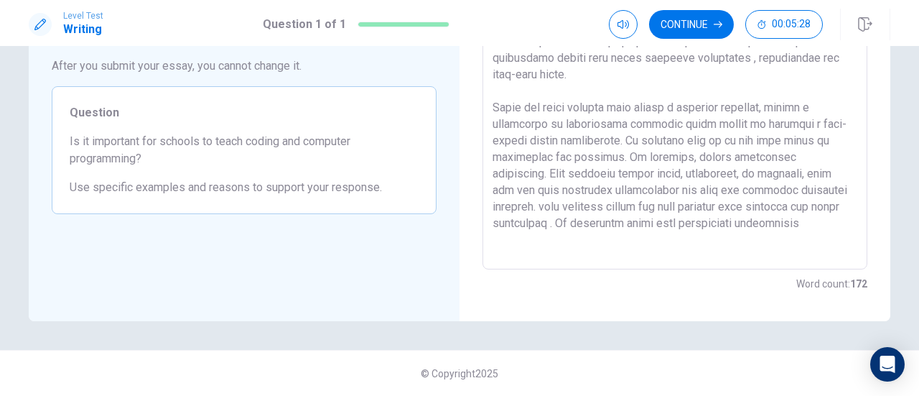
drag, startPoint x: 614, startPoint y: 156, endPoint x: 491, endPoint y: 106, distance: 133.6
click at [492, 106] on textarea at bounding box center [674, 70] width 365 height 373
click at [587, 135] on textarea at bounding box center [674, 70] width 365 height 373
click at [820, 223] on textarea at bounding box center [674, 70] width 365 height 373
click at [735, 223] on textarea at bounding box center [674, 70] width 365 height 373
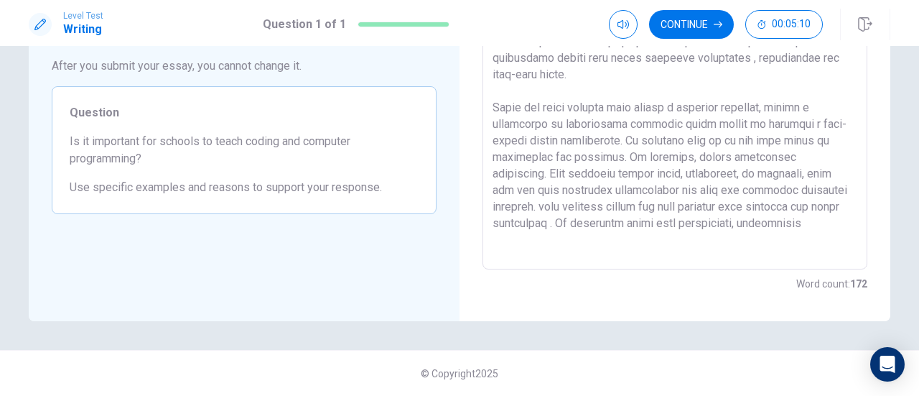
click at [823, 218] on textarea at bounding box center [674, 70] width 365 height 373
click at [538, 249] on textarea at bounding box center [674, 70] width 365 height 373
click at [665, 251] on textarea at bounding box center [674, 70] width 365 height 373
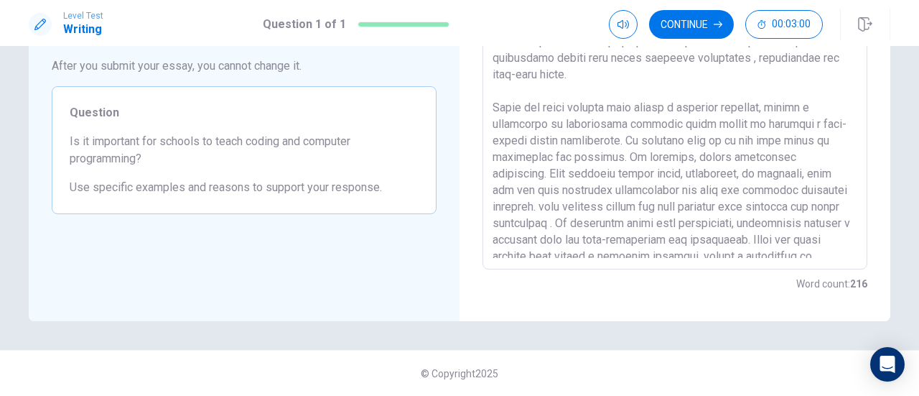
scroll to position [0, 0]
click at [626, 170] on textarea at bounding box center [674, 70] width 365 height 373
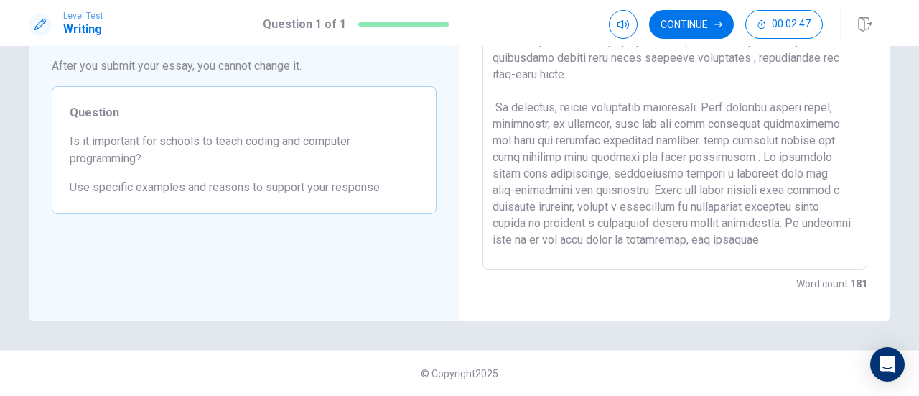
click at [492, 118] on textarea at bounding box center [674, 70] width 365 height 373
click at [691, 181] on textarea at bounding box center [674, 70] width 365 height 373
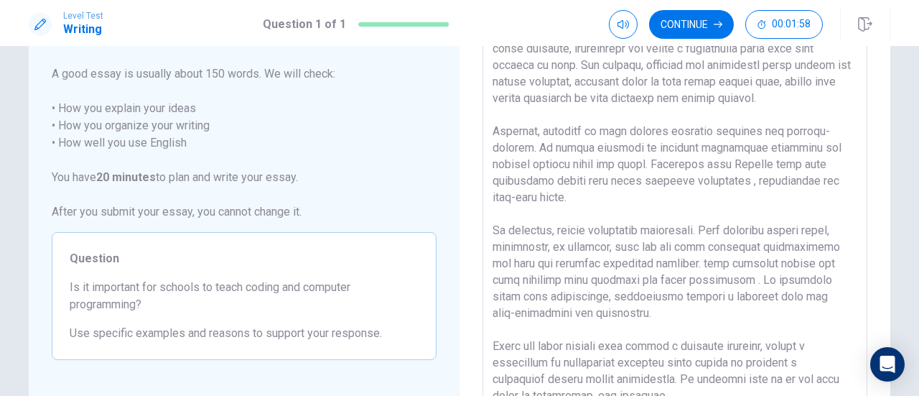
scroll to position [111, 0]
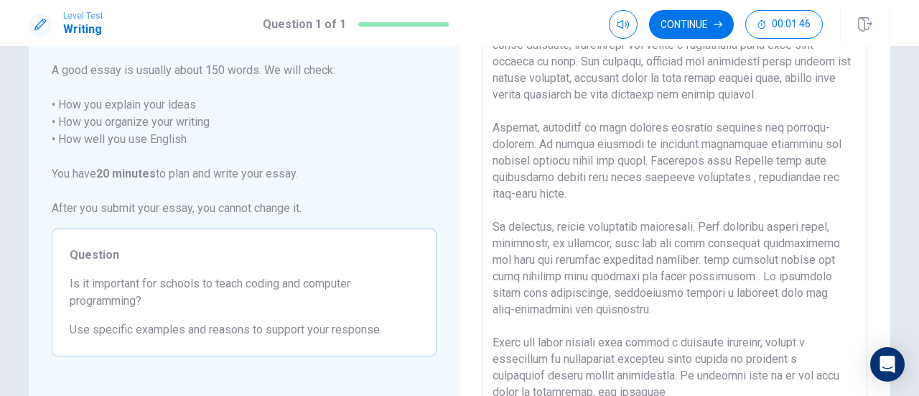
click at [763, 258] on textarea at bounding box center [674, 213] width 365 height 373
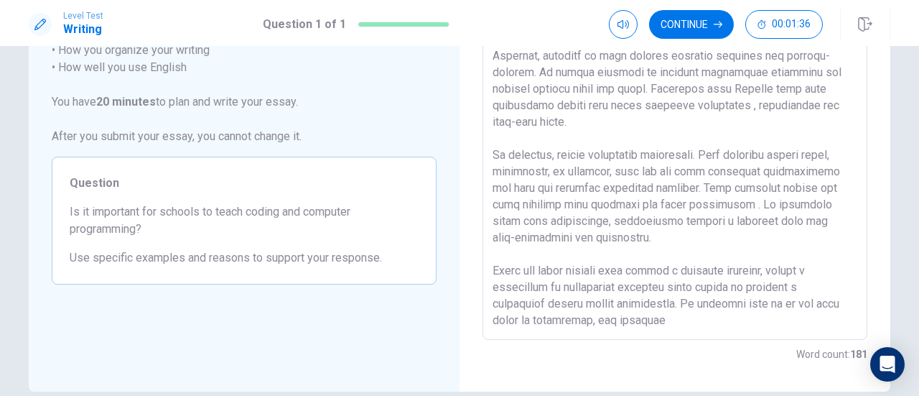
scroll to position [187, 0]
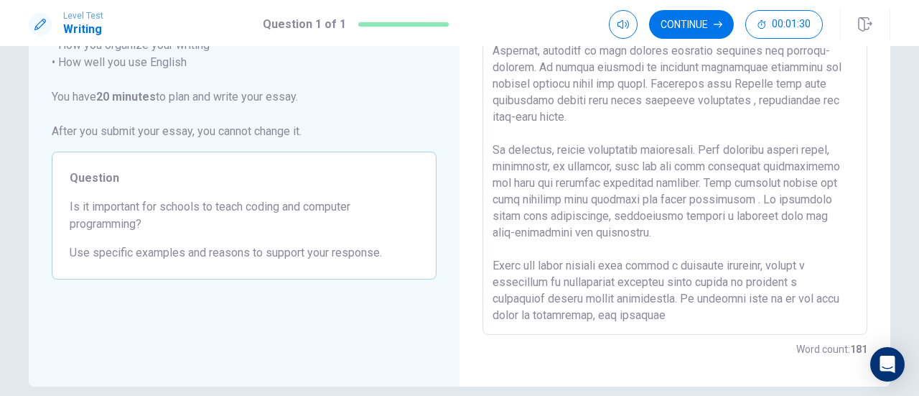
click at [817, 198] on textarea at bounding box center [674, 136] width 365 height 373
click at [810, 197] on textarea at bounding box center [674, 136] width 365 height 373
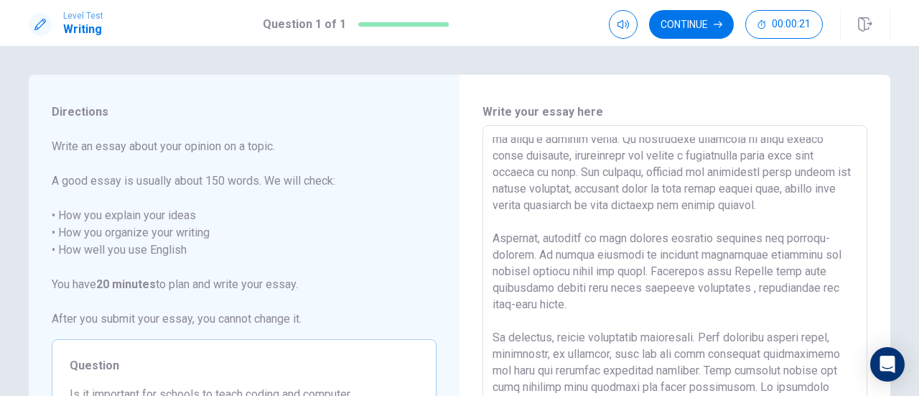
scroll to position [39, 0]
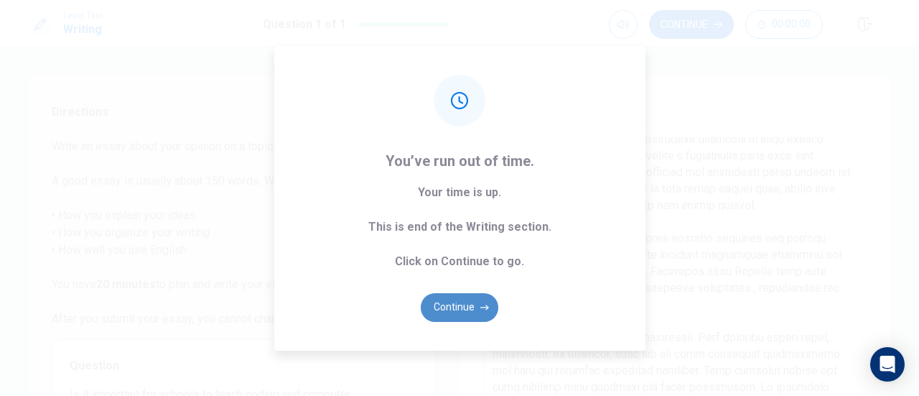
click at [478, 301] on button "Continue" at bounding box center [460, 307] width 78 height 29
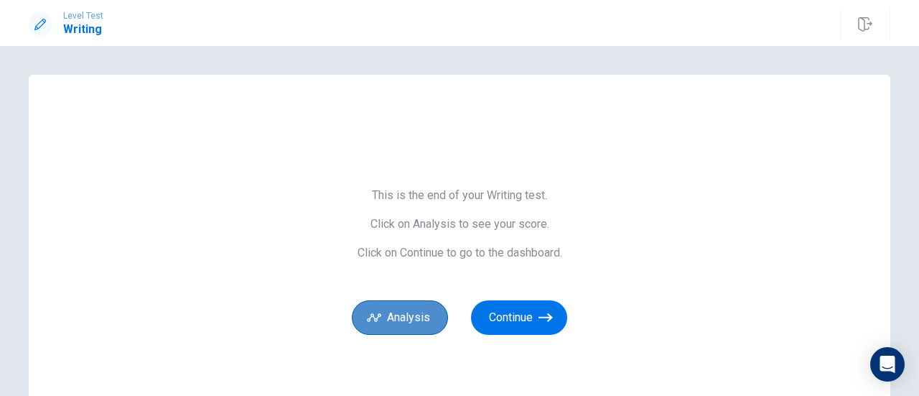
click at [429, 327] on button "Analysis" at bounding box center [400, 317] width 96 height 34
